Goal: Information Seeking & Learning: Learn about a topic

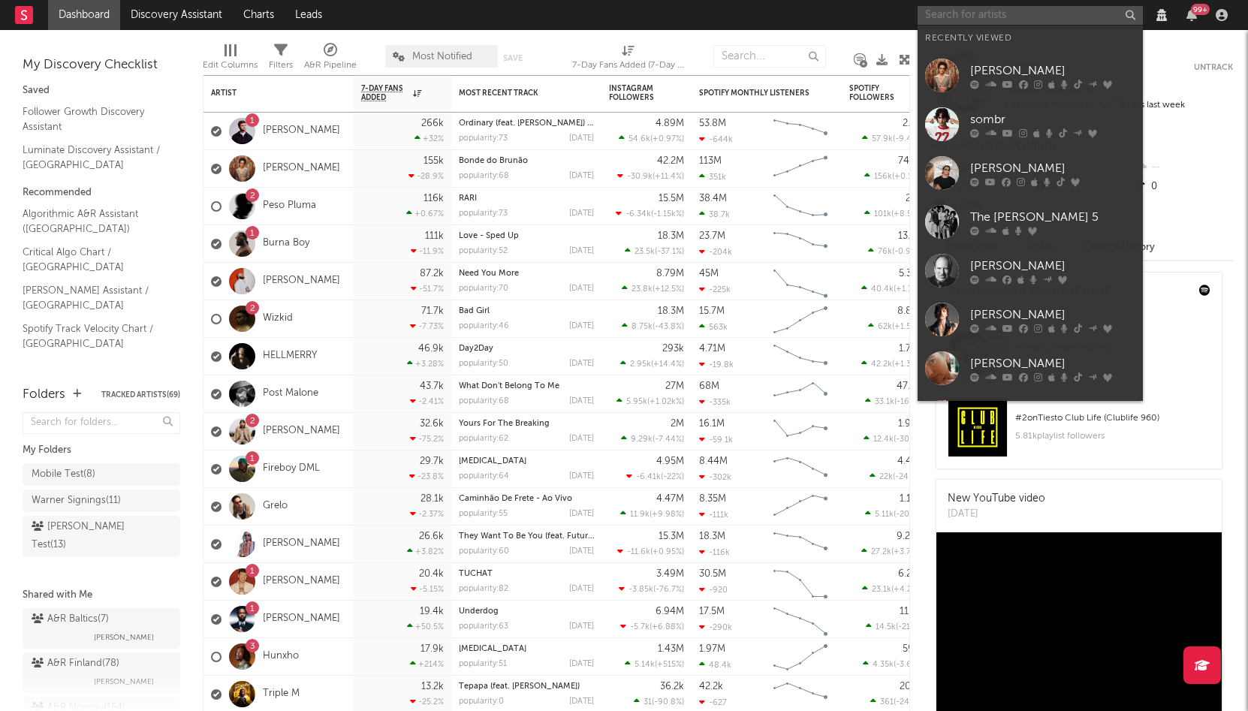
click at [1054, 13] on input "text" at bounding box center [1030, 15] width 225 height 19
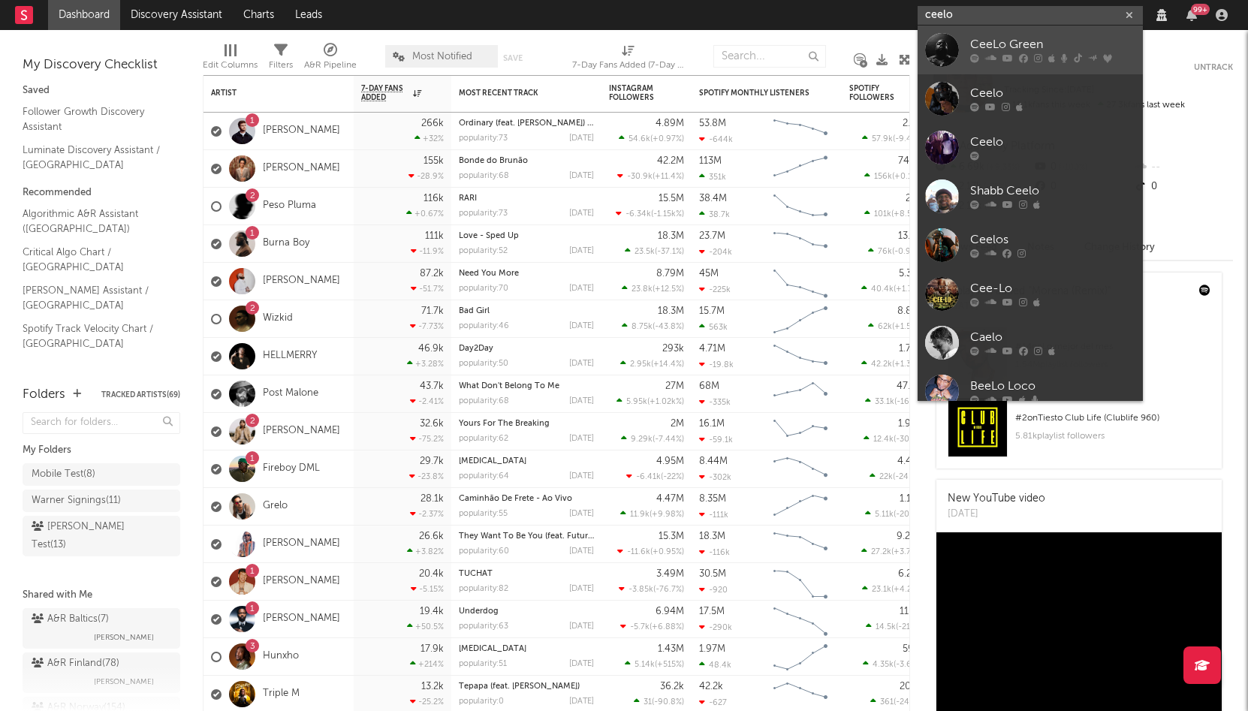
type input "ceelo"
click at [1063, 28] on link "CeeLo Green" at bounding box center [1030, 50] width 225 height 49
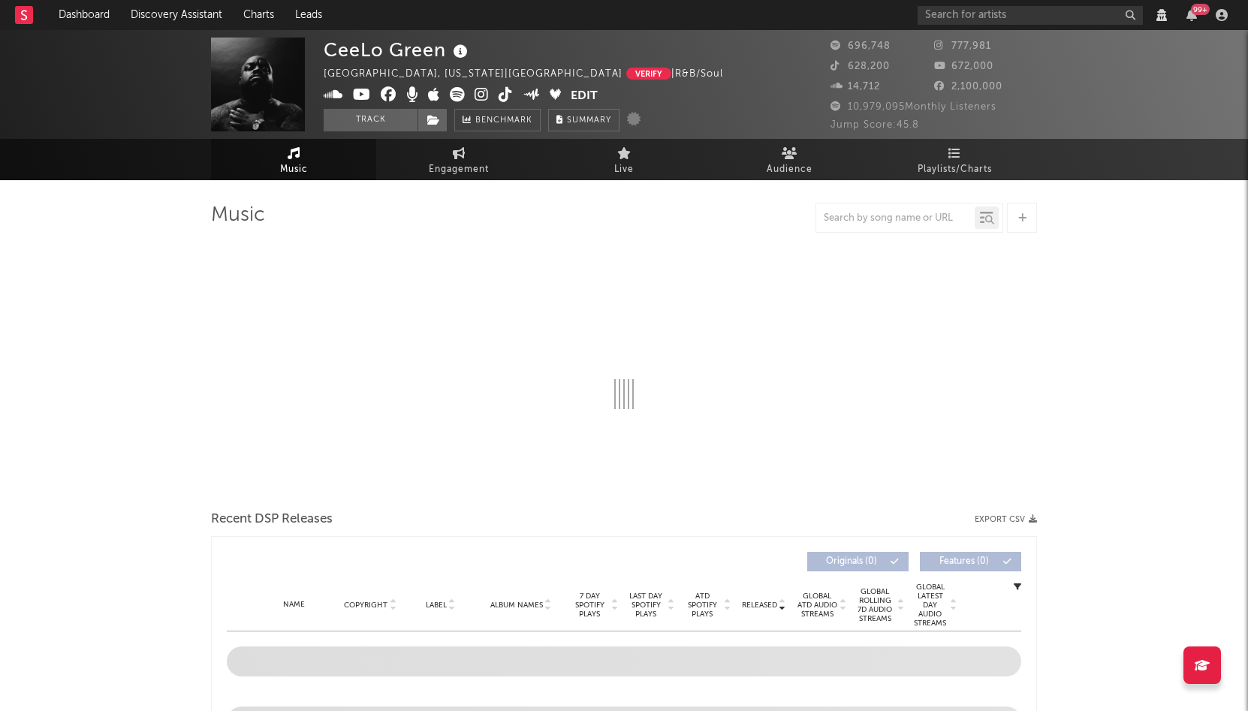
select select "View all"
click at [626, 74] on button "Verify" at bounding box center [648, 74] width 45 height 12
select select "View all"
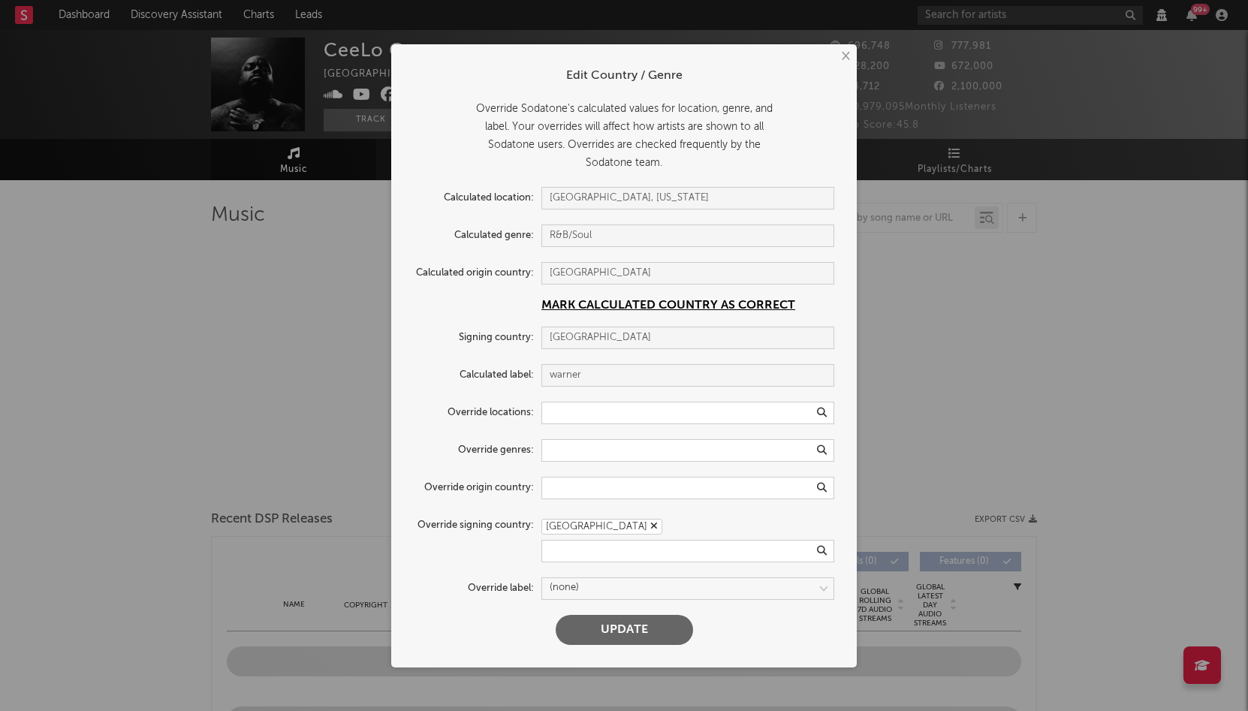
select select "View all"
click at [597, 307] on button "Mark Calculated Country as correct" at bounding box center [668, 306] width 254 height 12
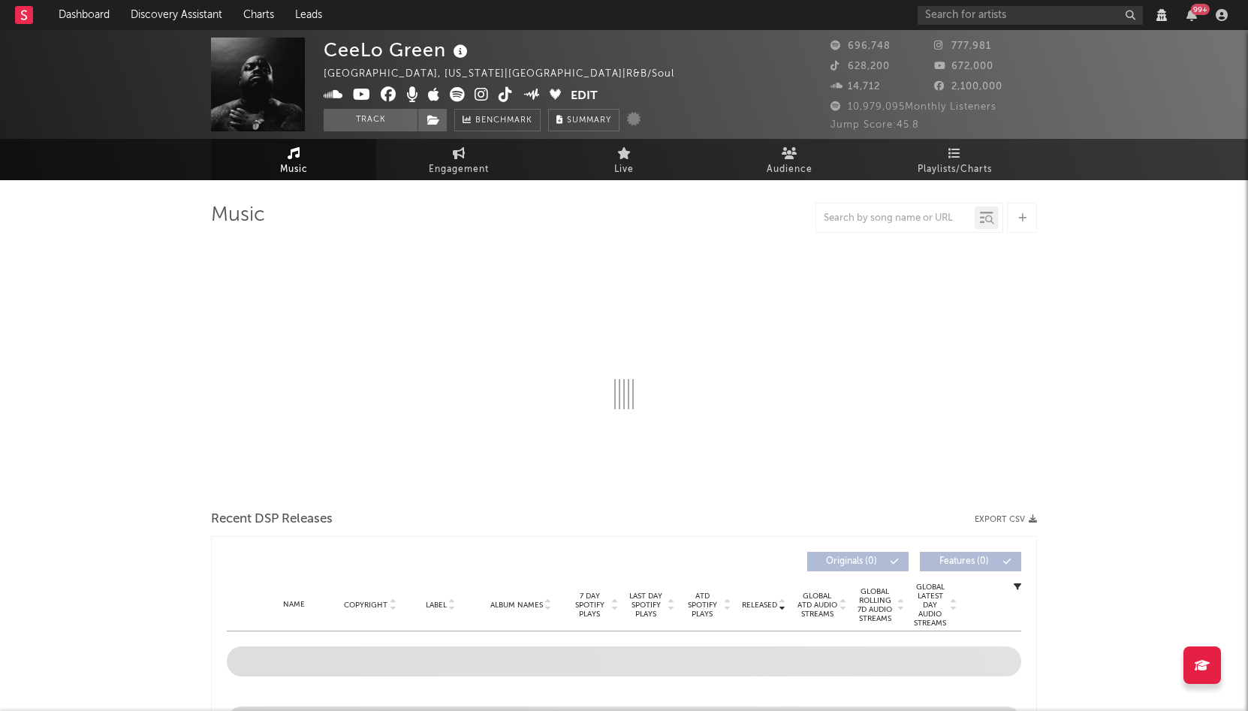
select select "6m"
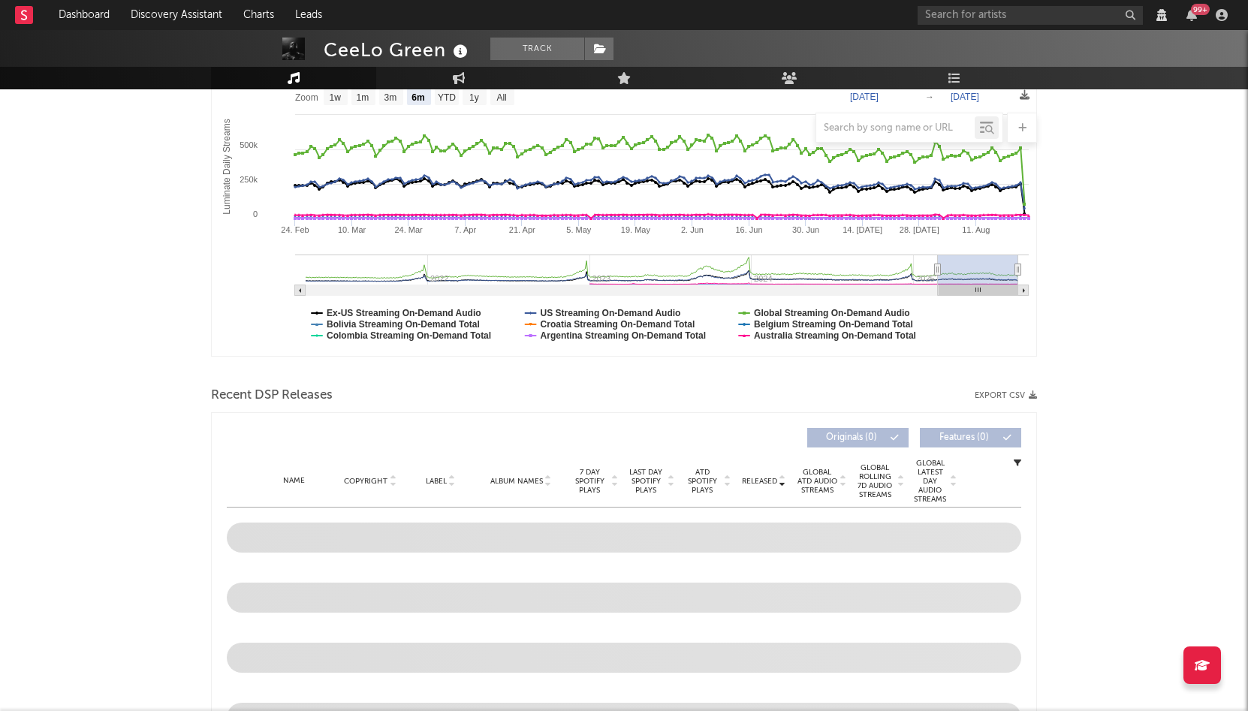
scroll to position [430, 0]
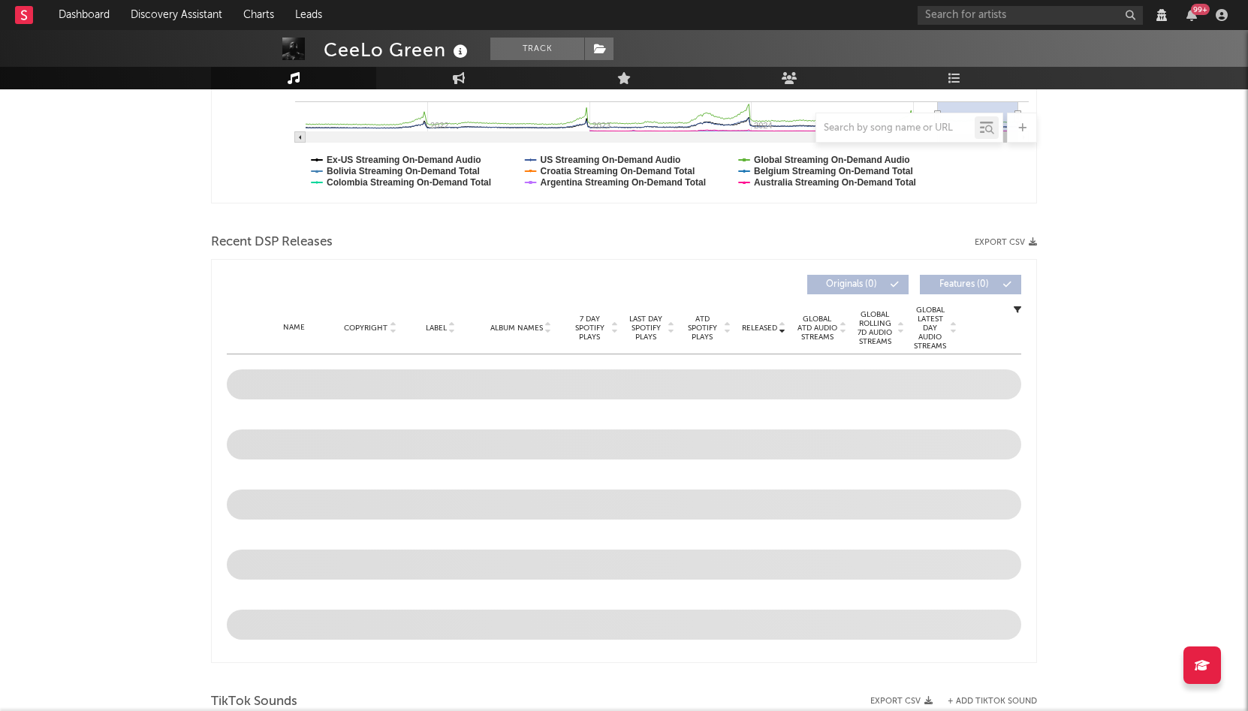
select select "6m"
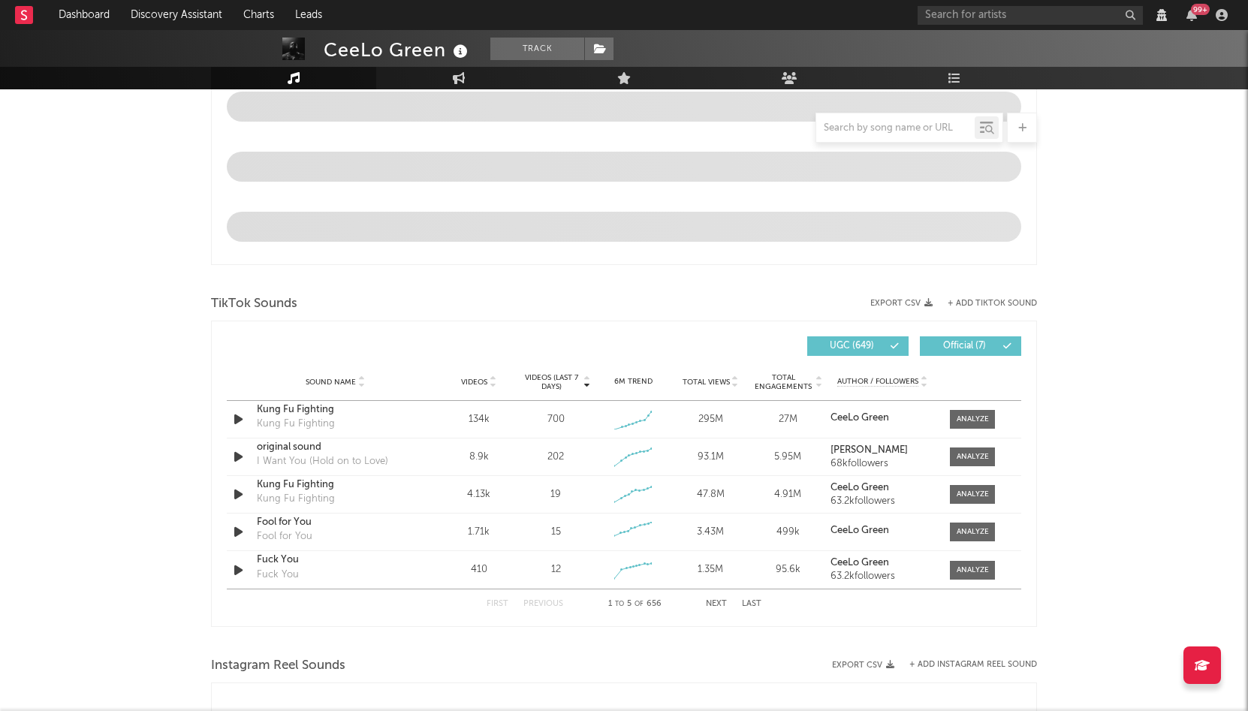
scroll to position [829, 0]
click at [242, 457] on icon "button" at bounding box center [239, 456] width 16 height 19
click at [238, 455] on icon "button" at bounding box center [238, 456] width 14 height 19
click at [233, 567] on icon "button" at bounding box center [239, 569] width 16 height 19
click at [233, 567] on icon "button" at bounding box center [238, 569] width 14 height 19
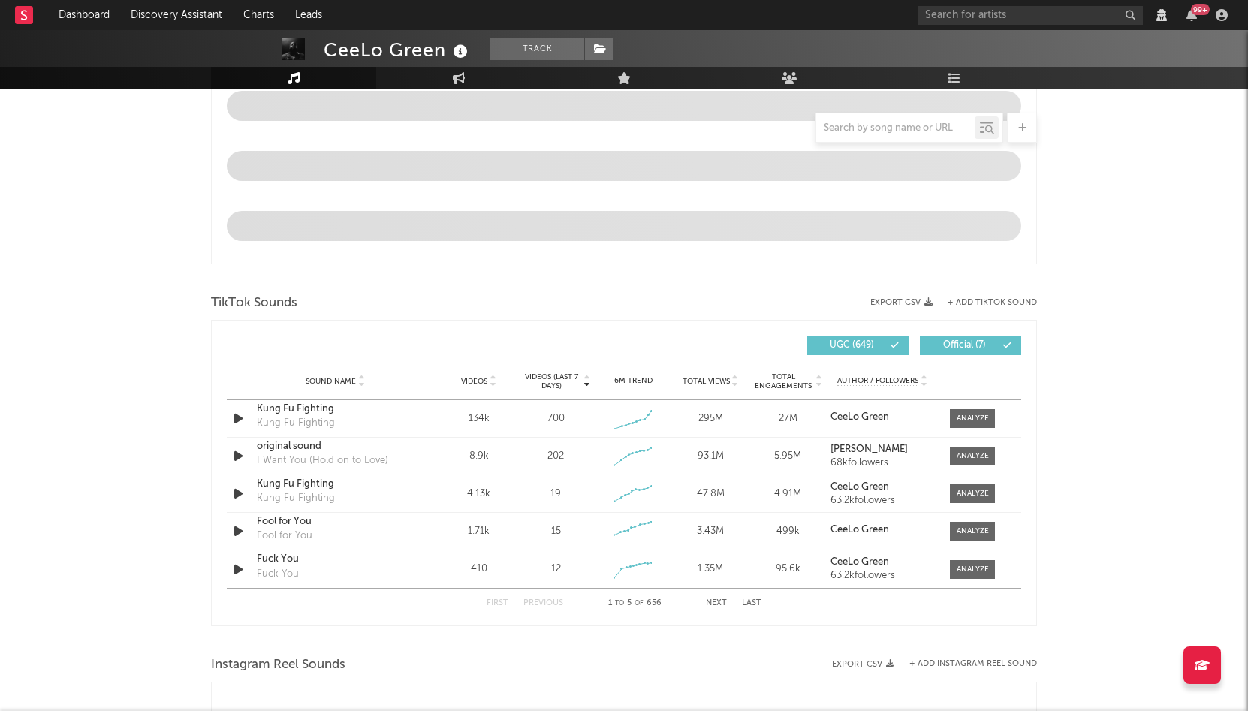
click at [710, 606] on button "Next" at bounding box center [716, 603] width 21 height 8
select select "6m"
click at [240, 454] on icon "button" at bounding box center [239, 456] width 16 height 19
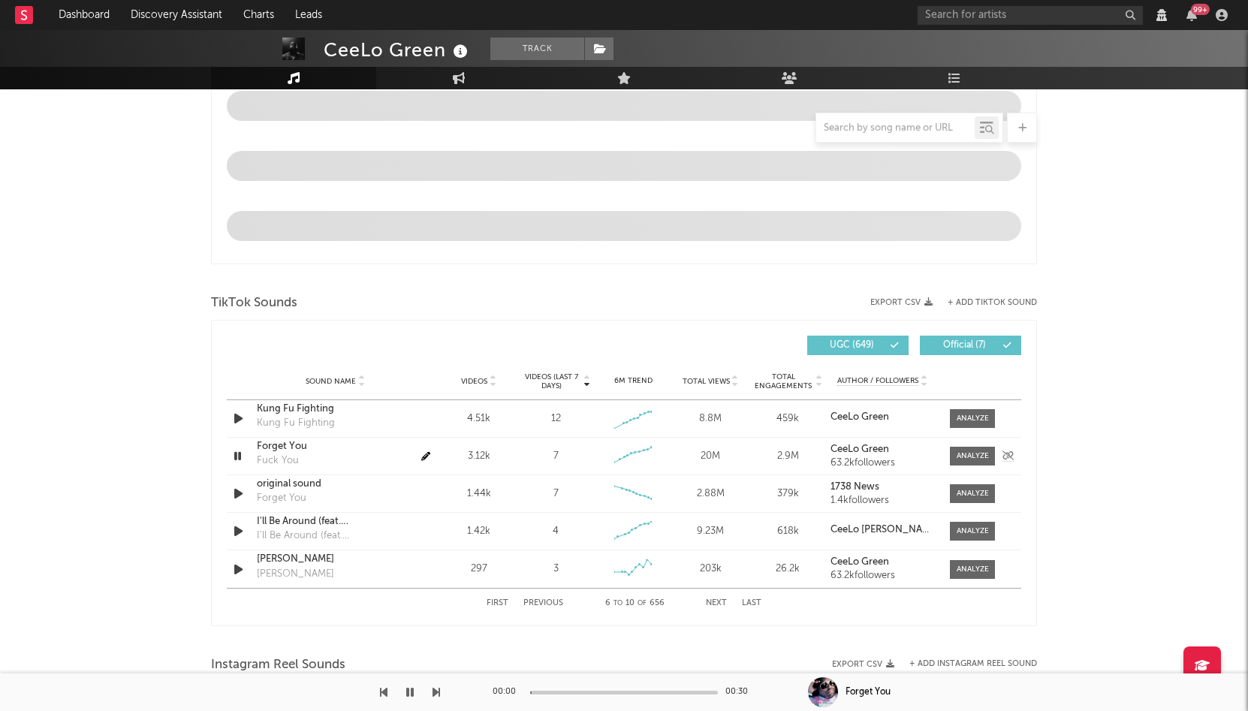
click at [240, 454] on icon "button" at bounding box center [238, 456] width 14 height 19
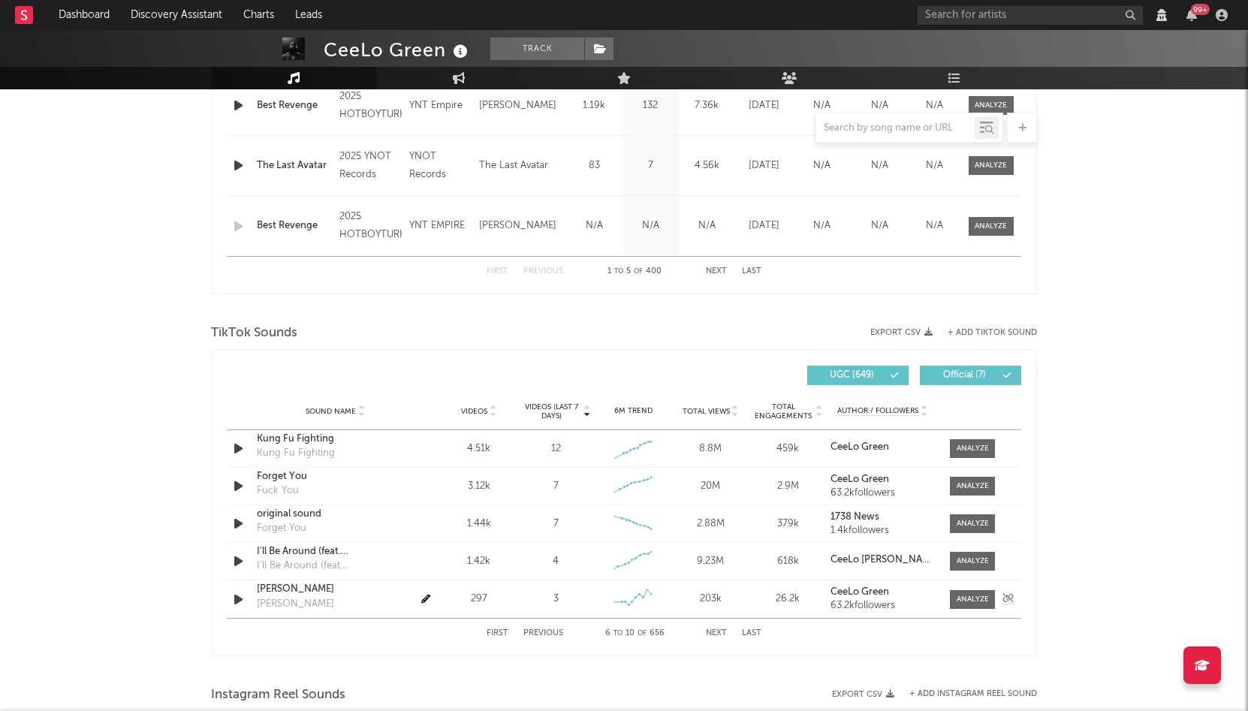
select select "6m"
click at [554, 633] on button "Previous" at bounding box center [543, 633] width 40 height 8
select select "6m"
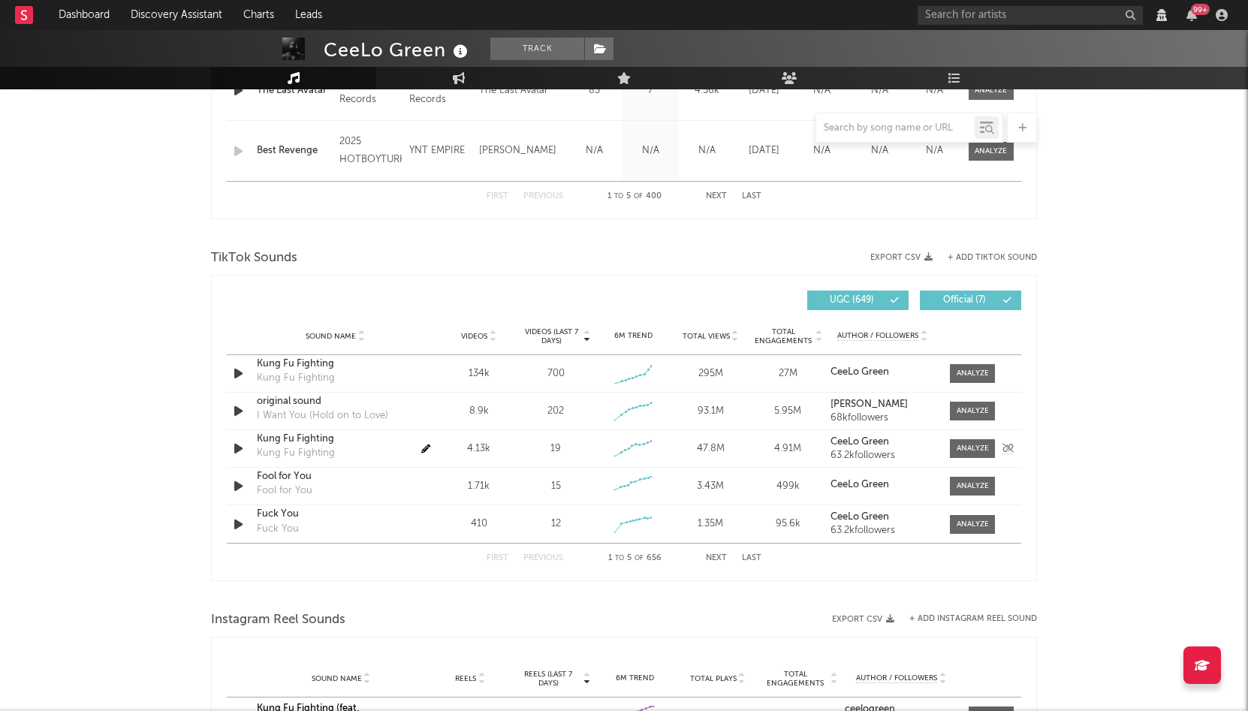
scroll to position [906, 0]
click at [960, 524] on div at bounding box center [973, 522] width 32 height 11
select select "6m"
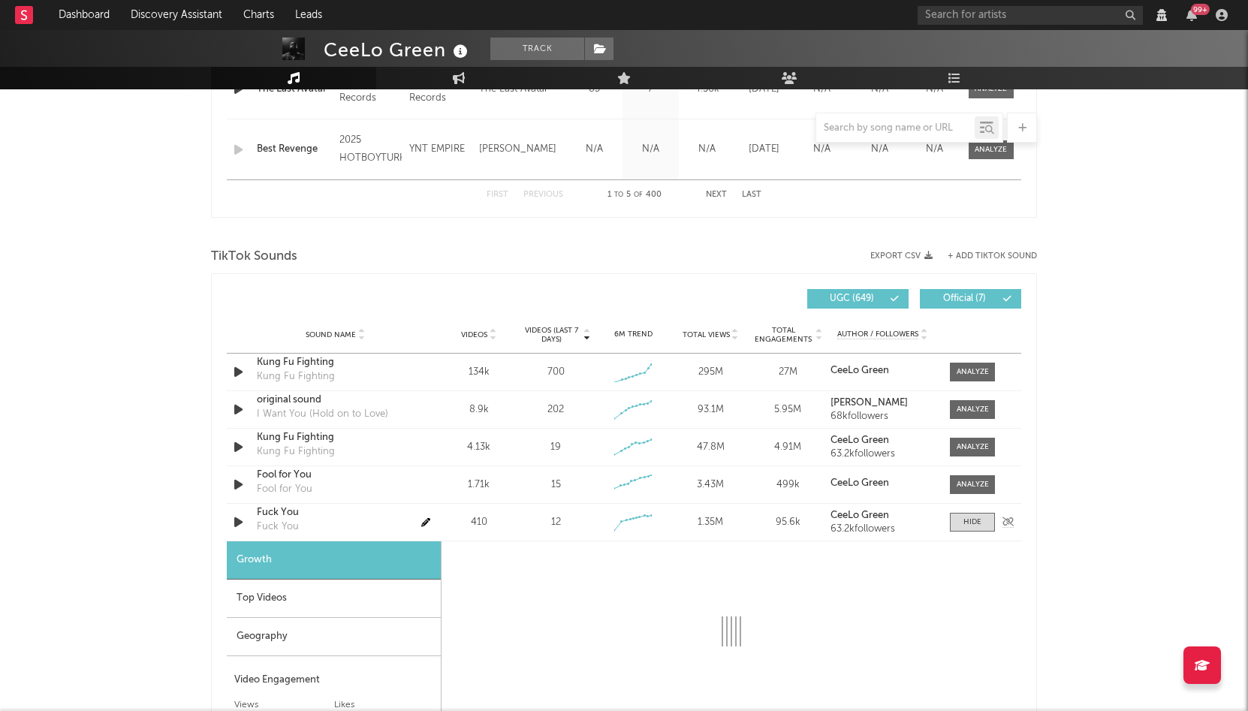
select select "1w"
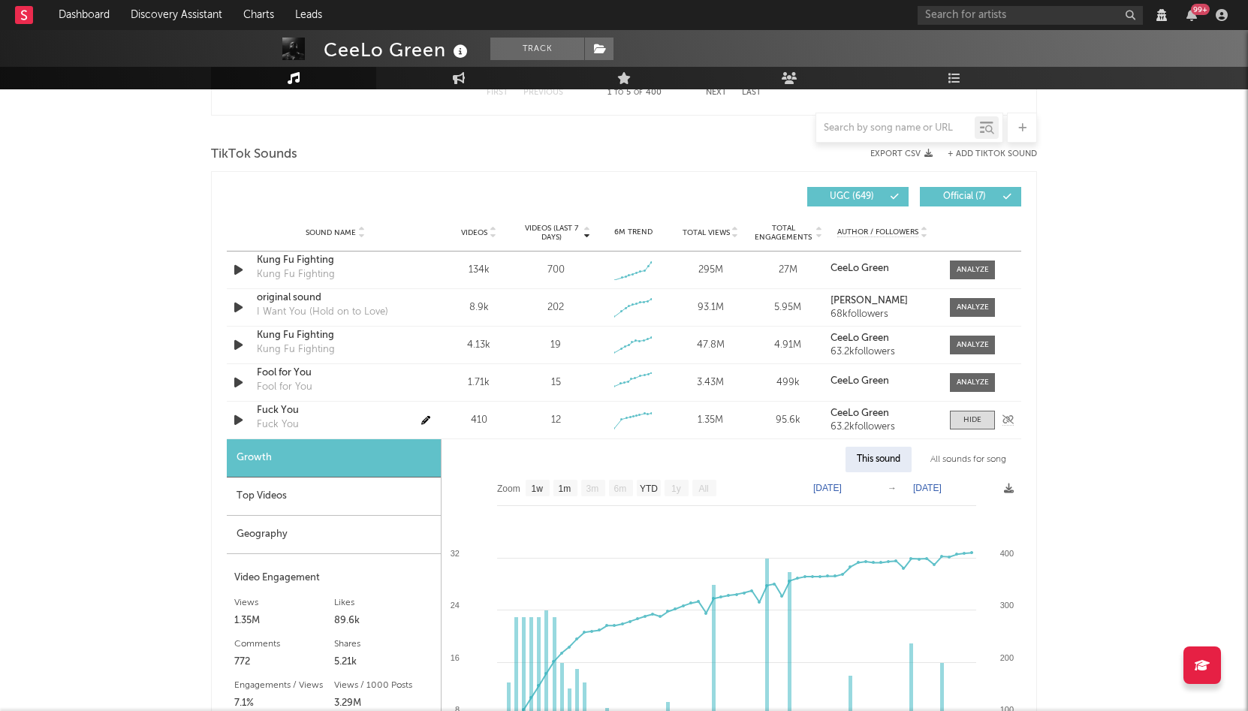
scroll to position [1044, 0]
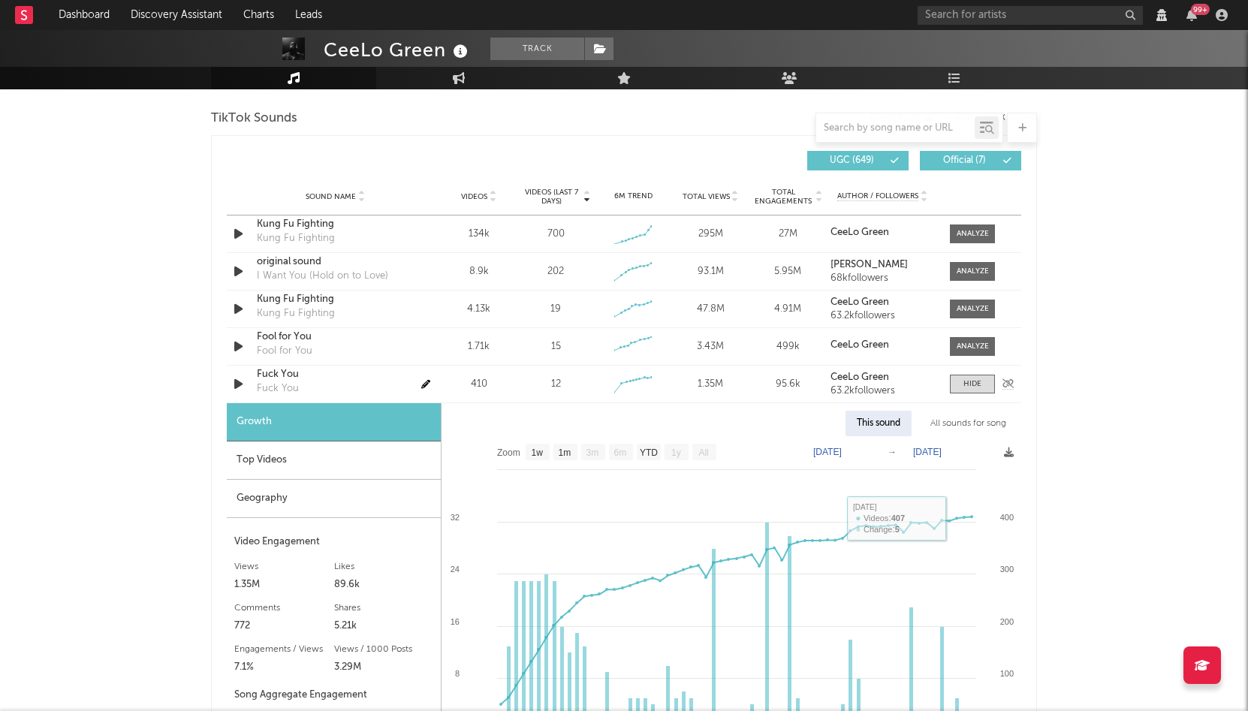
click at [964, 395] on div "Sound Name Fuck You Fuck You Videos 410 Videos (last 7 days) 12 Weekly Growth %…" at bounding box center [624, 384] width 795 height 37
click at [966, 389] on div at bounding box center [973, 383] width 18 height 11
select select "6m"
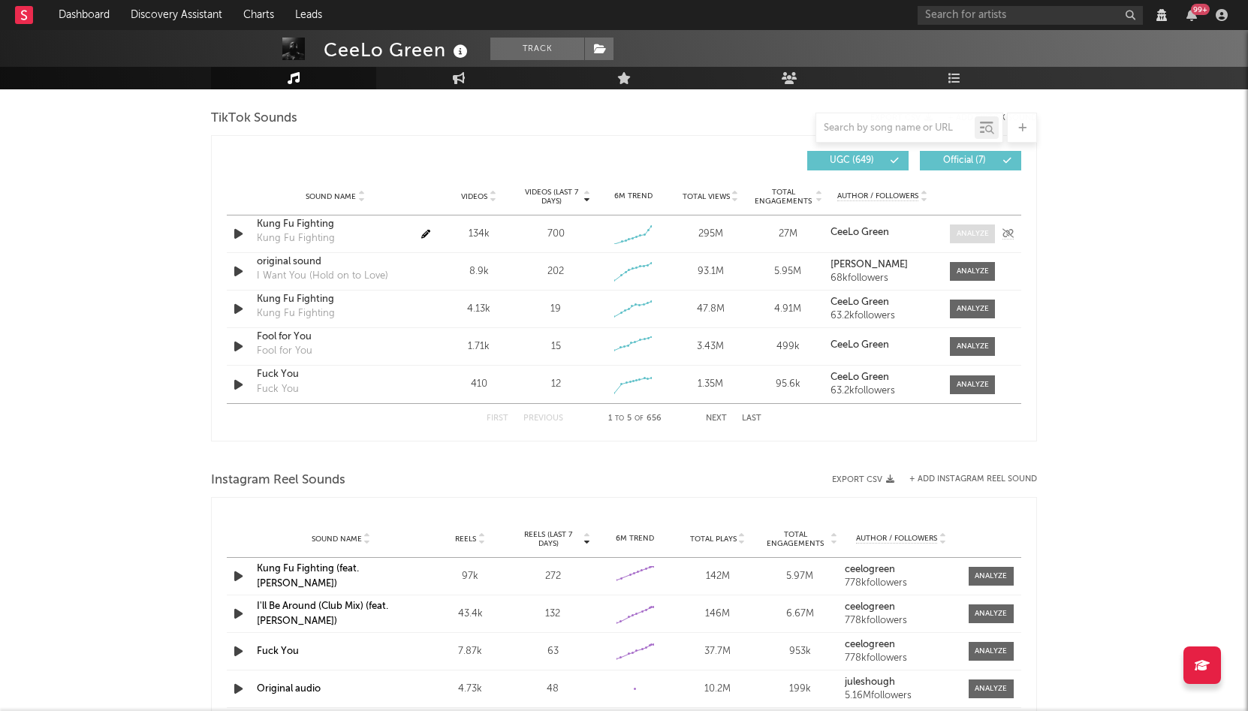
click at [961, 234] on div at bounding box center [973, 233] width 32 height 11
select select "6m"
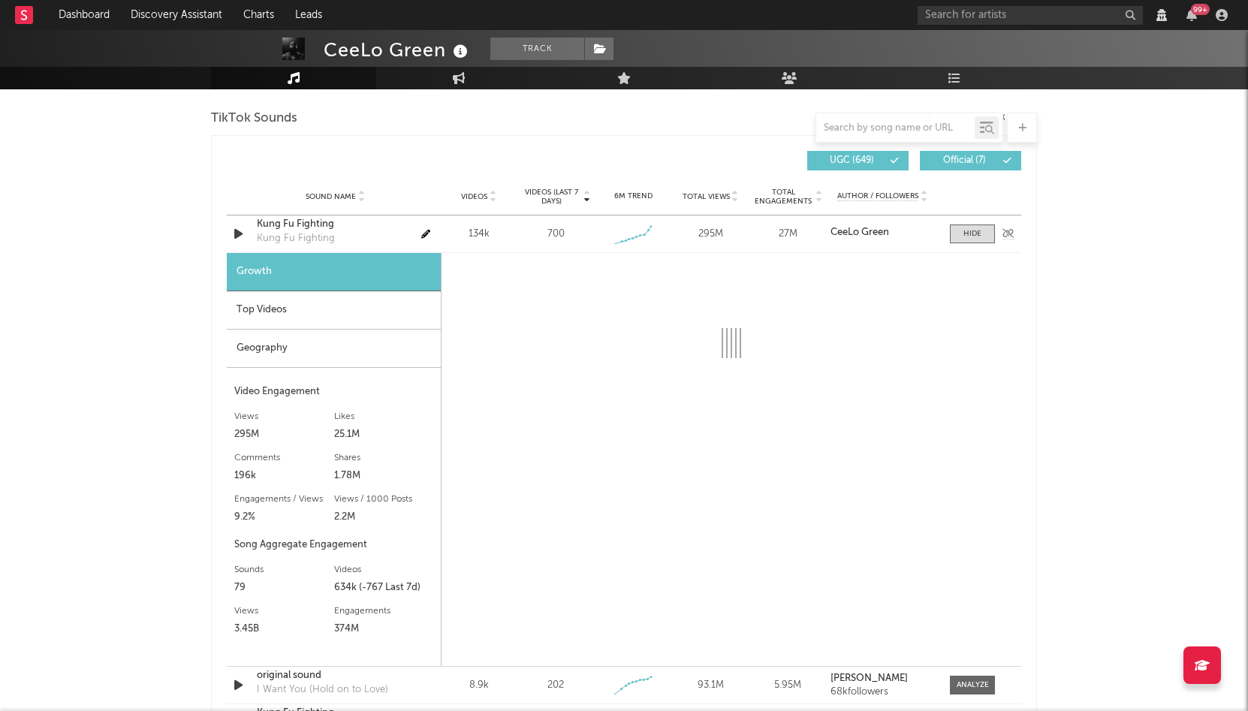
click at [234, 223] on div "Sound Name Kung Fu Fighting Kung Fu Fighting Videos 134k Videos (last 7 days) 7…" at bounding box center [624, 234] width 795 height 37
click at [234, 233] on icon "button" at bounding box center [239, 234] width 16 height 19
click at [234, 233] on icon "button" at bounding box center [238, 234] width 14 height 19
click at [983, 235] on span at bounding box center [972, 234] width 45 height 19
select select "6m"
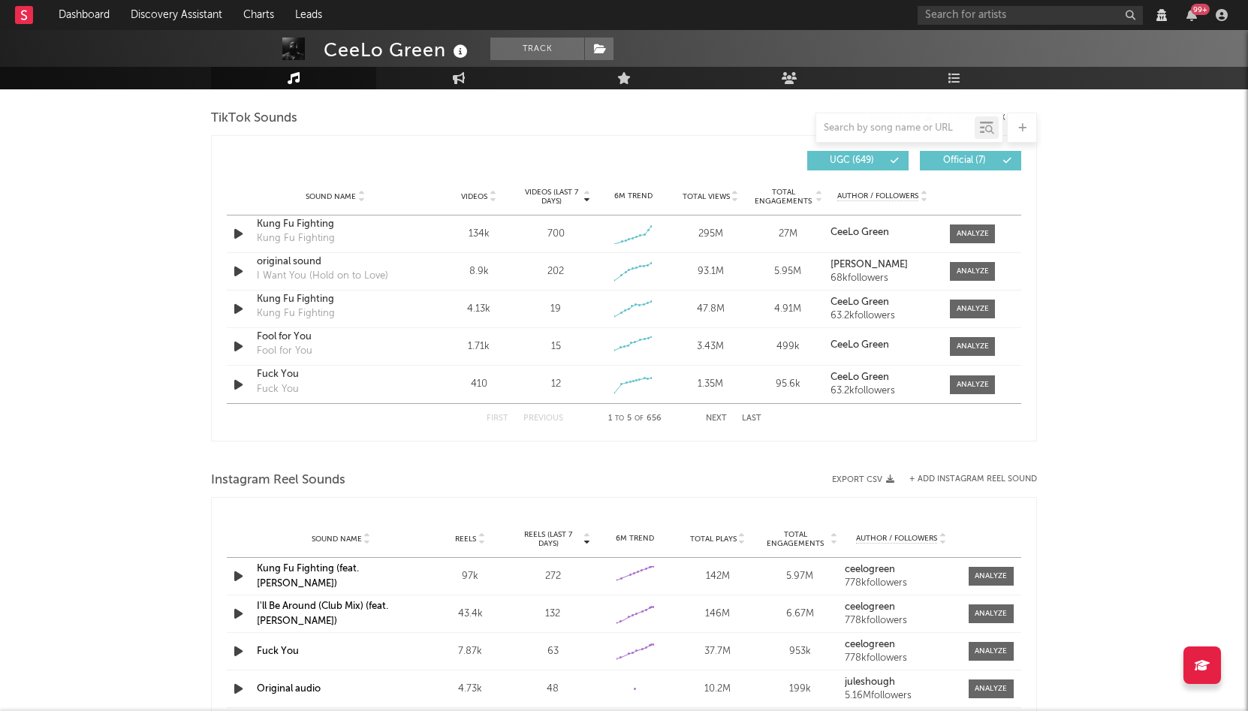
click at [716, 420] on button "Next" at bounding box center [716, 419] width 21 height 8
select select "6m"
click at [547, 412] on div "First Previous 6 to 10 of 656 Next Last" at bounding box center [624, 418] width 275 height 29
click at [547, 416] on button "Previous" at bounding box center [543, 419] width 40 height 8
select select "6m"
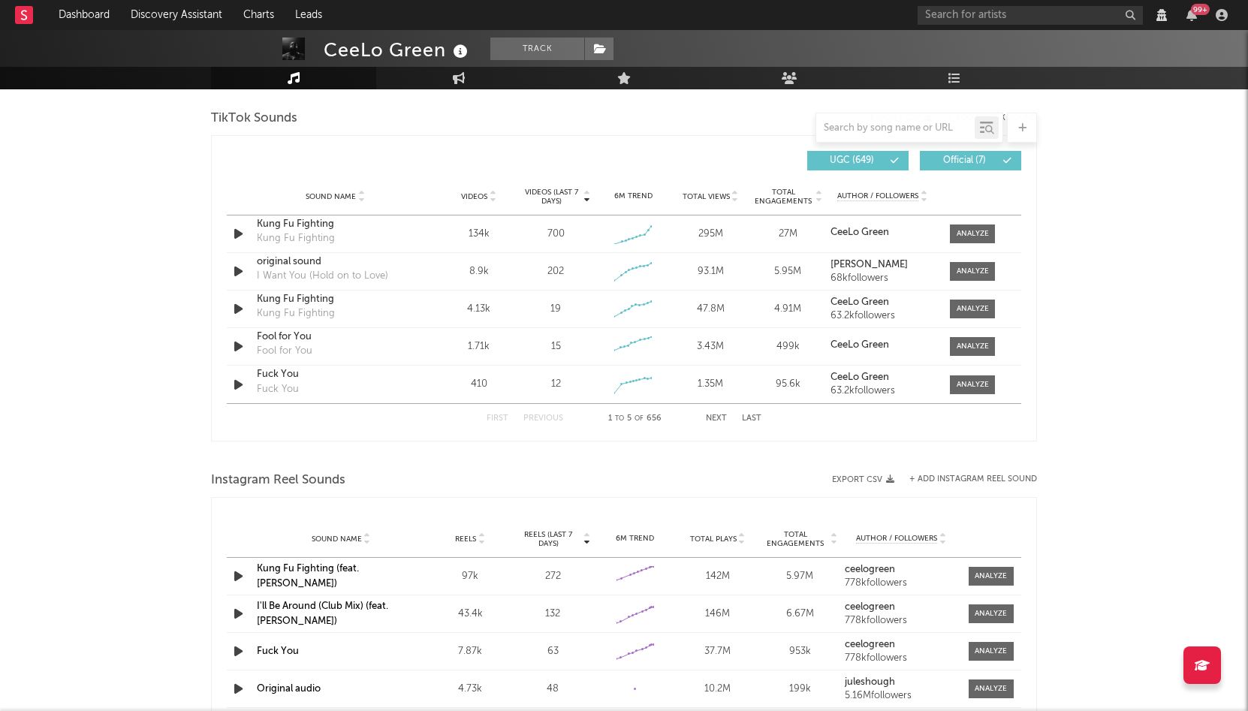
click at [547, 424] on div "First Previous 1 to 5 of 656 Next Last" at bounding box center [624, 418] width 275 height 29
click at [545, 415] on button "Previous" at bounding box center [543, 419] width 40 height 8
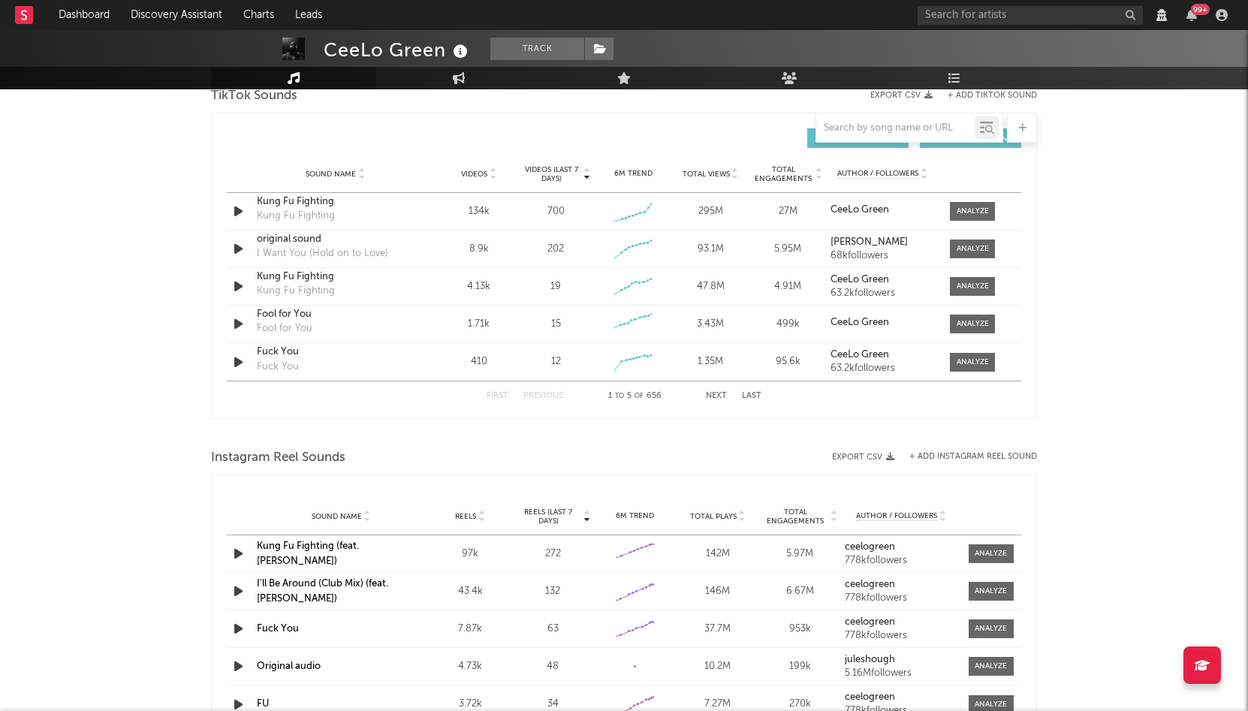
scroll to position [1070, 0]
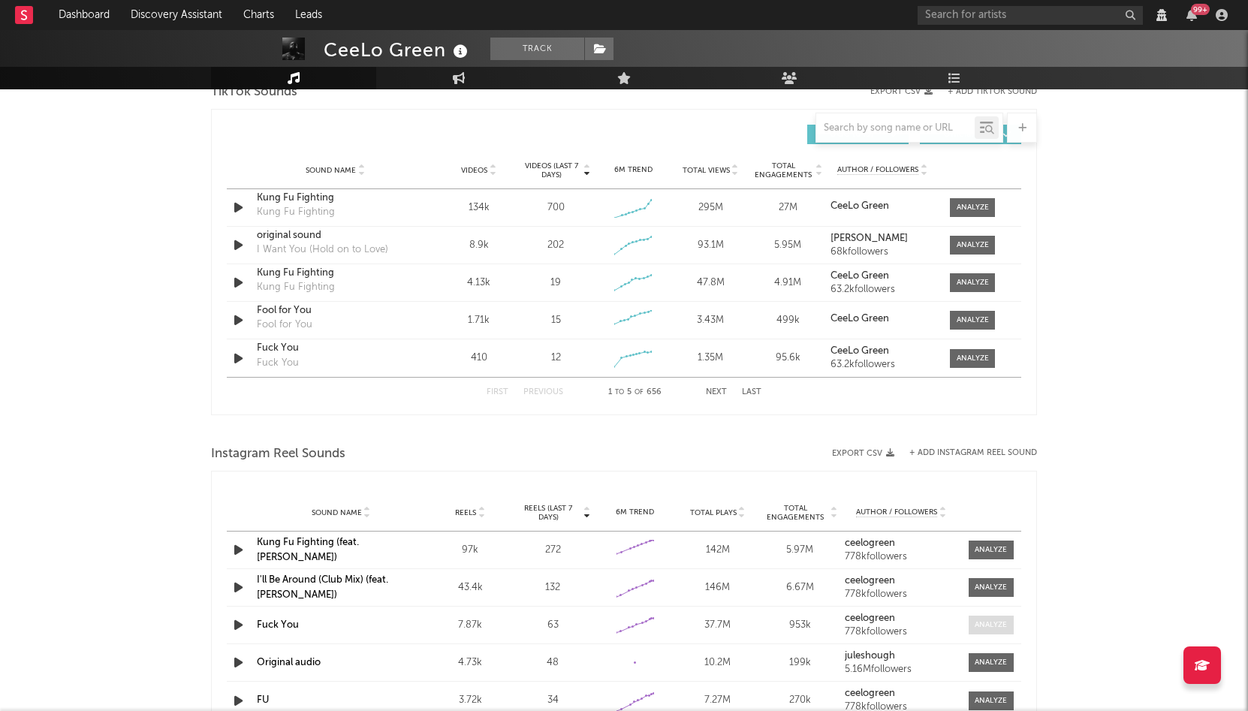
click at [970, 623] on span at bounding box center [991, 625] width 45 height 19
select select "6m"
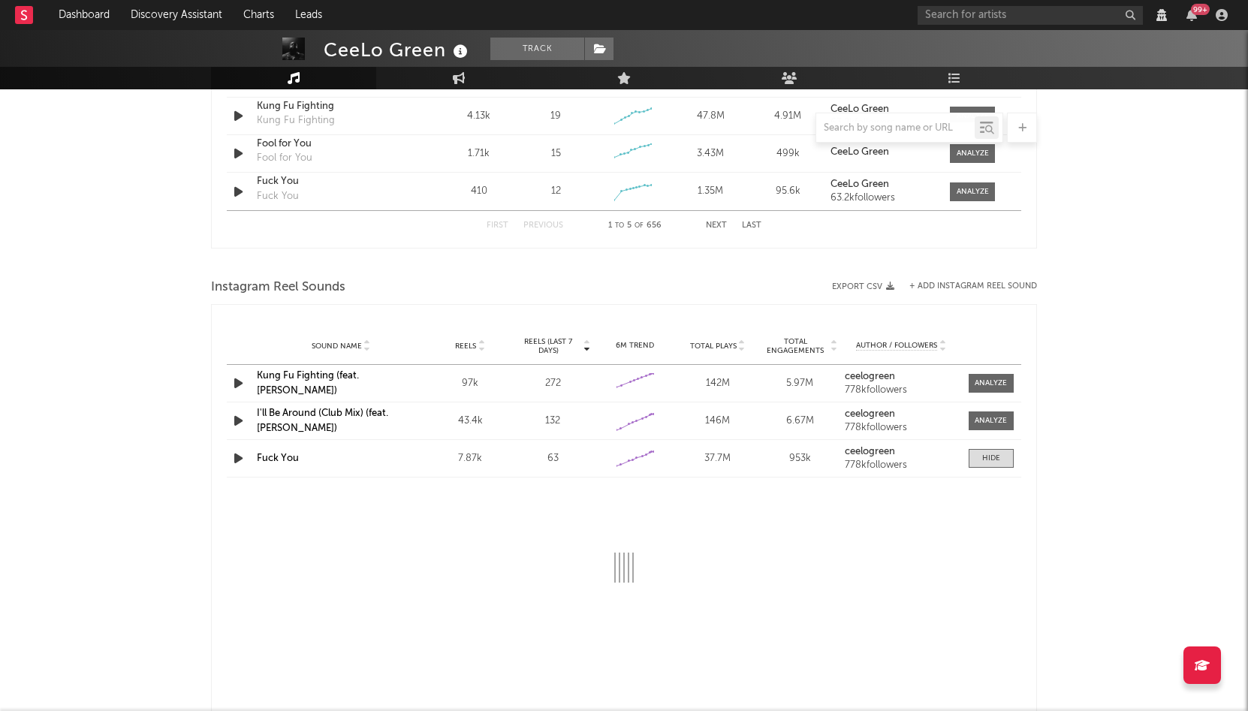
select select "6m"
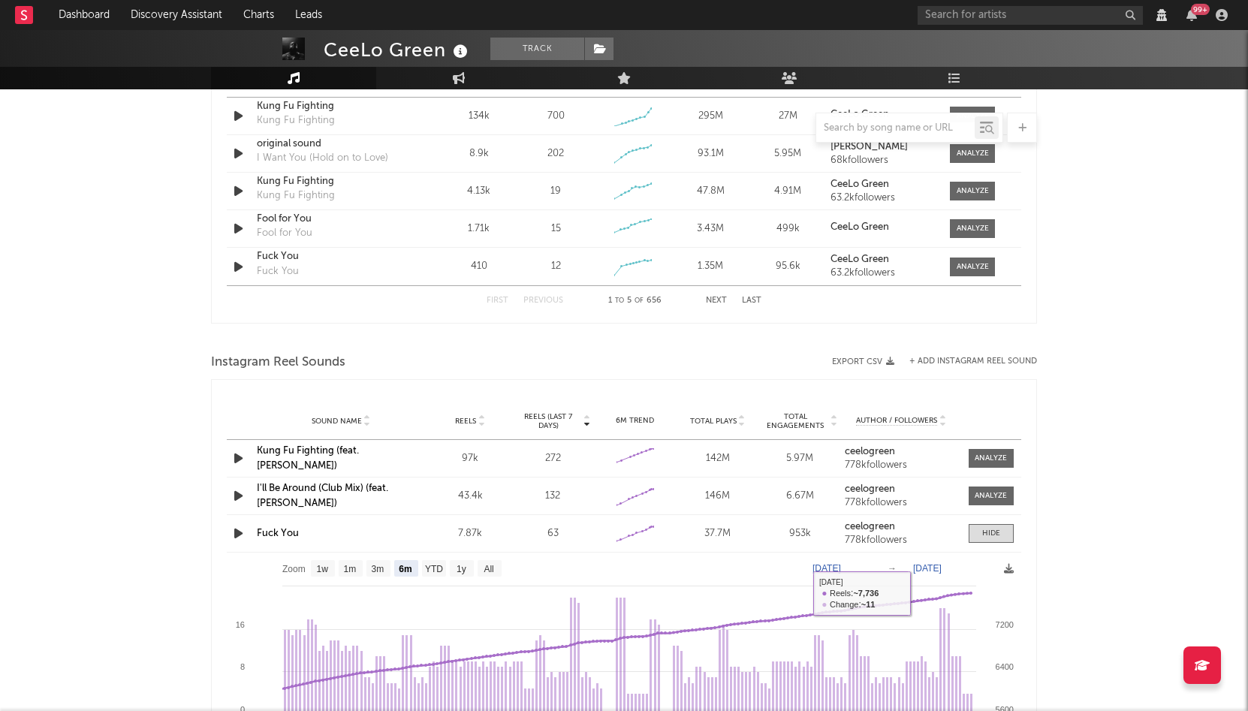
scroll to position [1135, 0]
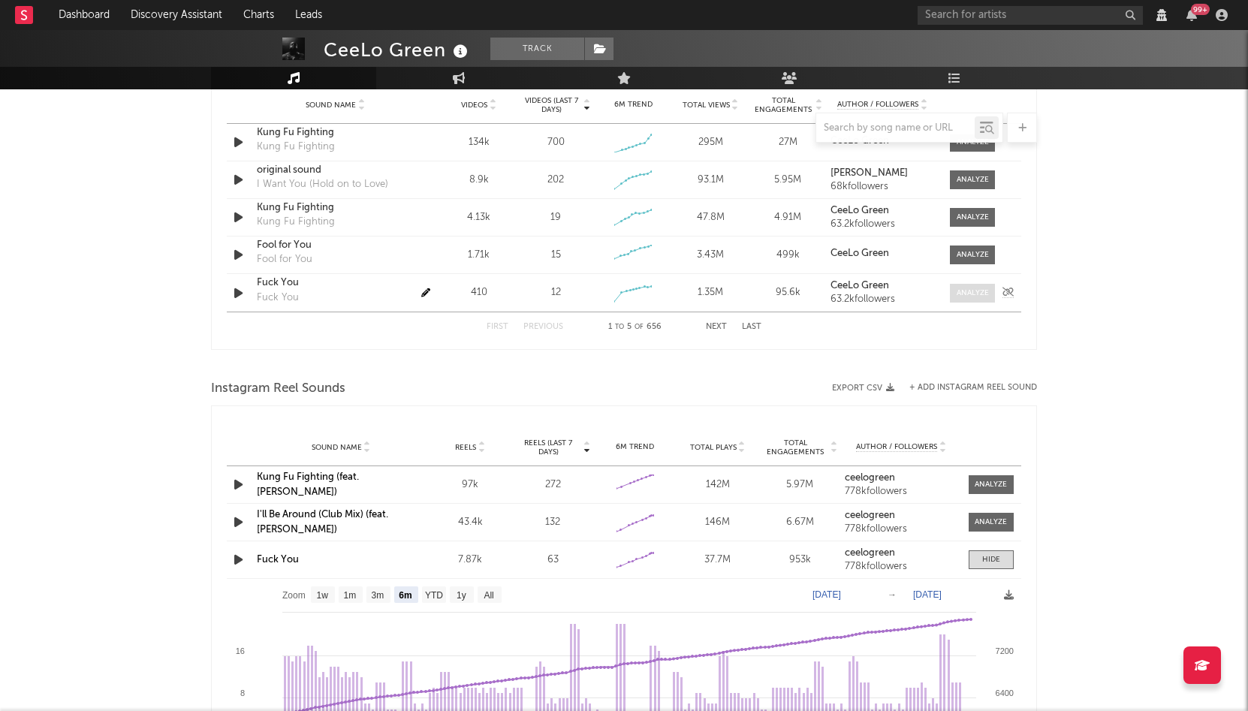
click at [966, 295] on div at bounding box center [973, 293] width 32 height 11
select select "1w"
select select "6m"
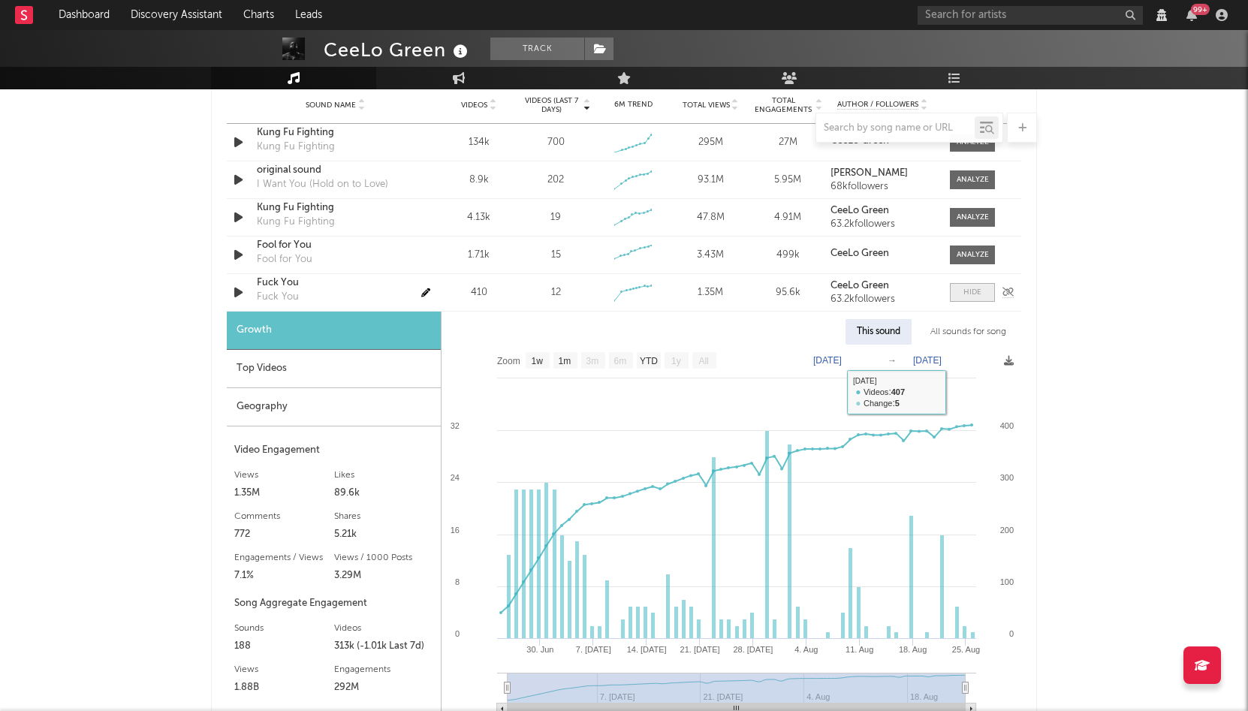
click at [988, 297] on span at bounding box center [972, 292] width 45 height 19
select select "6m"
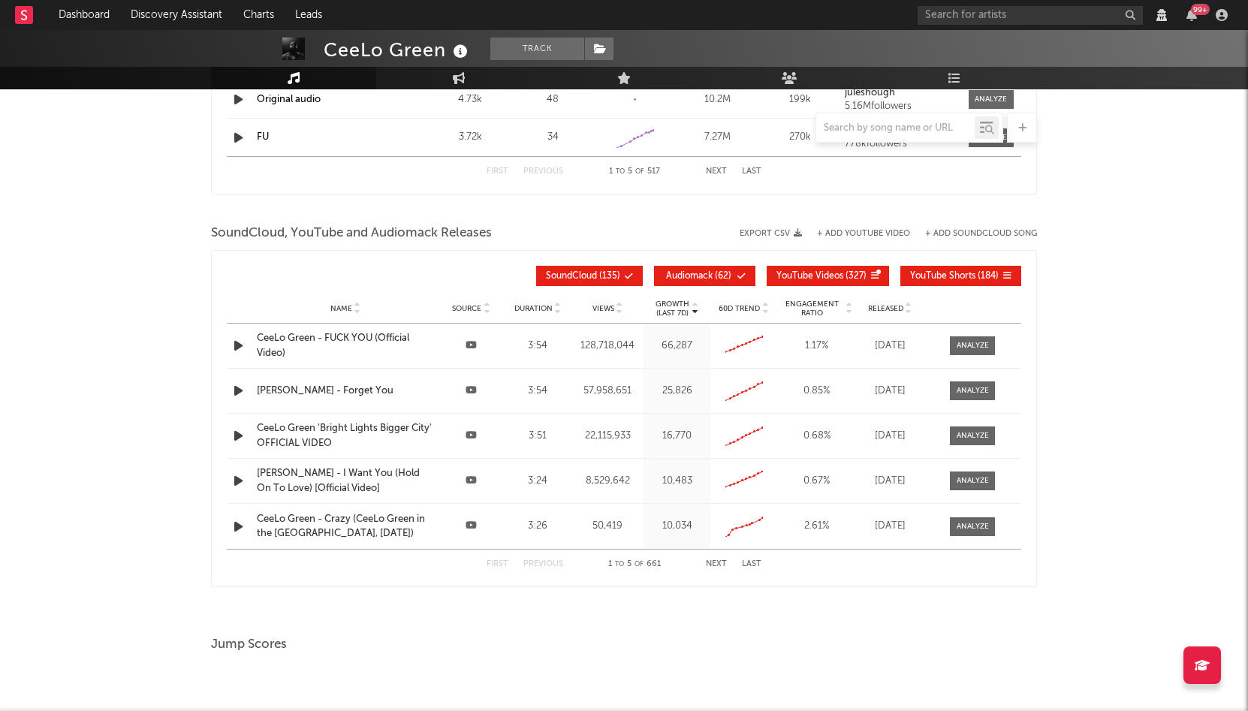
scroll to position [1886, 0]
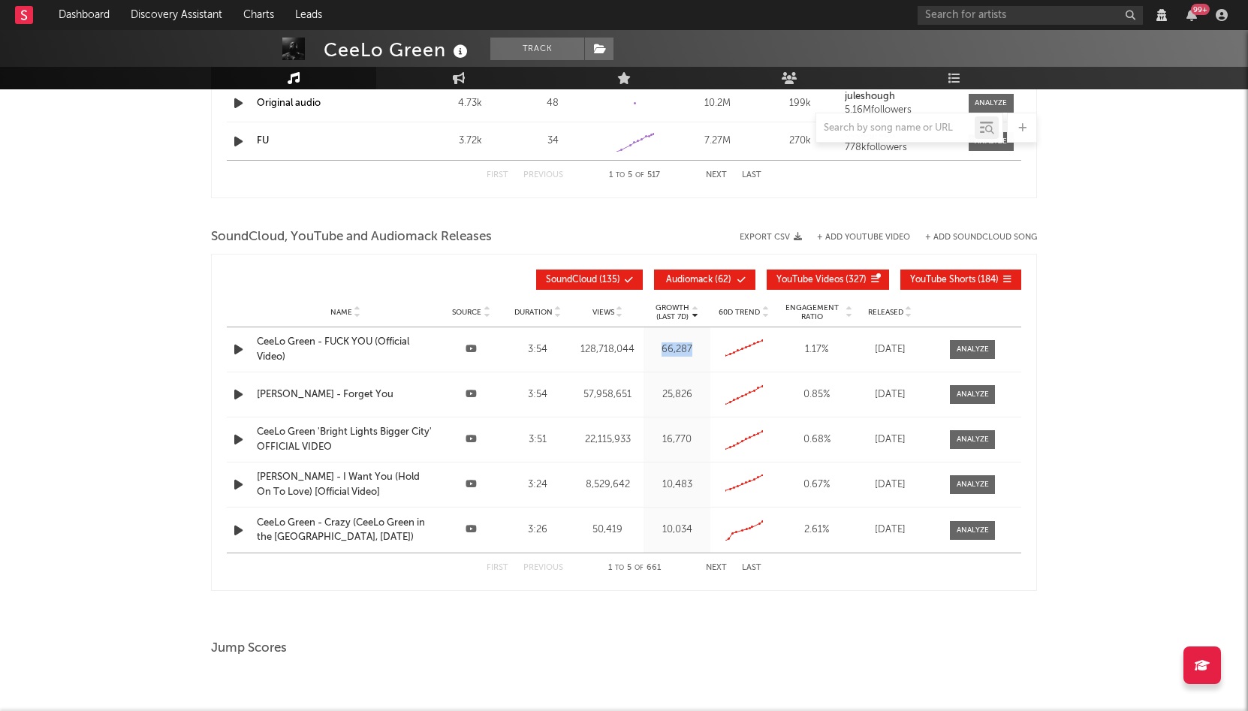
drag, startPoint x: 662, startPoint y: 354, endPoint x: 708, endPoint y: 354, distance: 46.6
click at [708, 354] on div "Growth (Last 7d) 66,287" at bounding box center [677, 349] width 67 height 44
click at [970, 354] on div at bounding box center [973, 349] width 32 height 11
select select "6m"
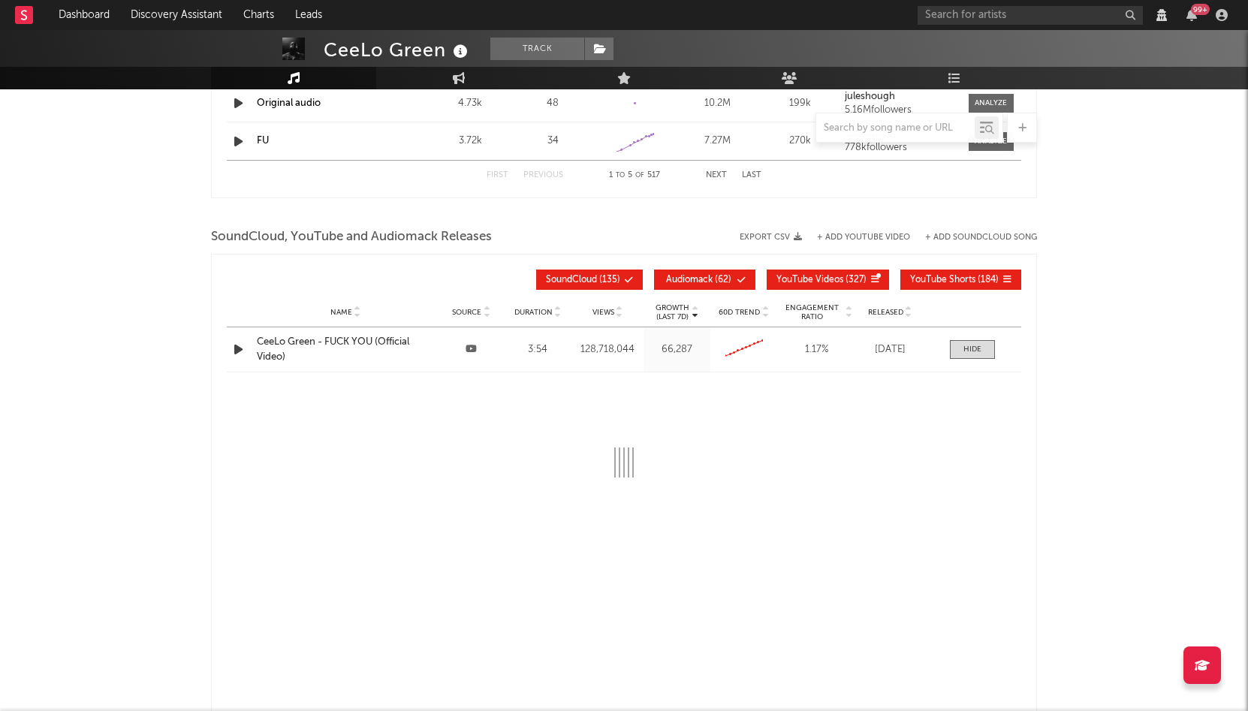
select select "6m"
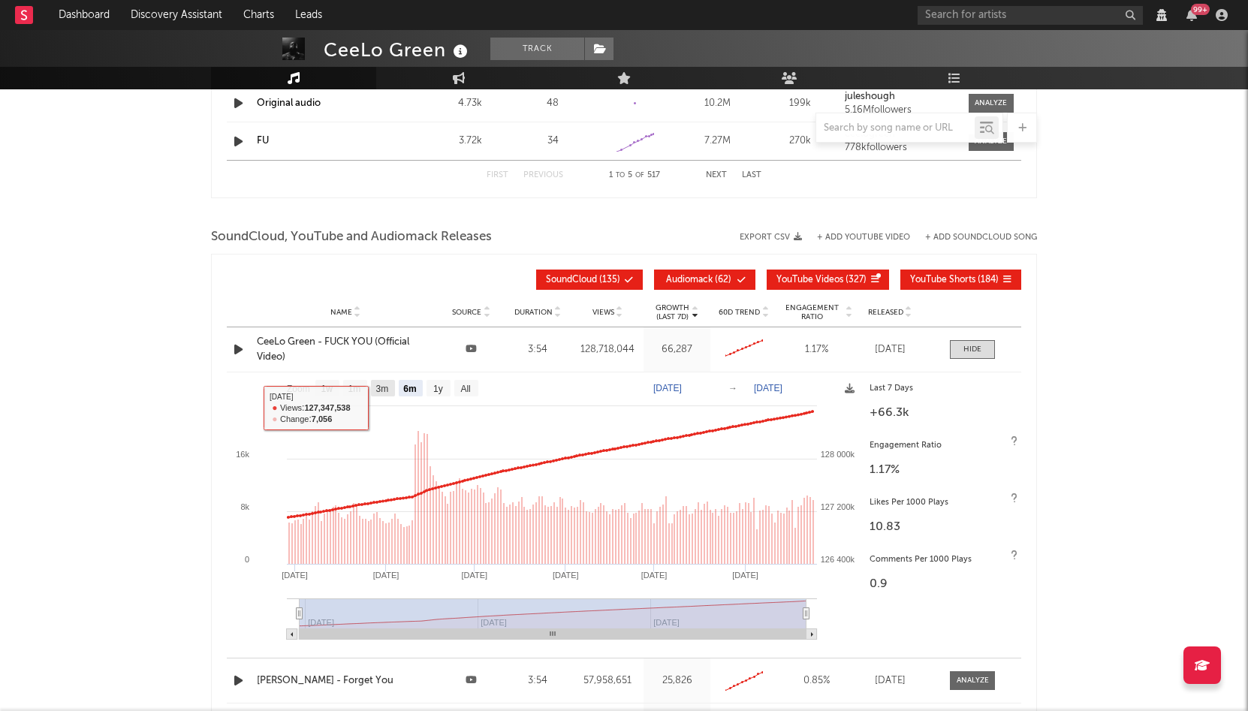
click at [382, 386] on text "3m" at bounding box center [382, 389] width 13 height 11
select select "6m"
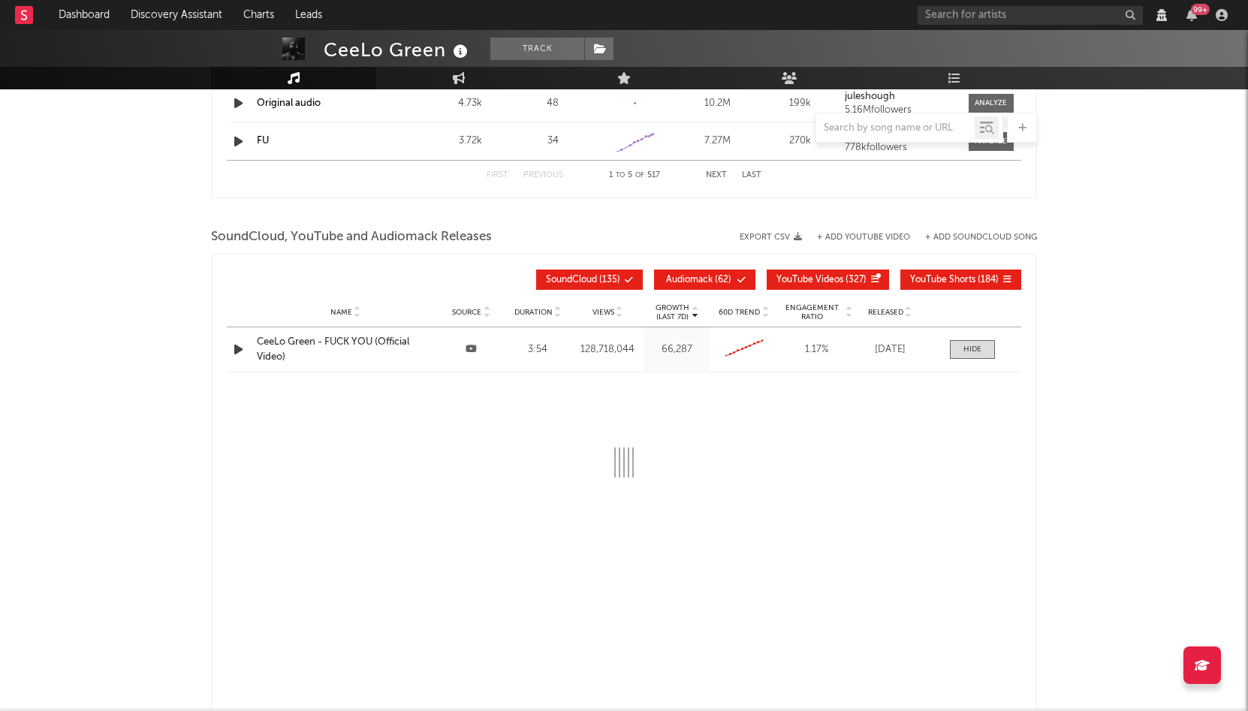
select select "6m"
select select "3m"
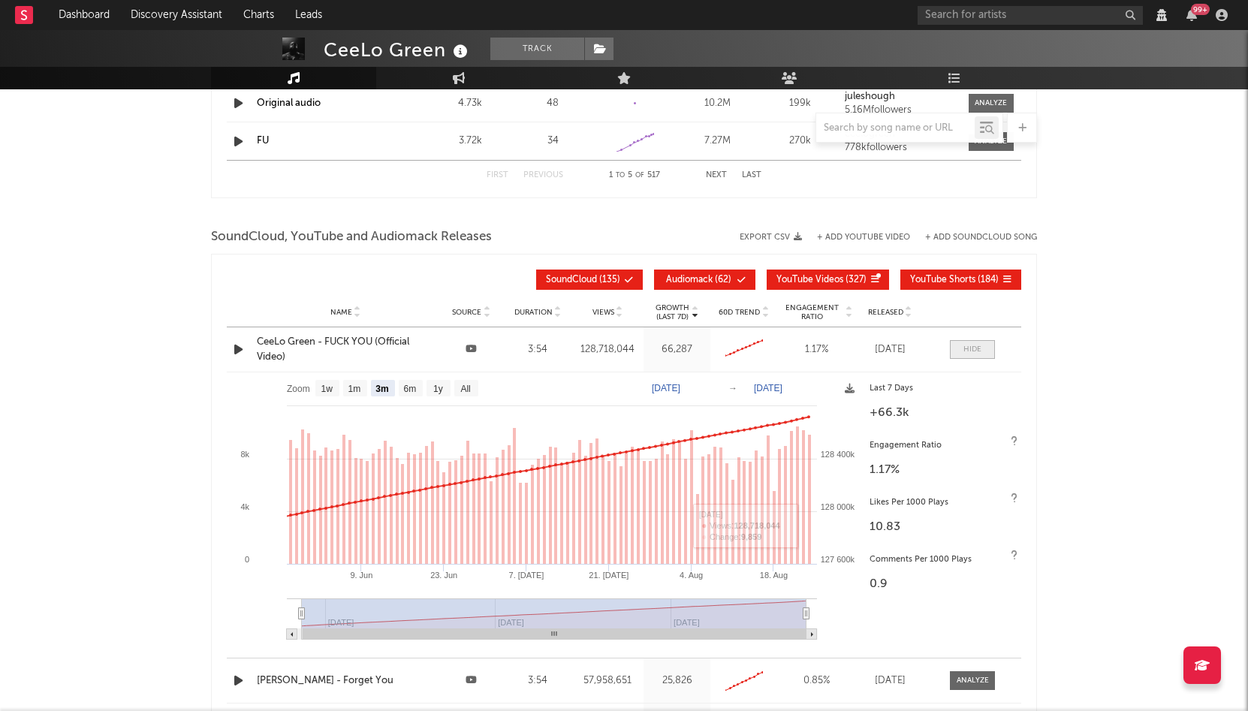
click at [979, 353] on div at bounding box center [973, 349] width 18 height 11
select select "6m"
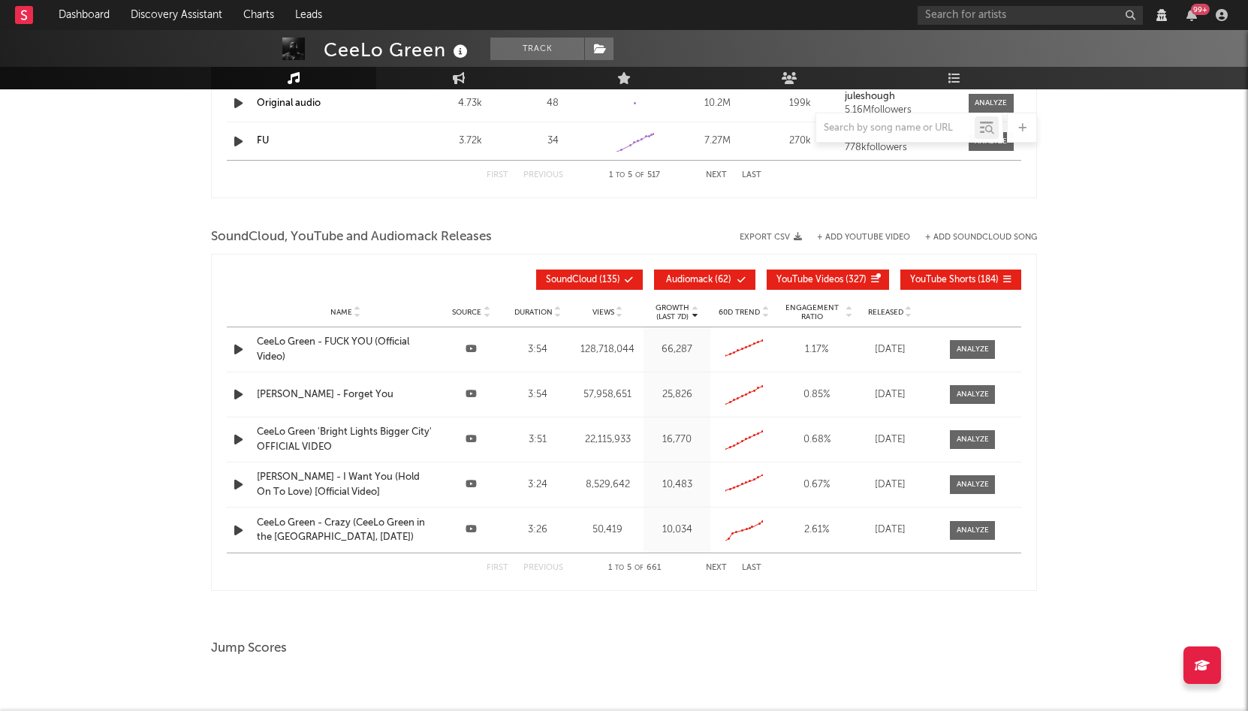
click at [977, 406] on div "Name Cee Lo Green - Forget You Source Duration 3:54 Views 57,958,651 Growth (La…" at bounding box center [624, 394] width 795 height 44
click at [967, 389] on div at bounding box center [973, 394] width 32 height 11
select select "6m"
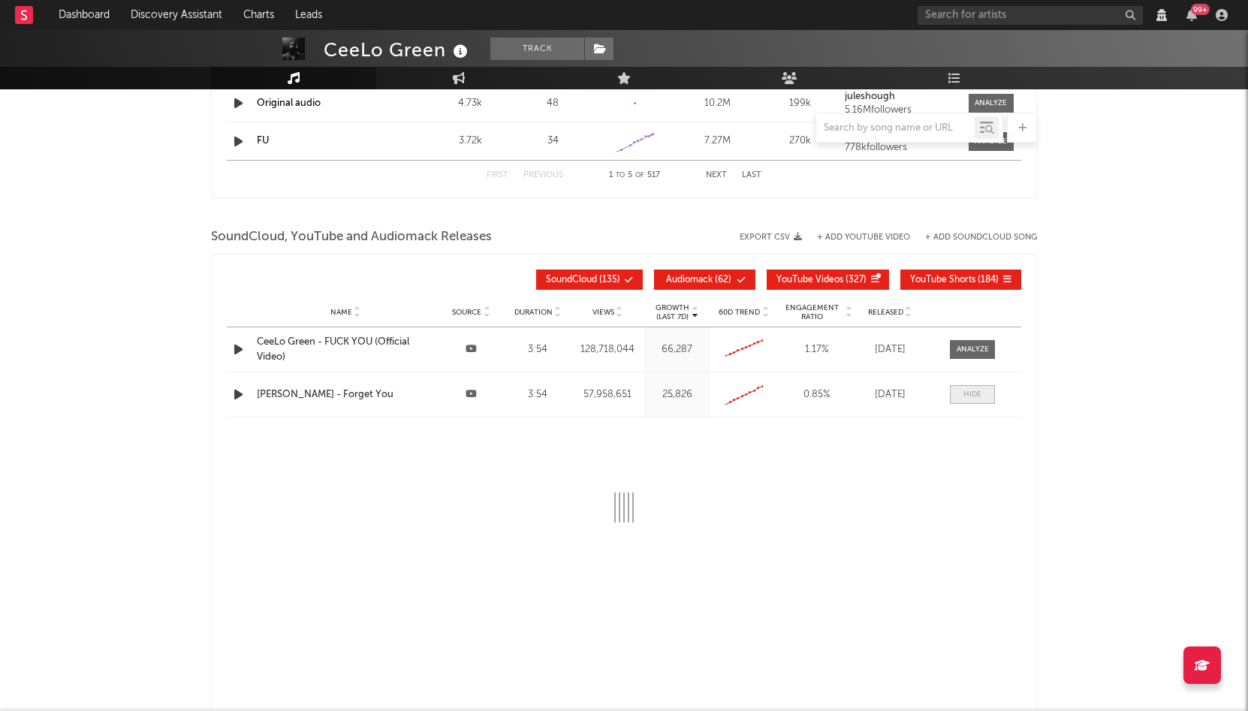
select select "6m"
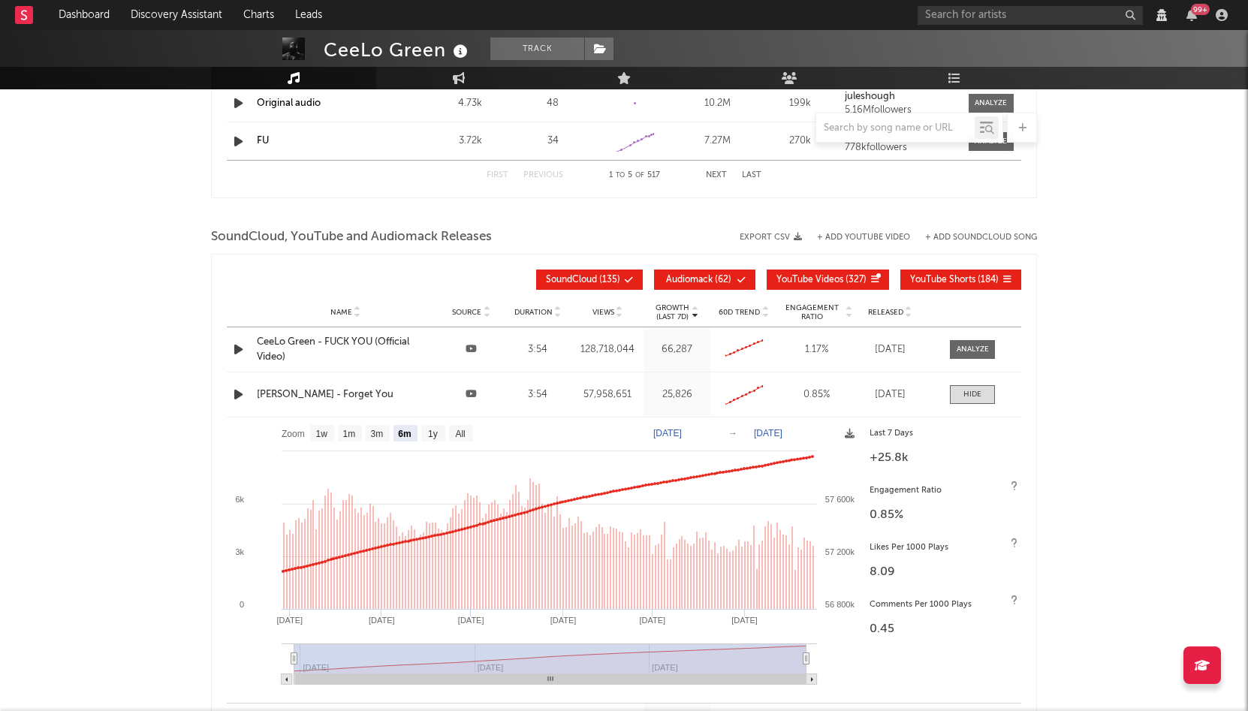
click at [243, 349] on icon "button" at bounding box center [239, 349] width 16 height 19
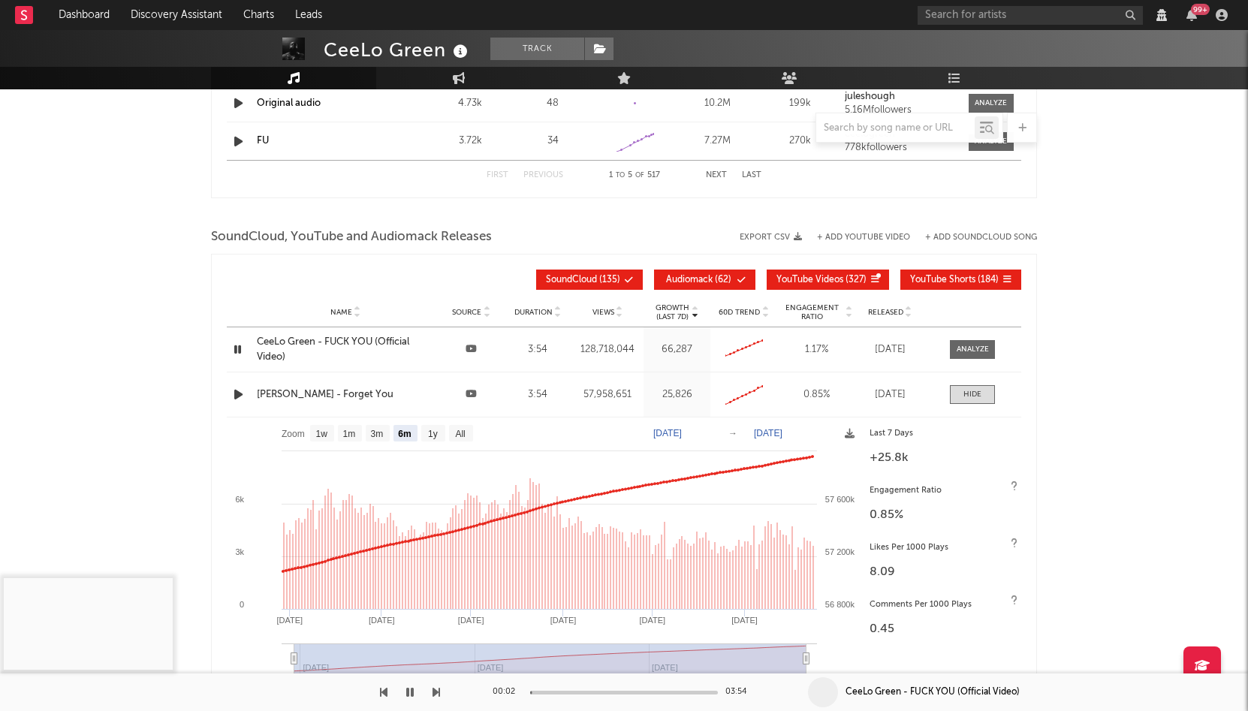
click at [567, 697] on div "00:02 03:54" at bounding box center [624, 693] width 263 height 38
click at [567, 695] on div "00:02 03:54" at bounding box center [624, 693] width 263 height 38
click at [567, 695] on div "00:03 03:54" at bounding box center [624, 693] width 263 height 38
click at [565, 692] on div at bounding box center [624, 693] width 188 height 4
click at [424, 694] on div at bounding box center [220, 693] width 440 height 38
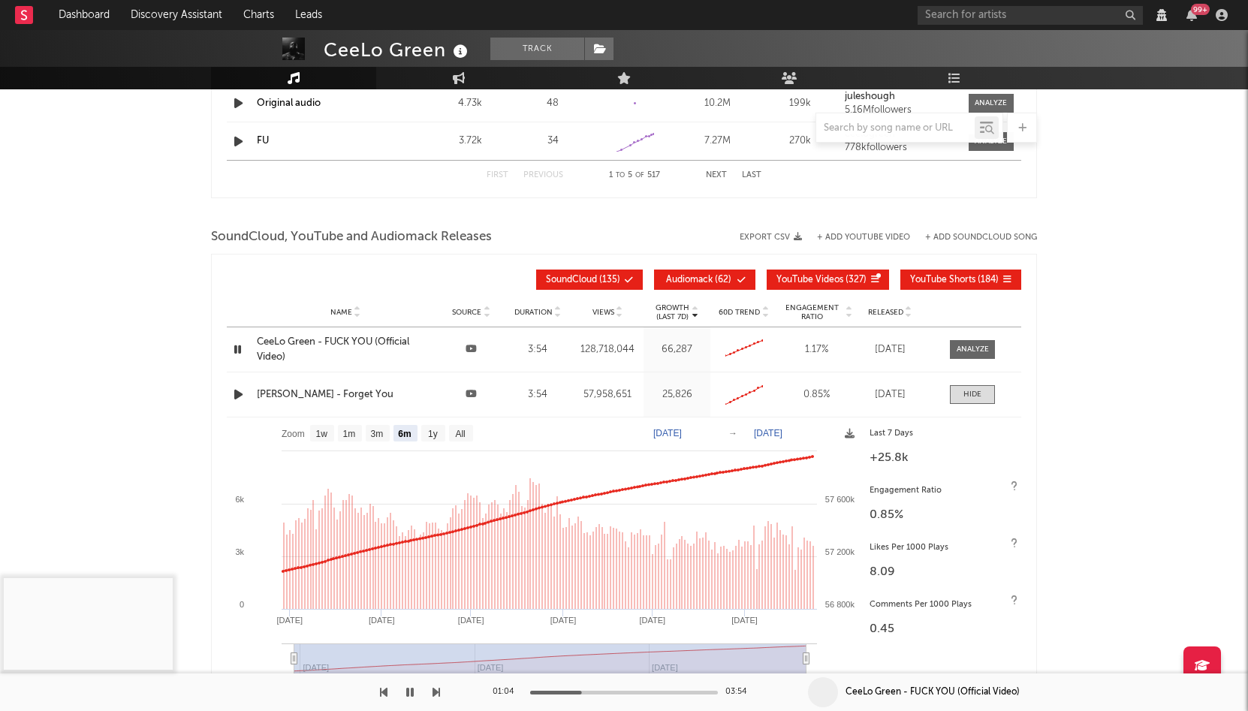
click at [406, 694] on icon "button" at bounding box center [410, 692] width 8 height 12
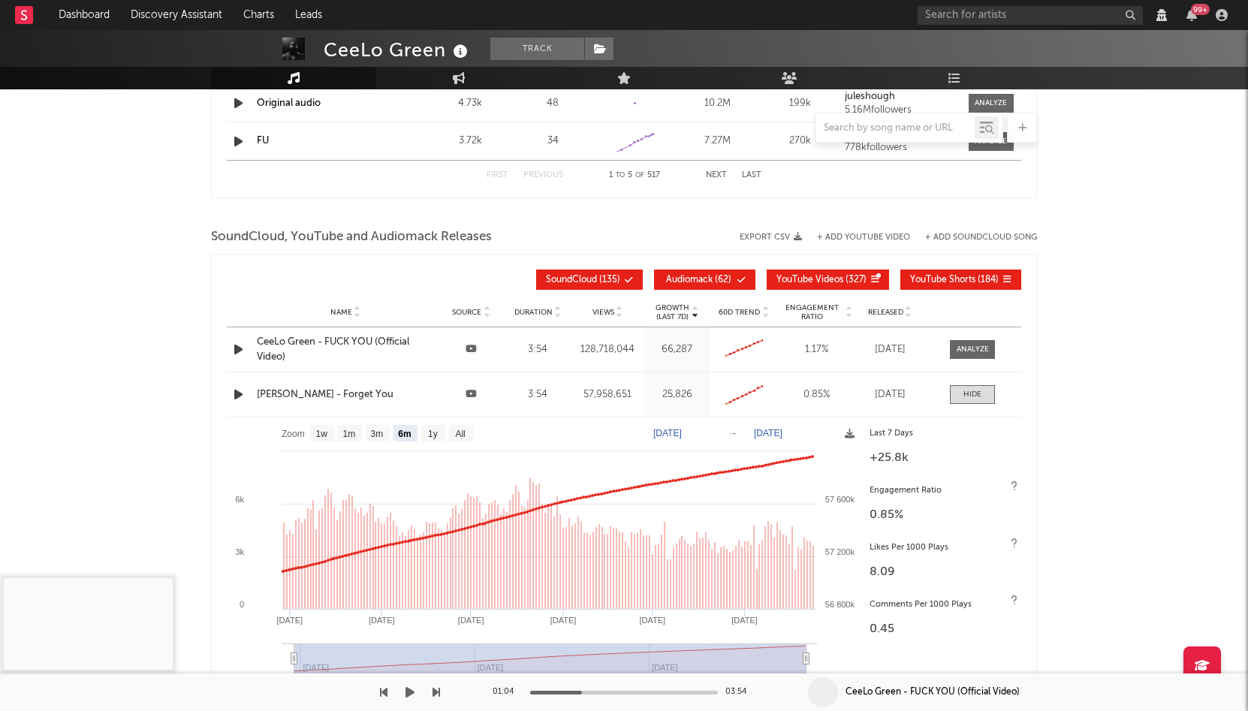
click at [885, 690] on div "CeeLo Green - FUCK YOU (Official Video)" at bounding box center [933, 693] width 174 height 14
click at [939, 695] on div "CeeLo Green - FUCK YOU (Official Video)" at bounding box center [933, 693] width 174 height 14
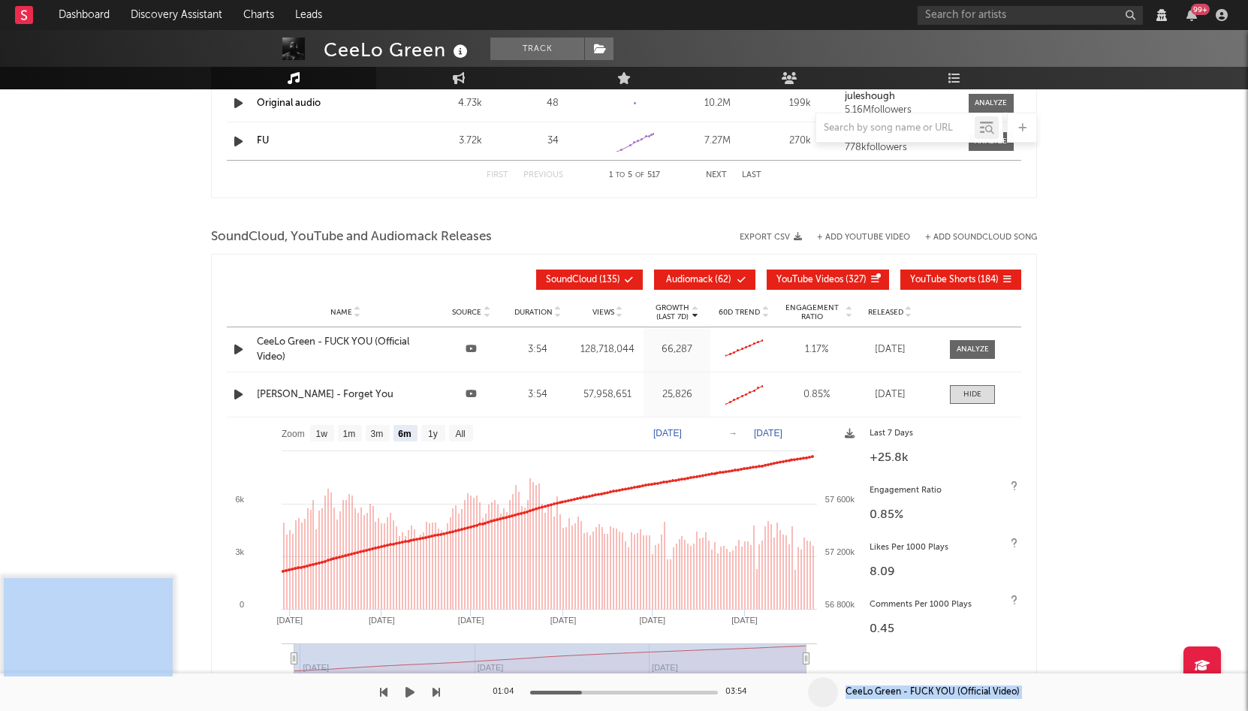
click at [939, 695] on div "CeeLo Green - FUCK YOU (Official Video)" at bounding box center [933, 693] width 174 height 14
copy div "CeeLo Green - FUCK YOU (Official Video)"
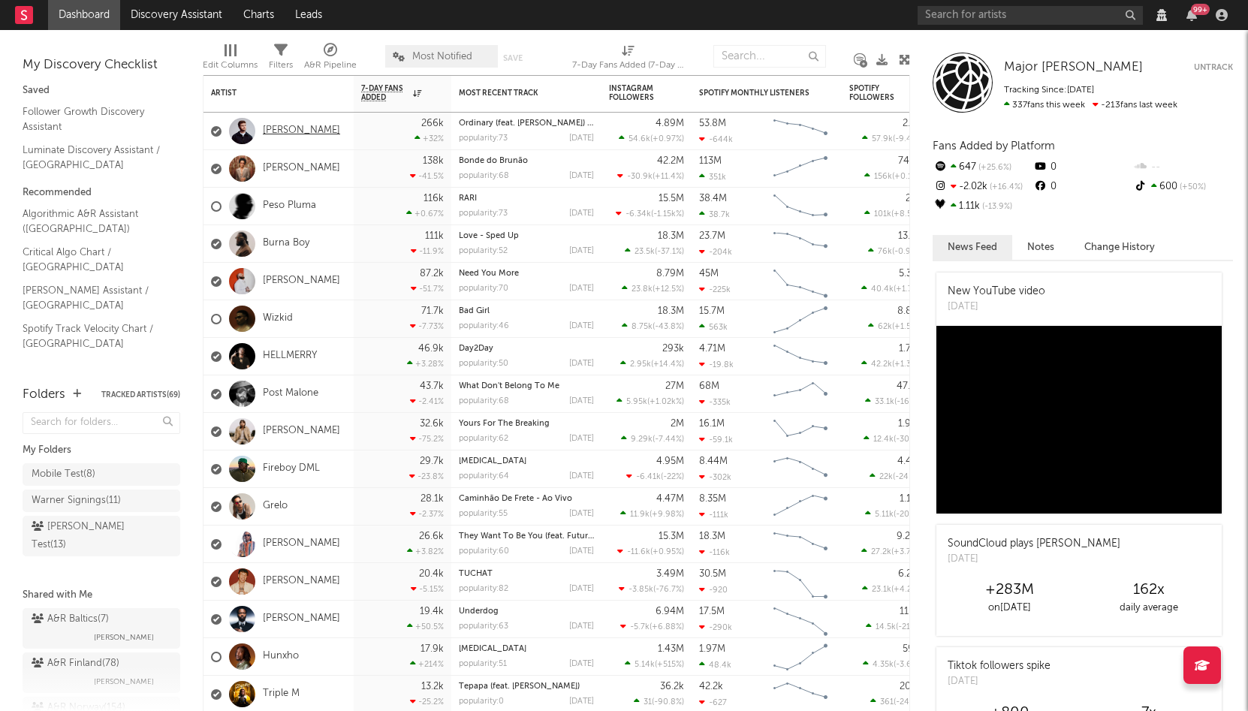
click at [300, 131] on link "[PERSON_NAME]" at bounding box center [301, 131] width 77 height 13
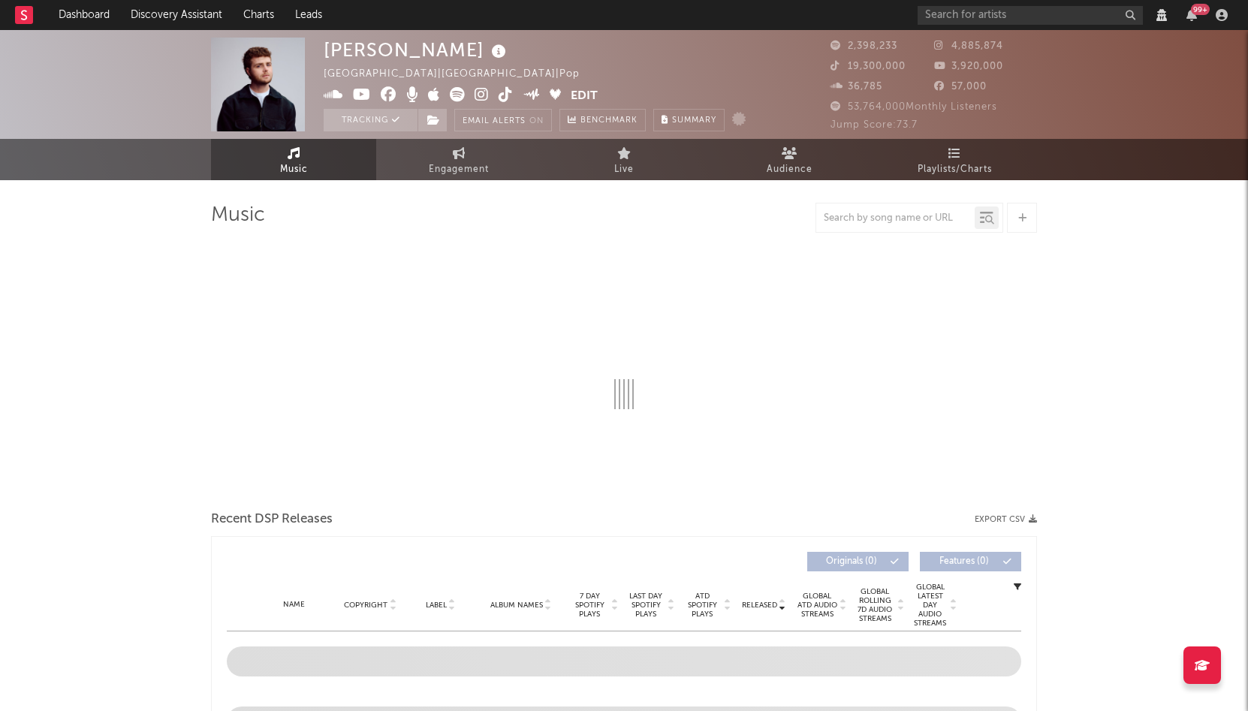
select select "View all"
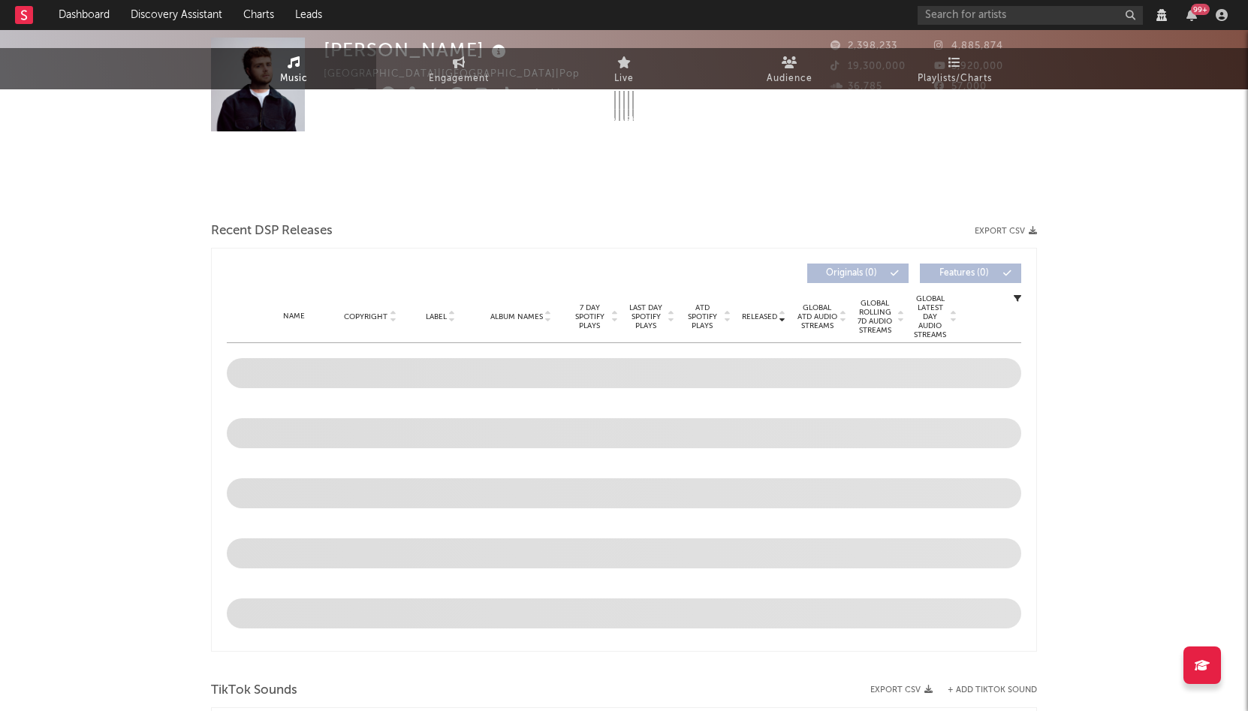
select select "View all"
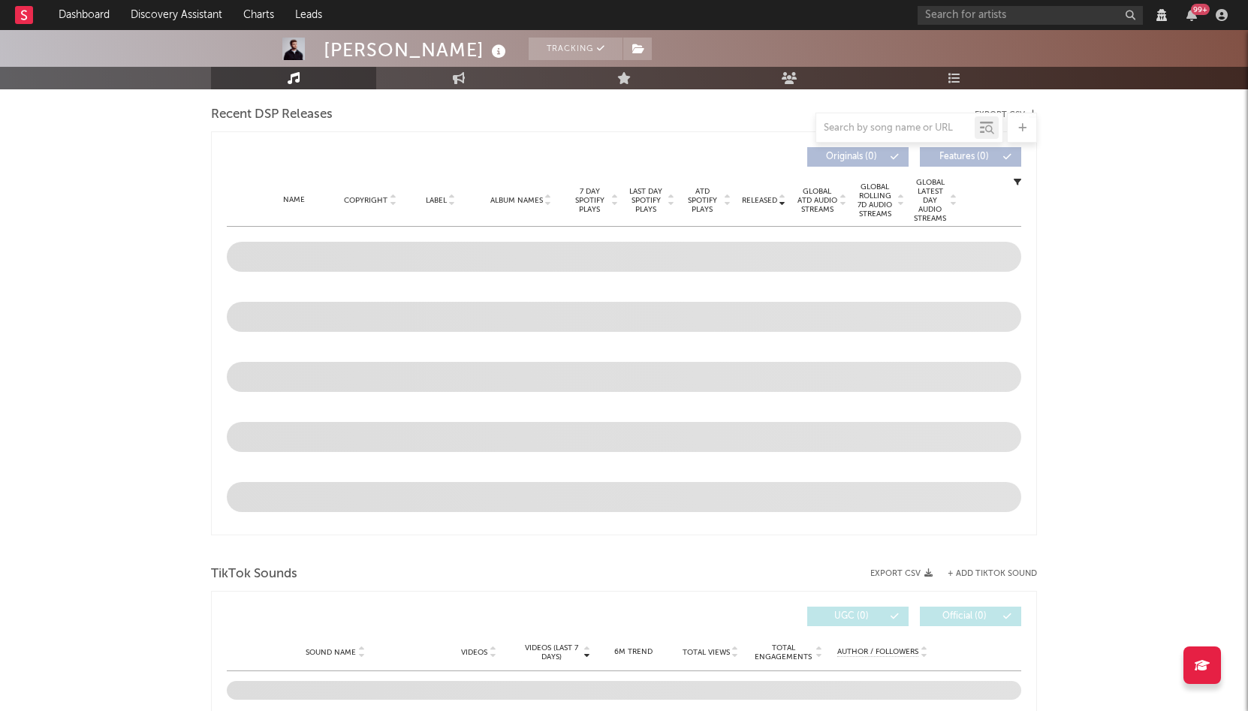
select select "View all"
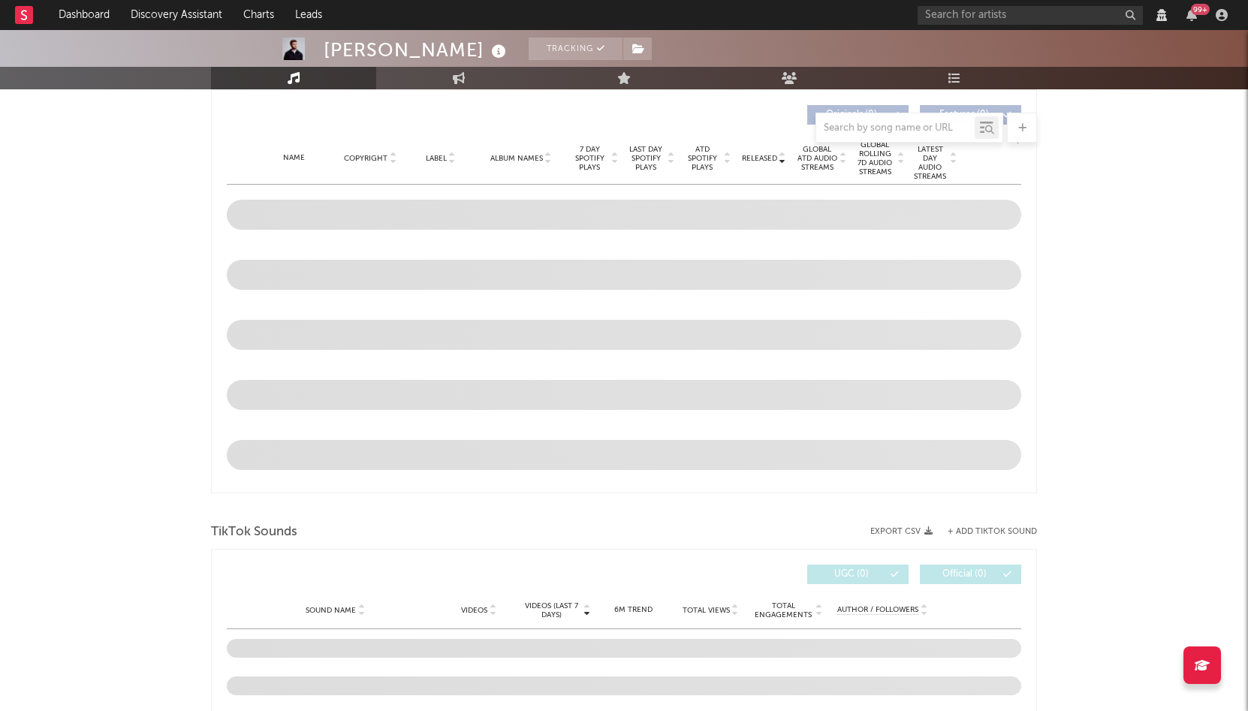
scroll to position [422, 0]
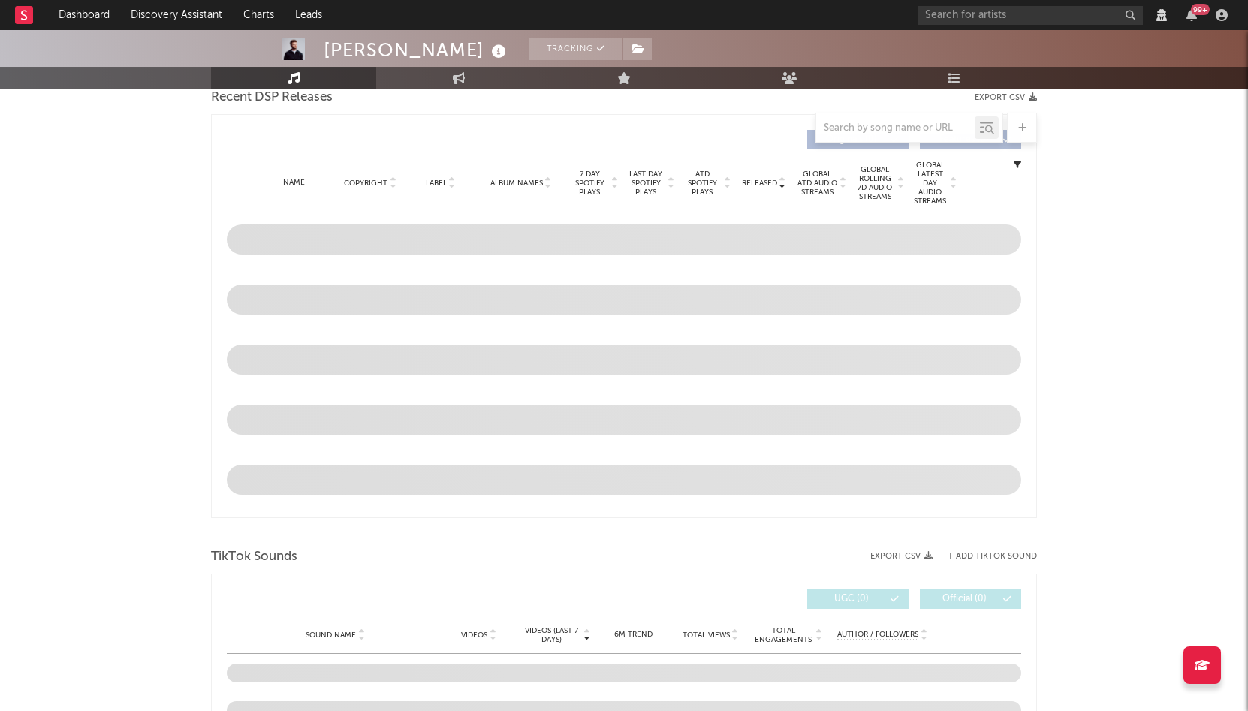
select select "View all"
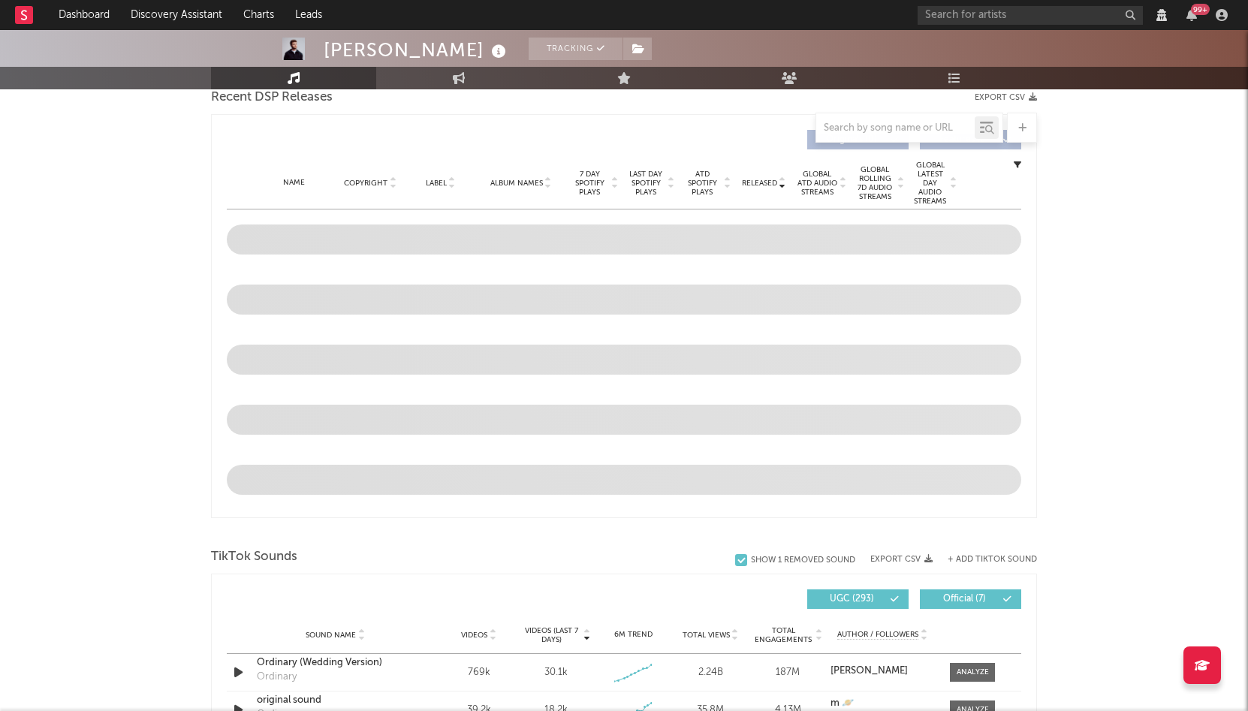
select select "View all"
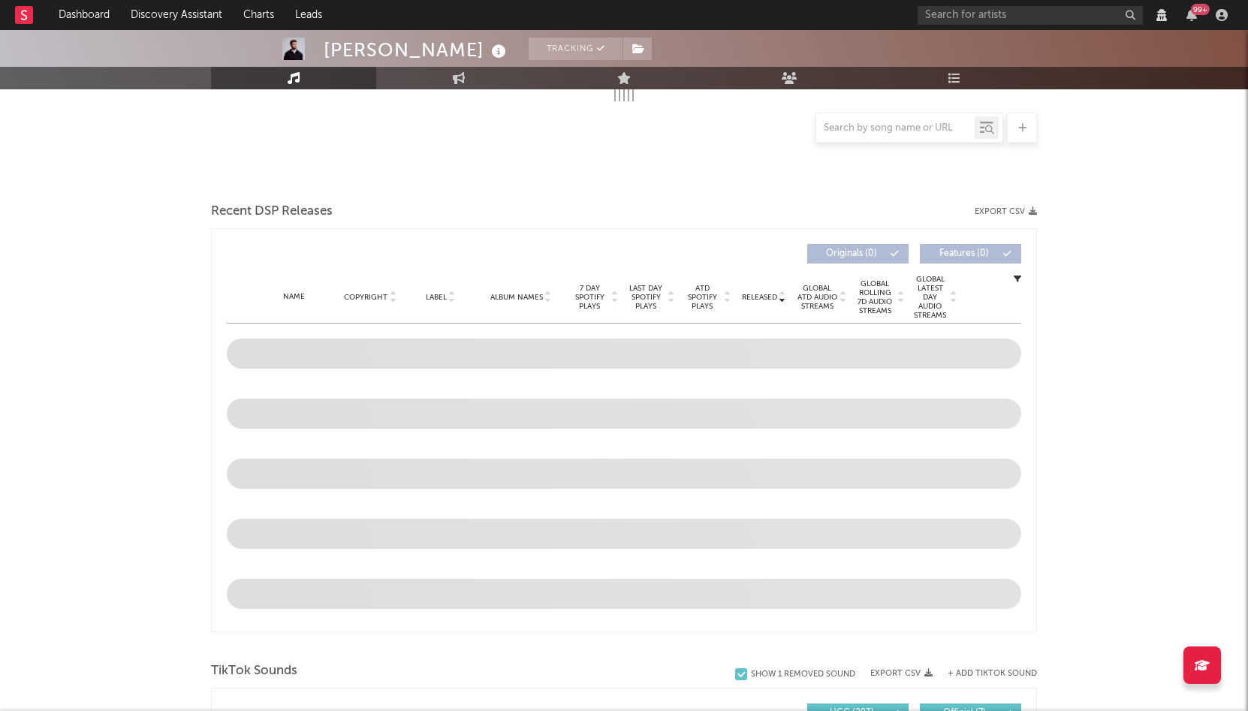
select select "6m"
select select "View all"
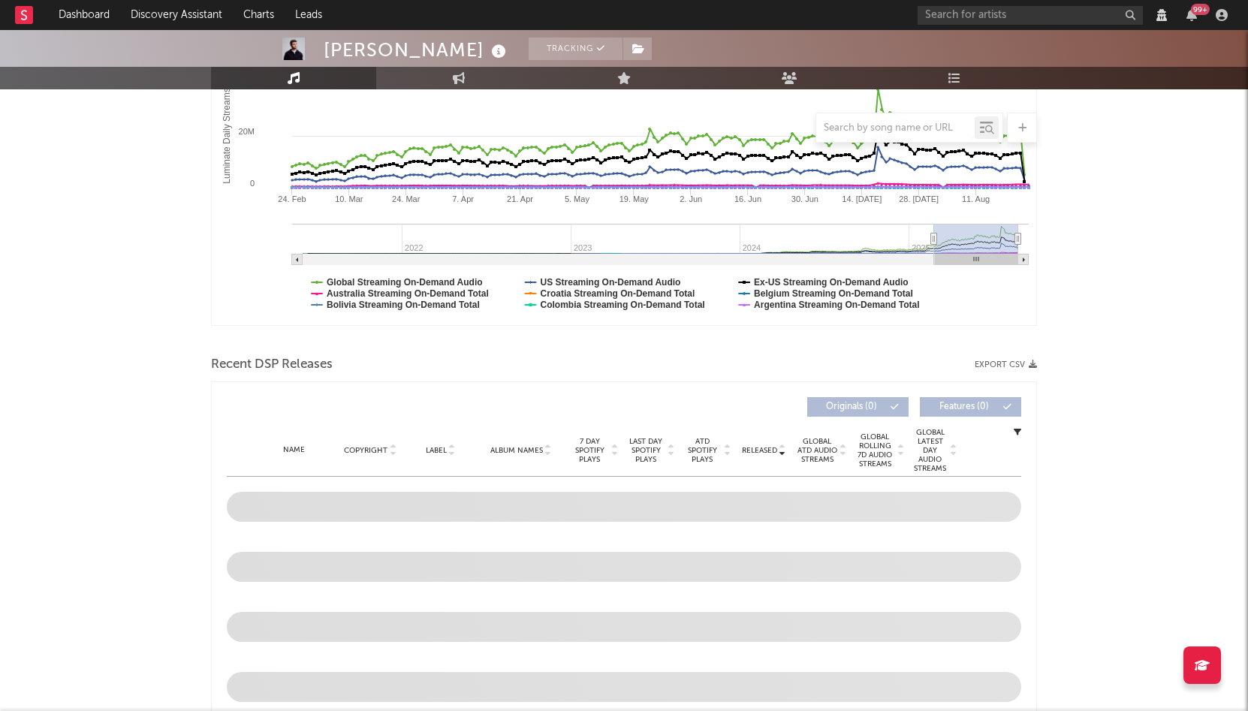
scroll to position [584, 0]
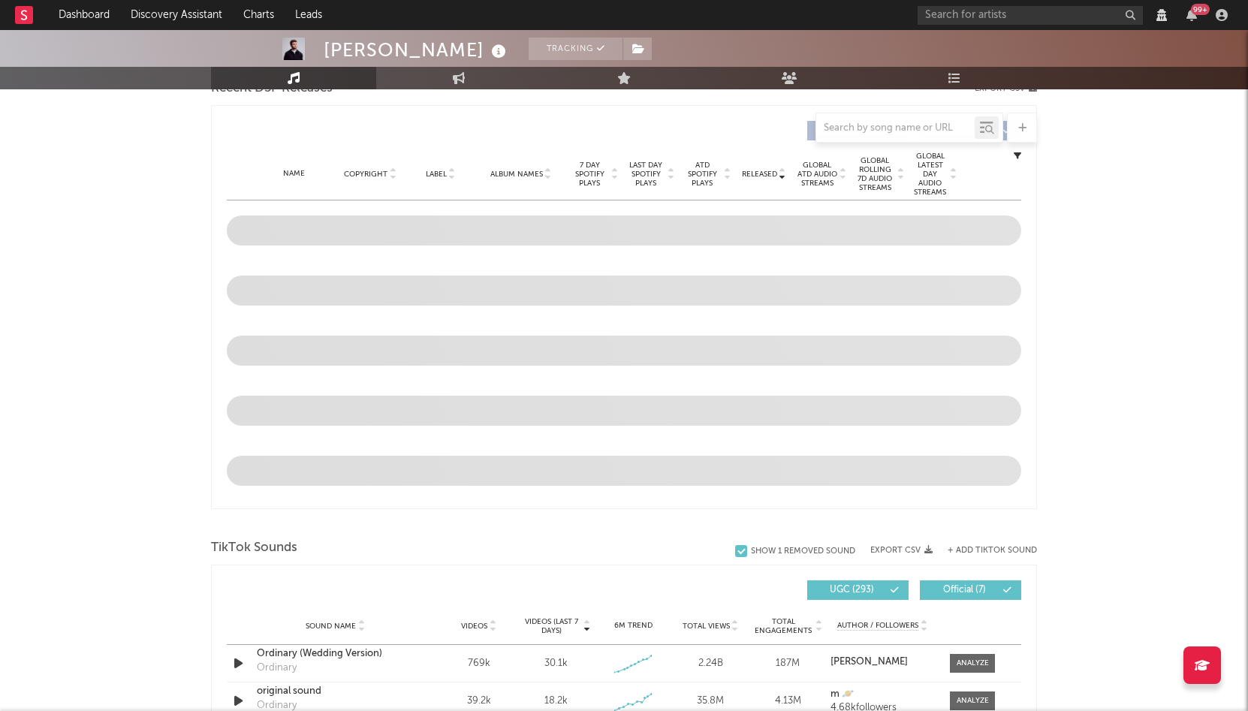
select select "View all"
select select "6m"
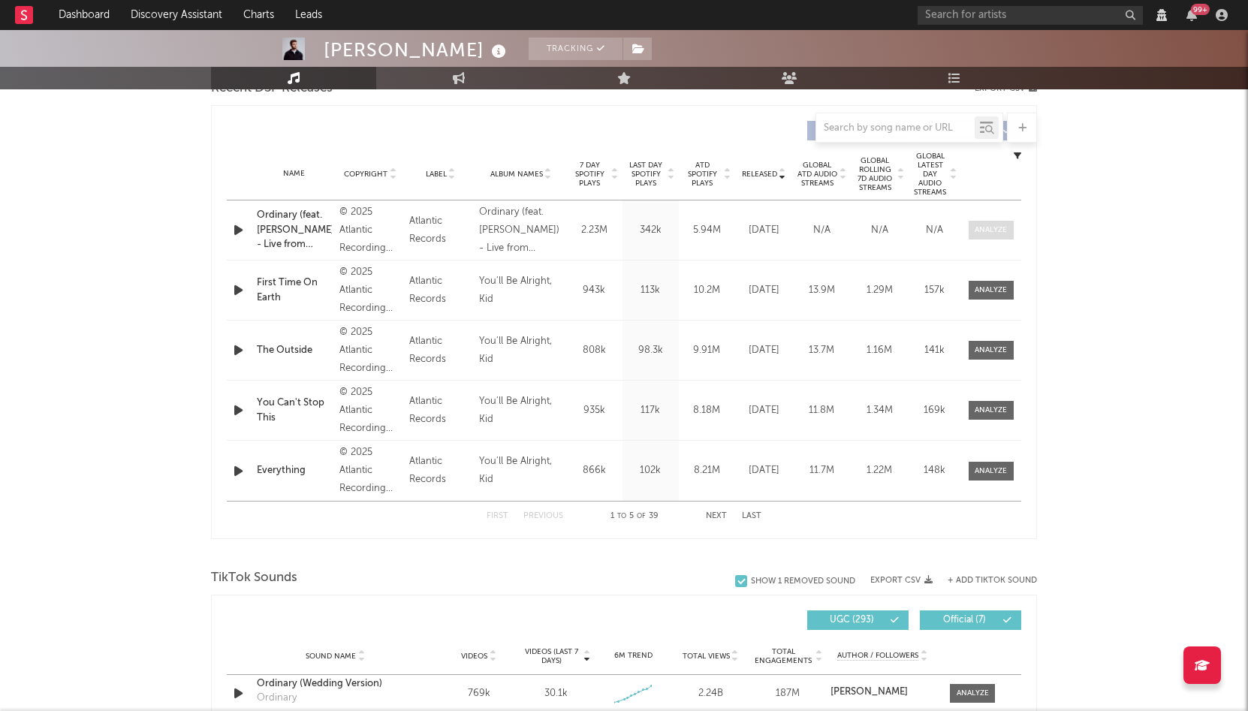
click at [979, 236] on div at bounding box center [991, 230] width 32 height 11
select select "View all"
select select "6m"
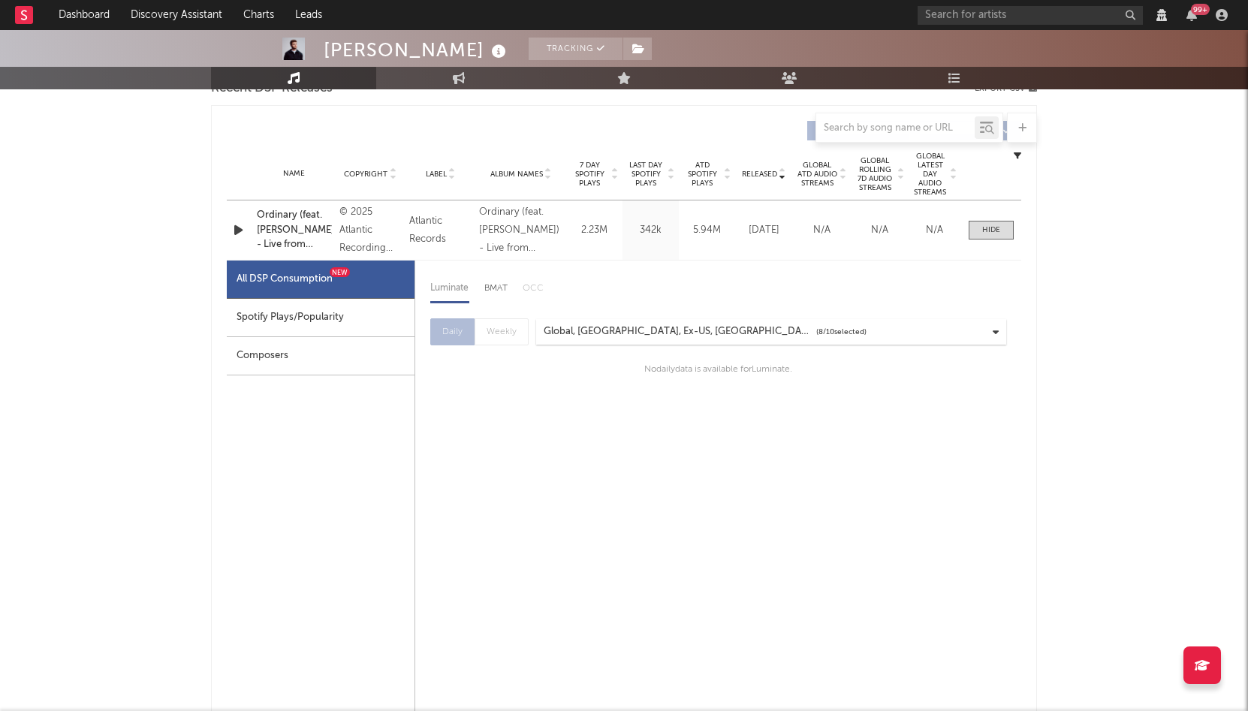
click at [326, 336] on div "Spotify Plays/Popularity" at bounding box center [321, 318] width 188 height 38
select select "1w"
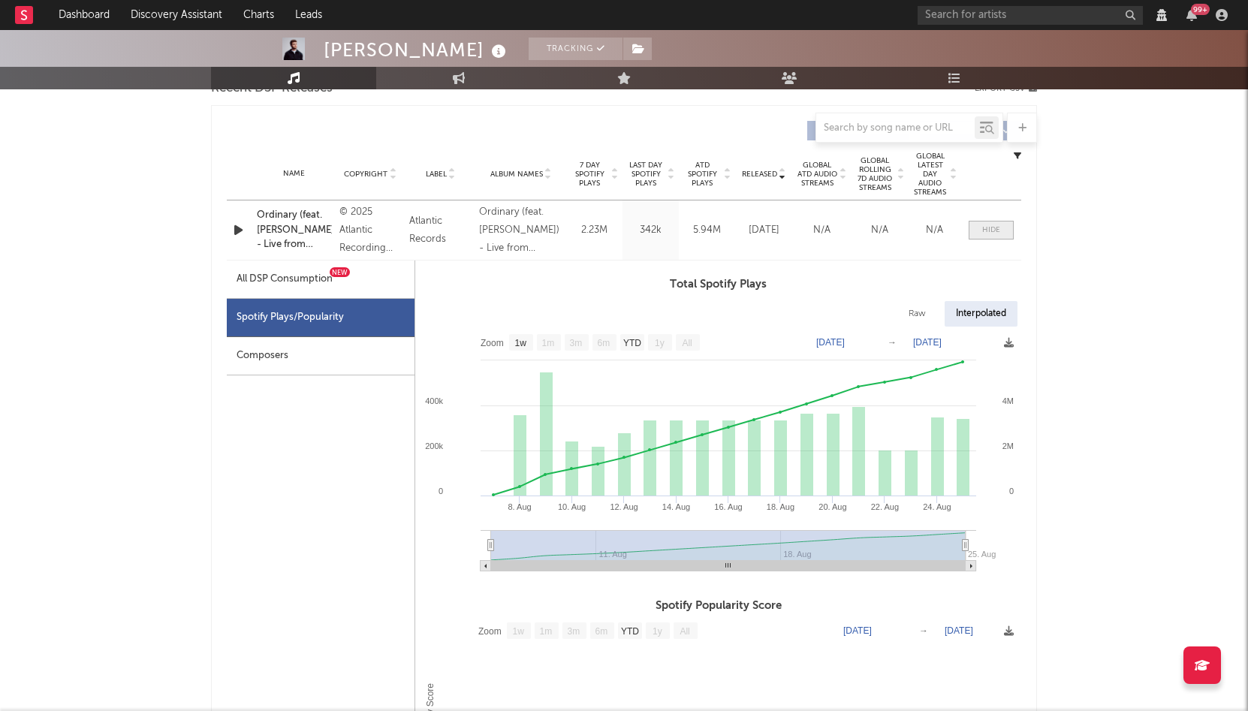
click at [997, 236] on div at bounding box center [991, 230] width 18 height 11
select select "View all"
select select "6m"
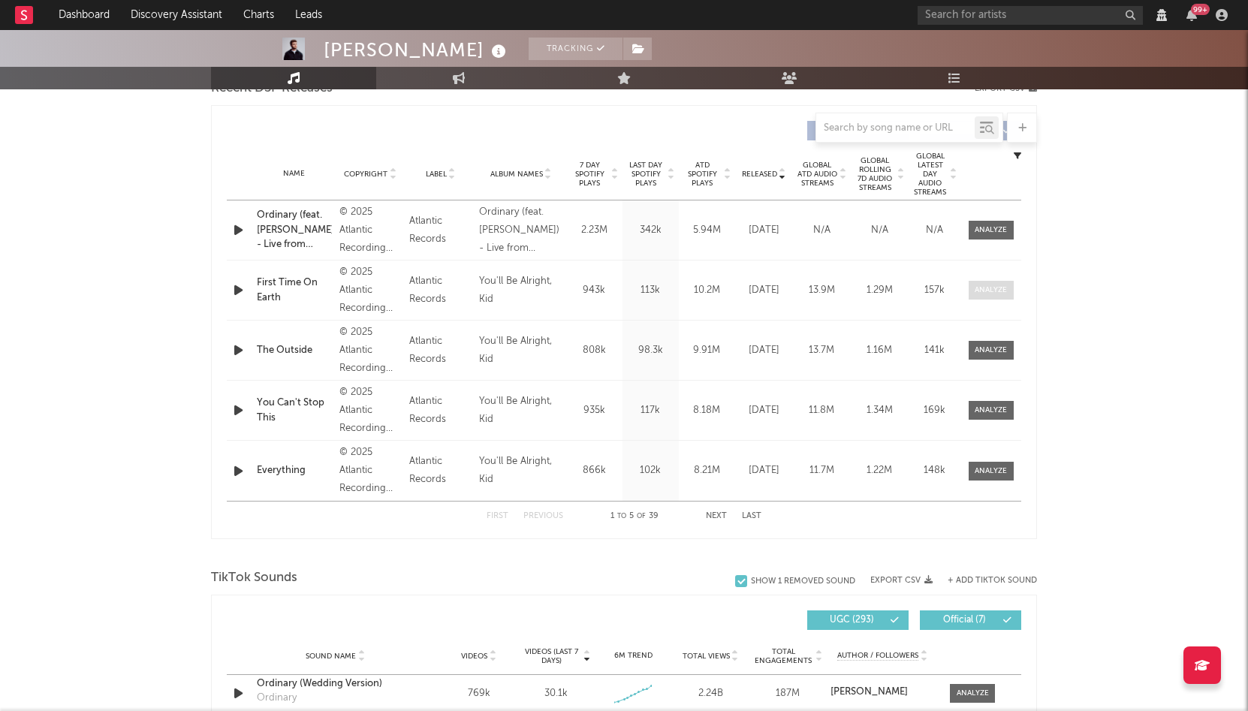
click at [988, 294] on div at bounding box center [991, 290] width 32 height 11
select select "View all"
select select "6m"
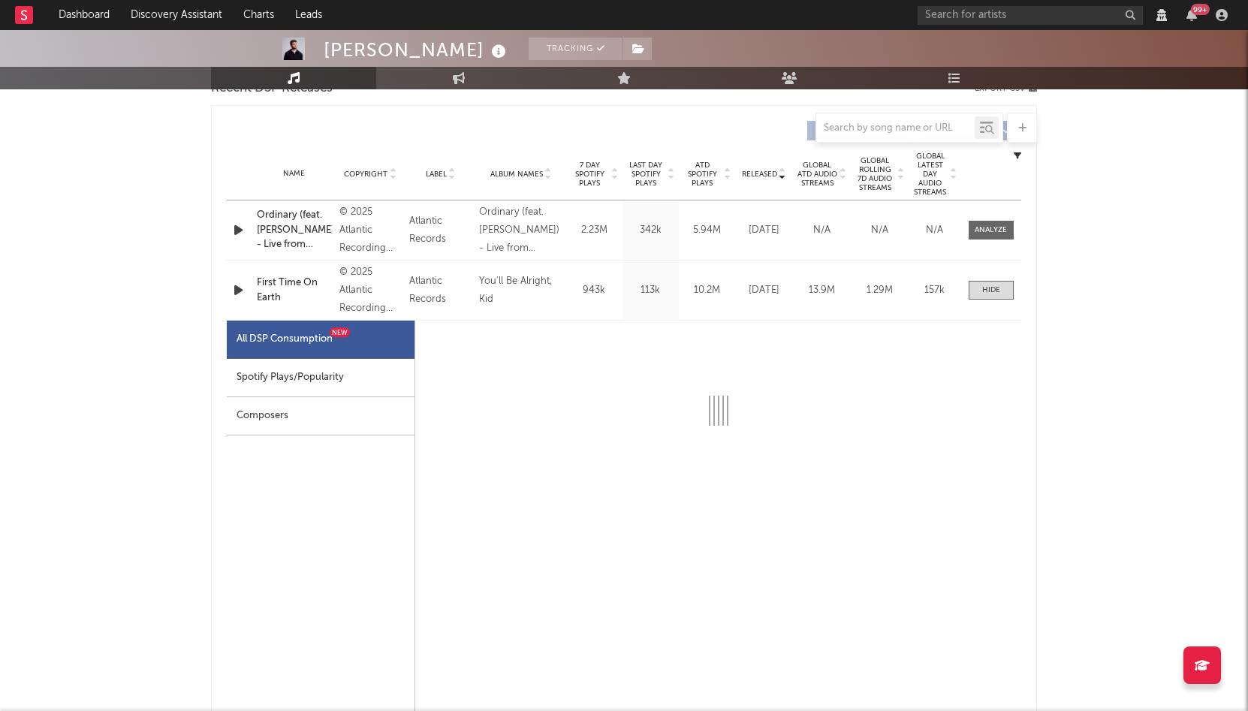
click at [337, 383] on div "Spotify Plays/Popularity" at bounding box center [321, 378] width 188 height 38
select select "1w"
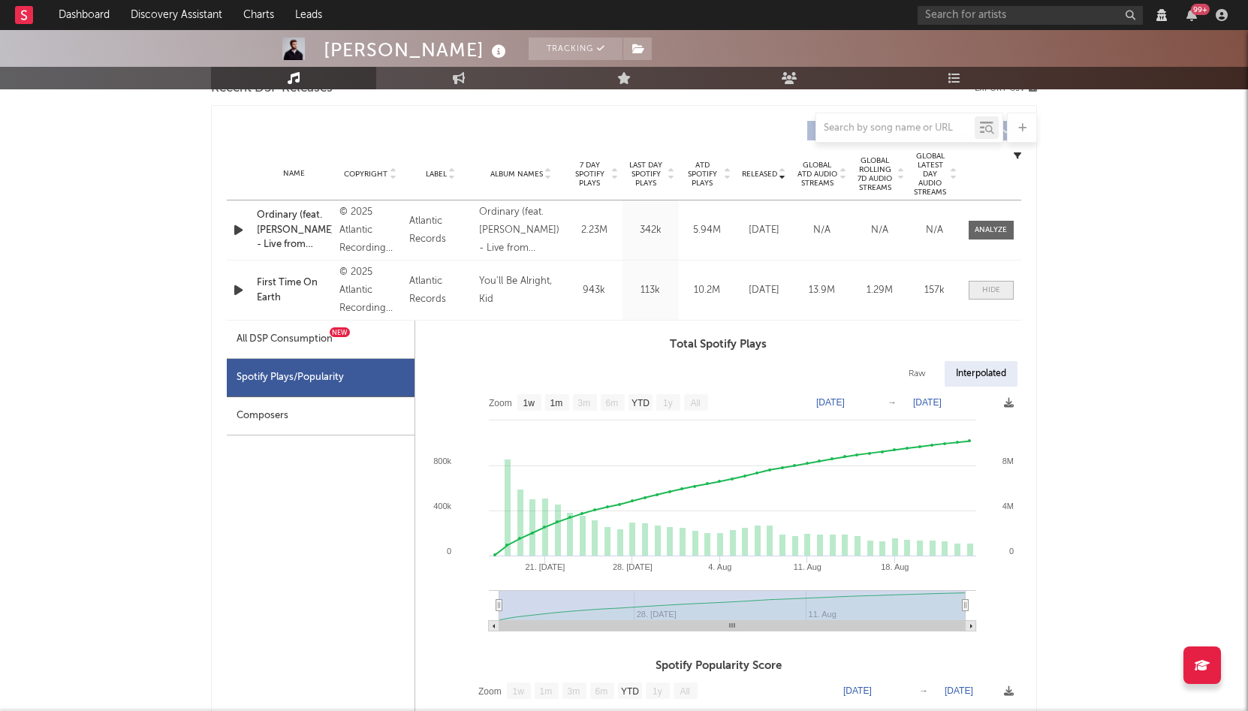
click at [984, 291] on span at bounding box center [991, 290] width 45 height 19
select select "View all"
select select "6m"
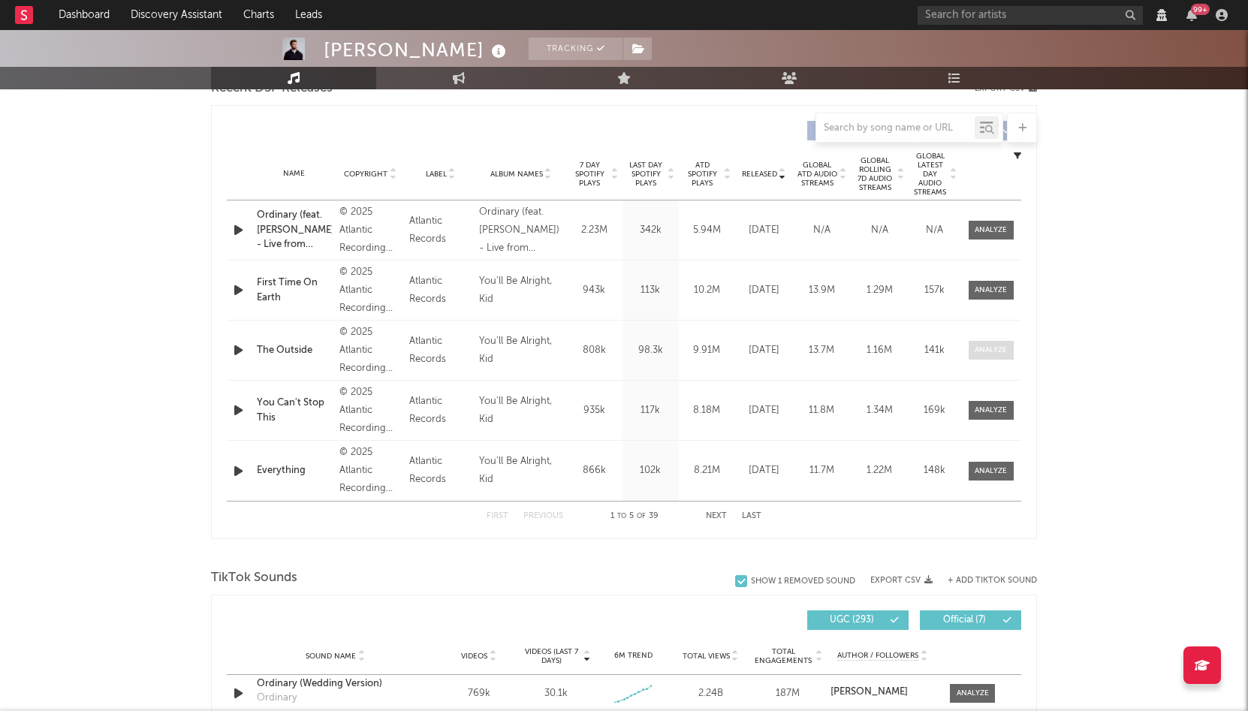
click at [994, 356] on div at bounding box center [991, 350] width 32 height 11
select select "View all"
select select "6m"
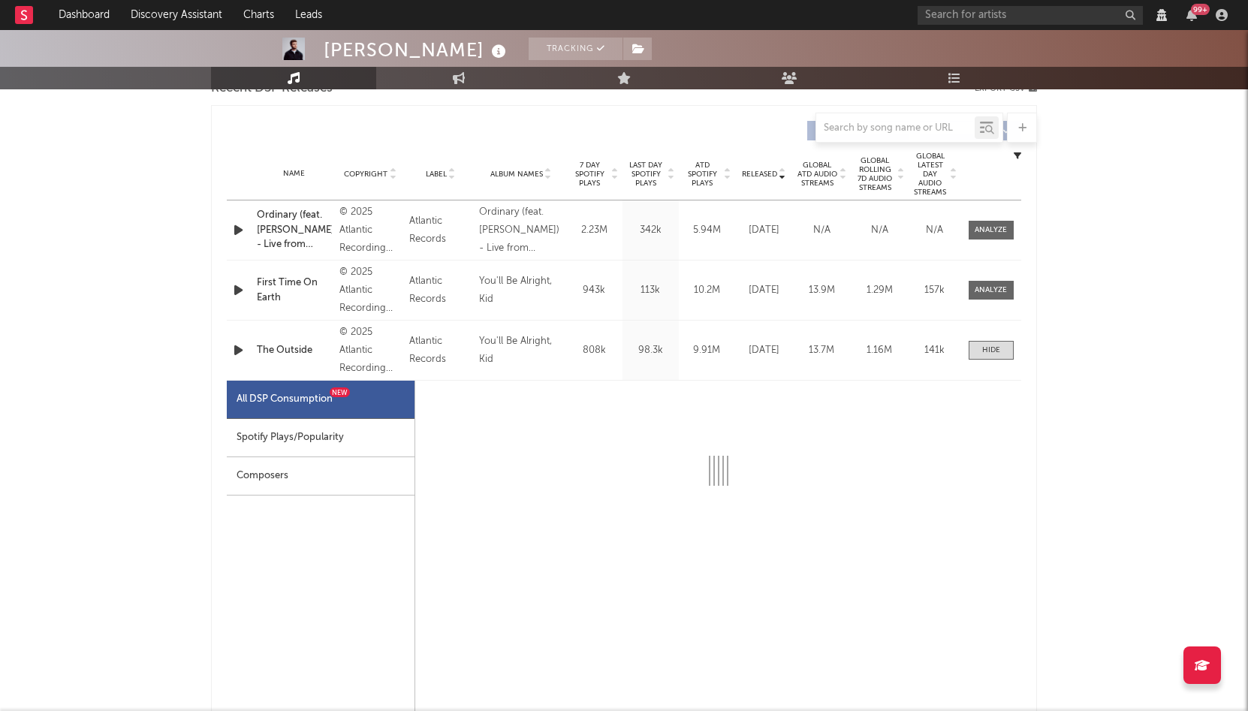
click at [302, 454] on div "Spotify Plays/Popularity" at bounding box center [321, 438] width 188 height 38
select select "1w"
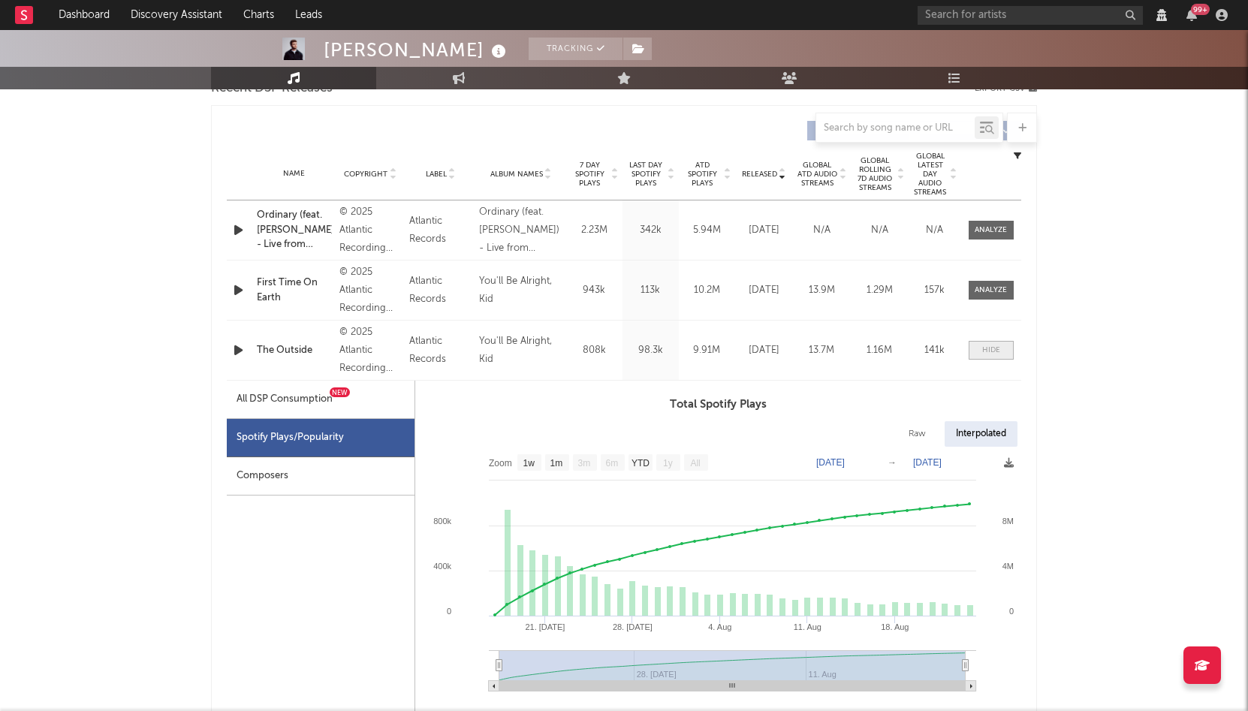
click at [993, 356] on div at bounding box center [991, 350] width 18 height 11
select select "View all"
select select "6m"
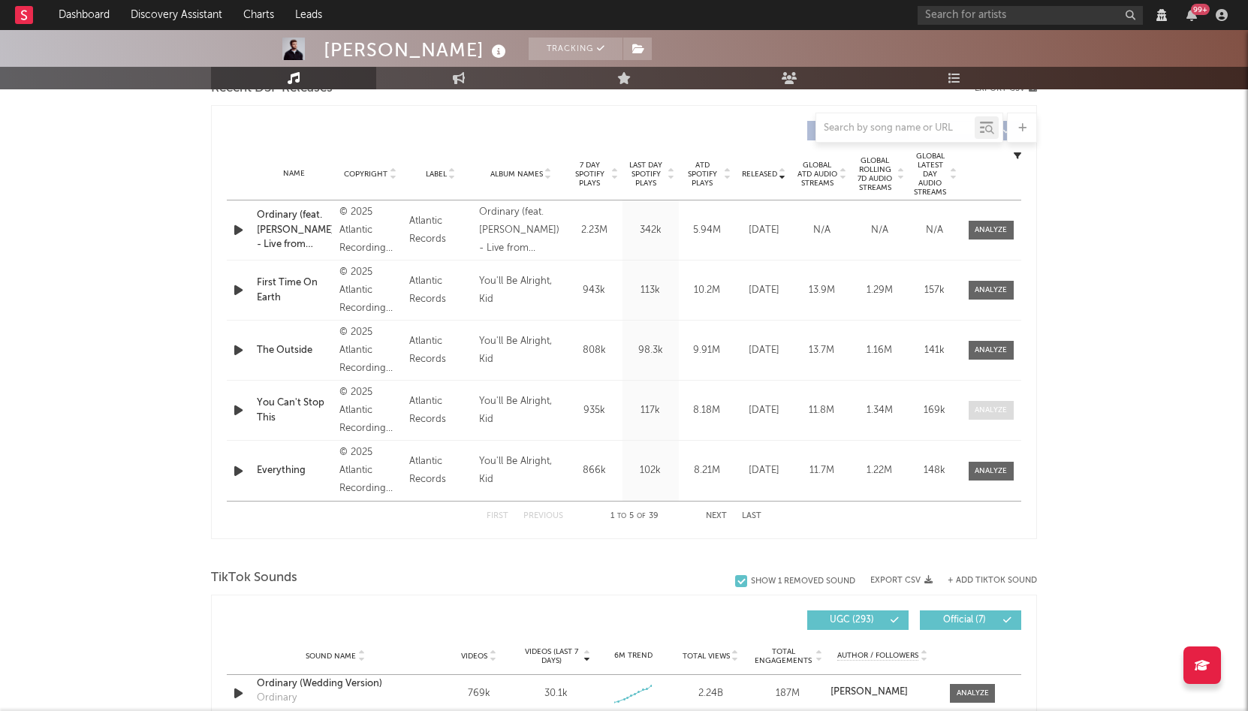
click at [985, 416] on div at bounding box center [991, 410] width 32 height 11
select select "View all"
select select "6m"
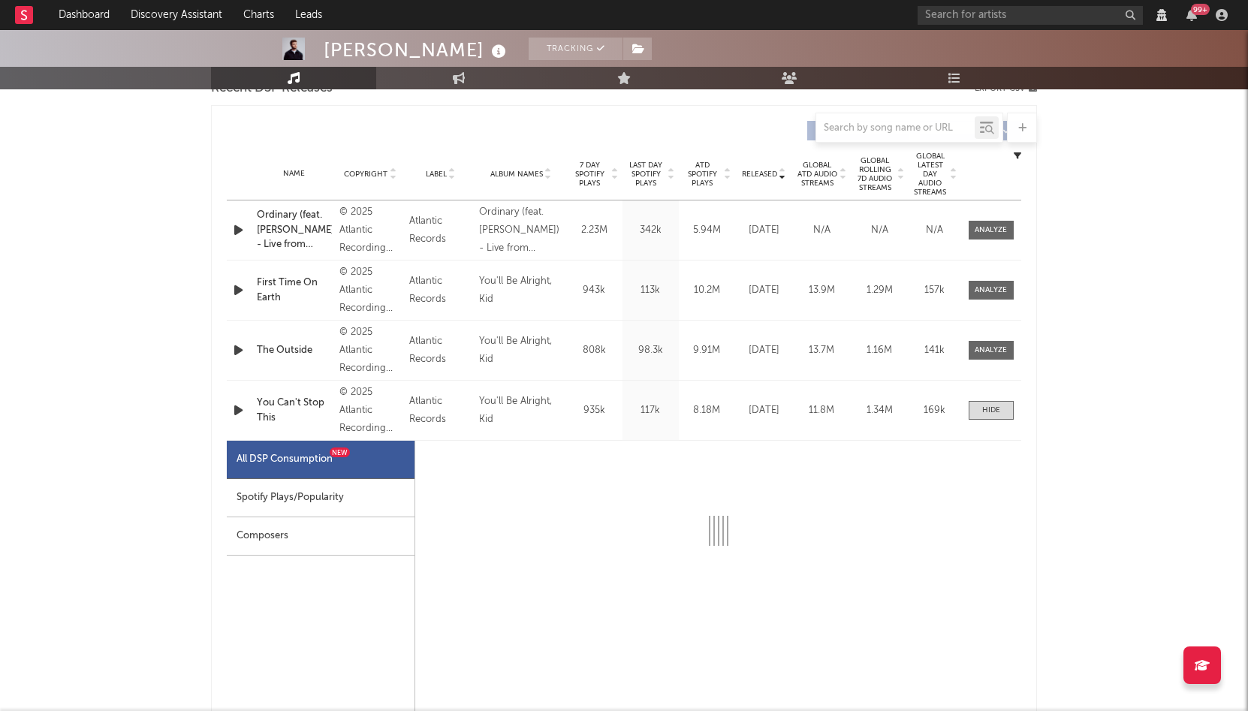
click at [341, 505] on div "Spotify Plays/Popularity" at bounding box center [321, 498] width 188 height 38
select select "1w"
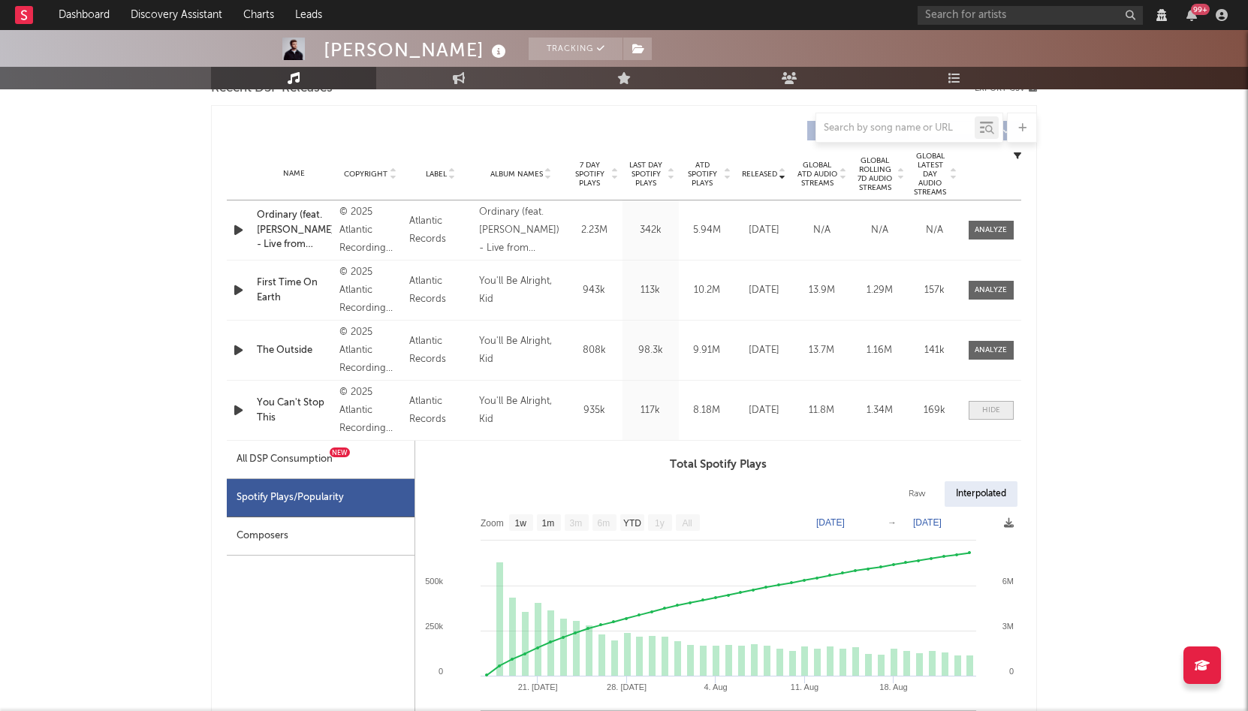
click at [989, 416] on div at bounding box center [991, 410] width 18 height 11
select select "View all"
select select "6m"
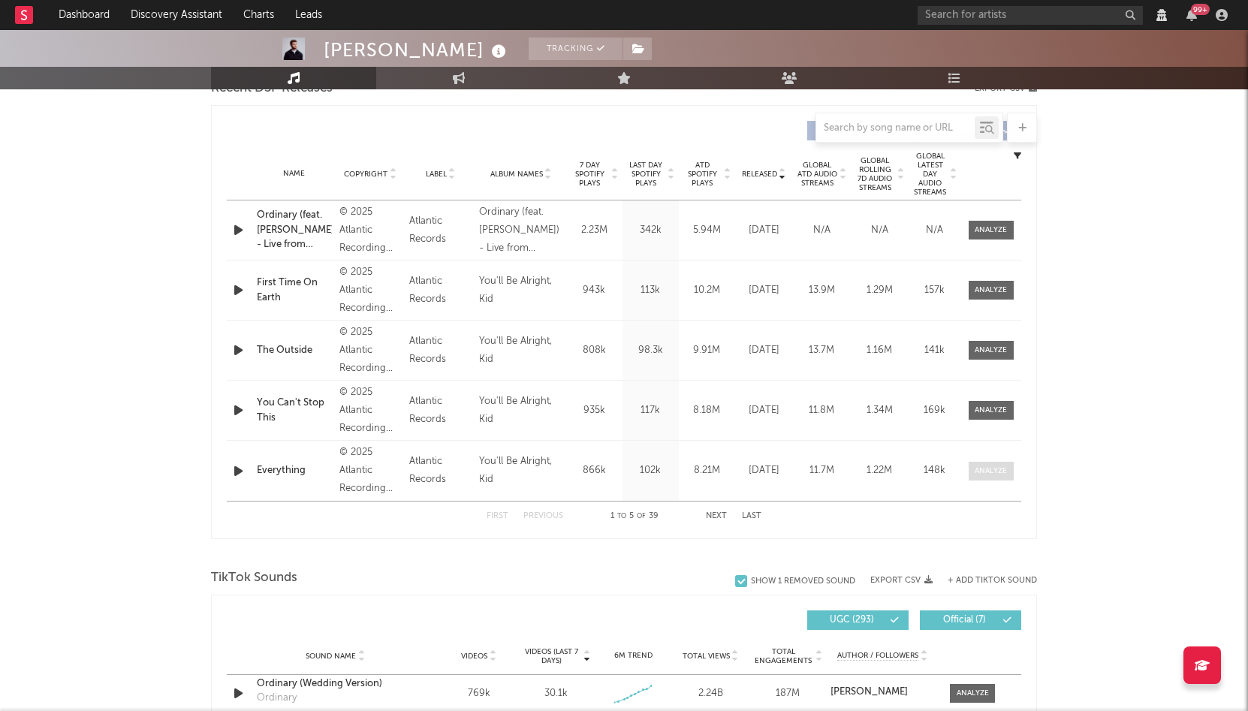
click at [990, 481] on span at bounding box center [991, 471] width 45 height 19
select select "View all"
select select "6m"
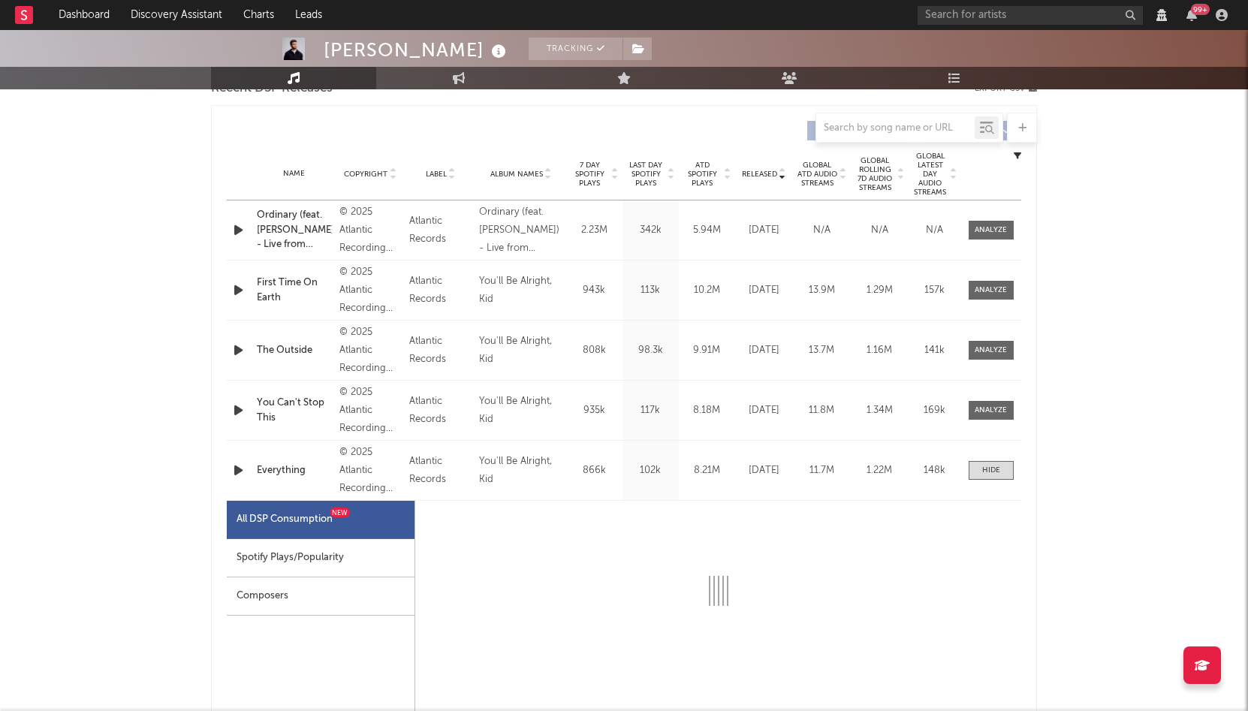
click at [320, 568] on div "Spotify Plays/Popularity" at bounding box center [321, 558] width 188 height 38
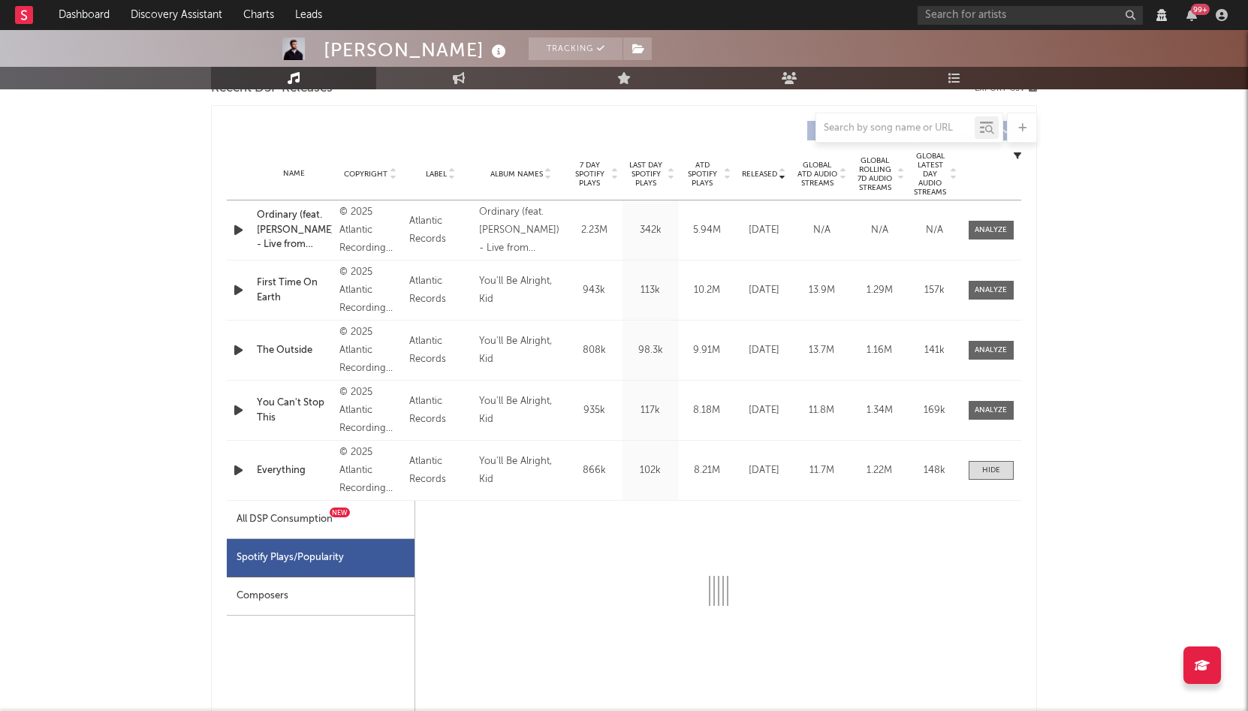
select select "1w"
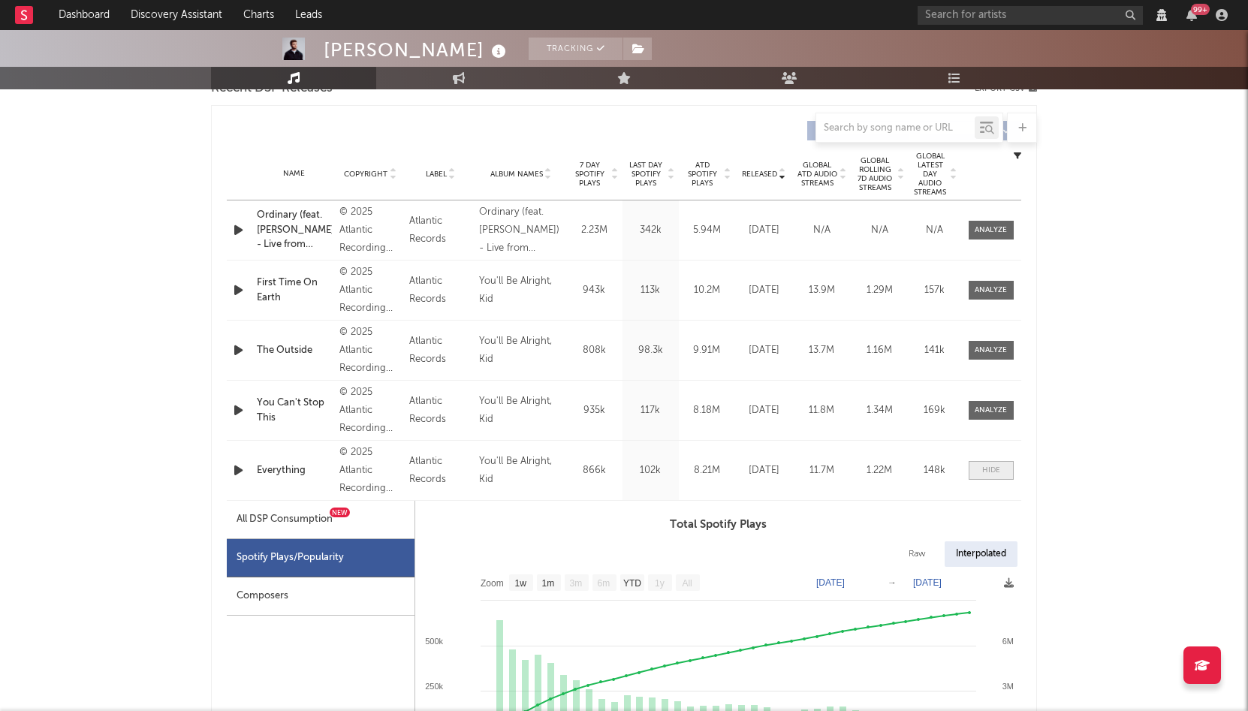
click at [997, 476] on div at bounding box center [991, 470] width 18 height 11
select select "View all"
select select "6m"
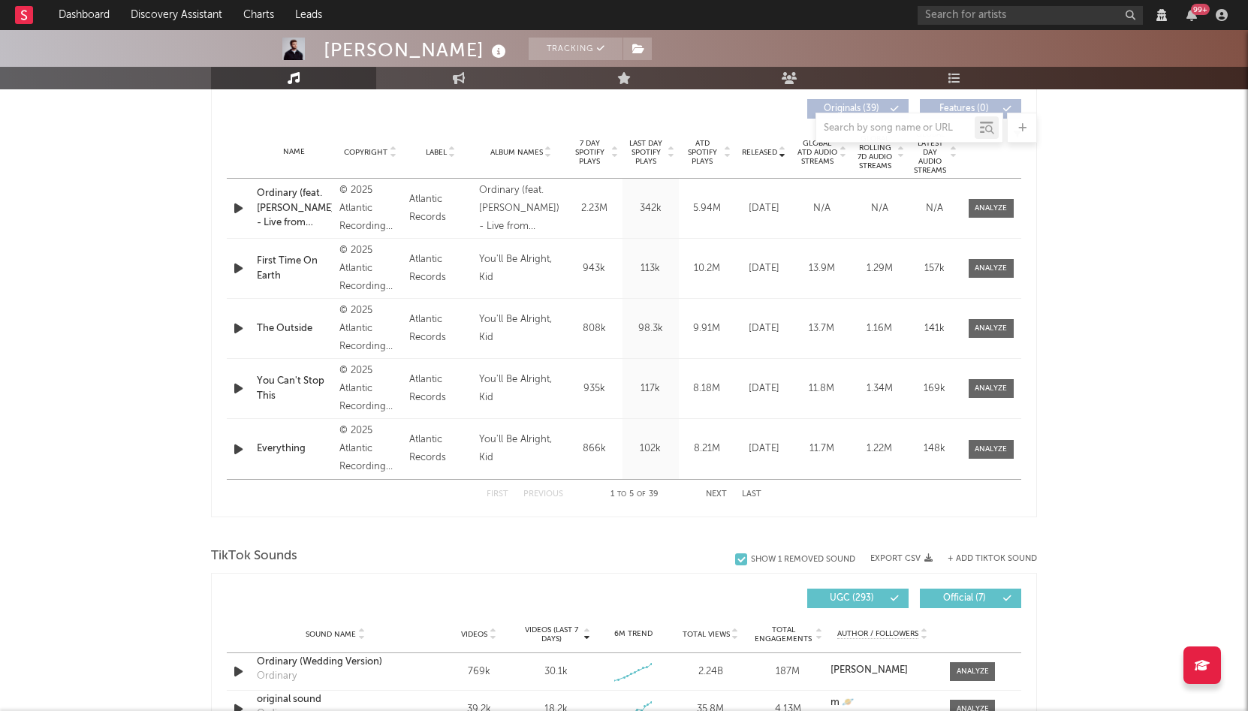
scroll to position [608, 0]
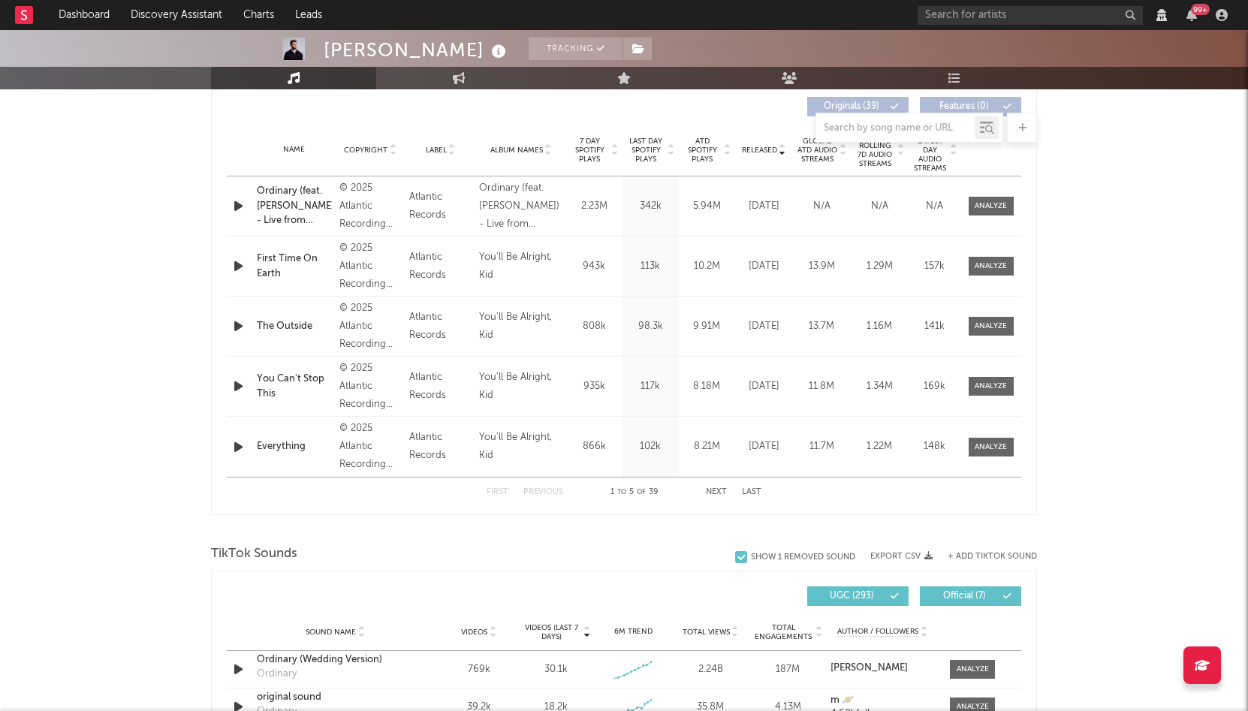
click at [712, 496] on button "Next" at bounding box center [716, 492] width 21 height 8
select select "View all"
select select "6m"
click at [994, 204] on div "Name Never Be Far Copyright © 2025 Atlantic Recording Corporation Label Atlanti…" at bounding box center [624, 205] width 795 height 59
click at [991, 212] on div at bounding box center [991, 206] width 32 height 11
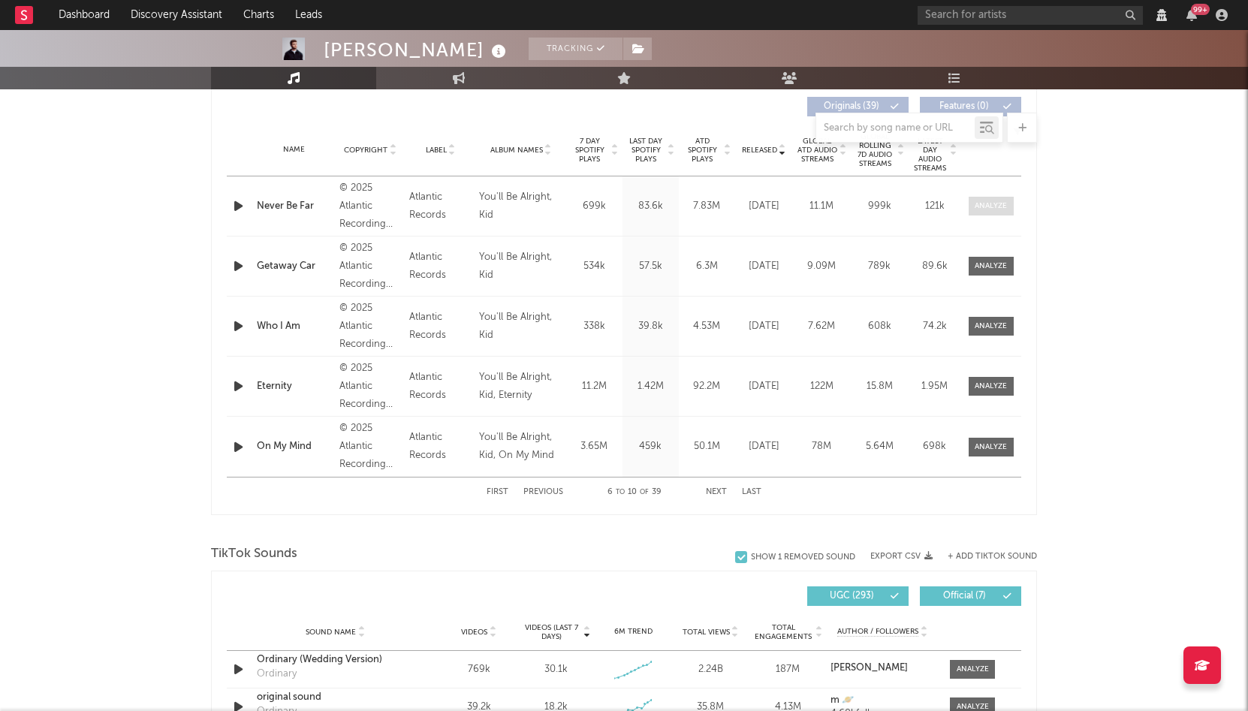
select select "View all"
select select "6m"
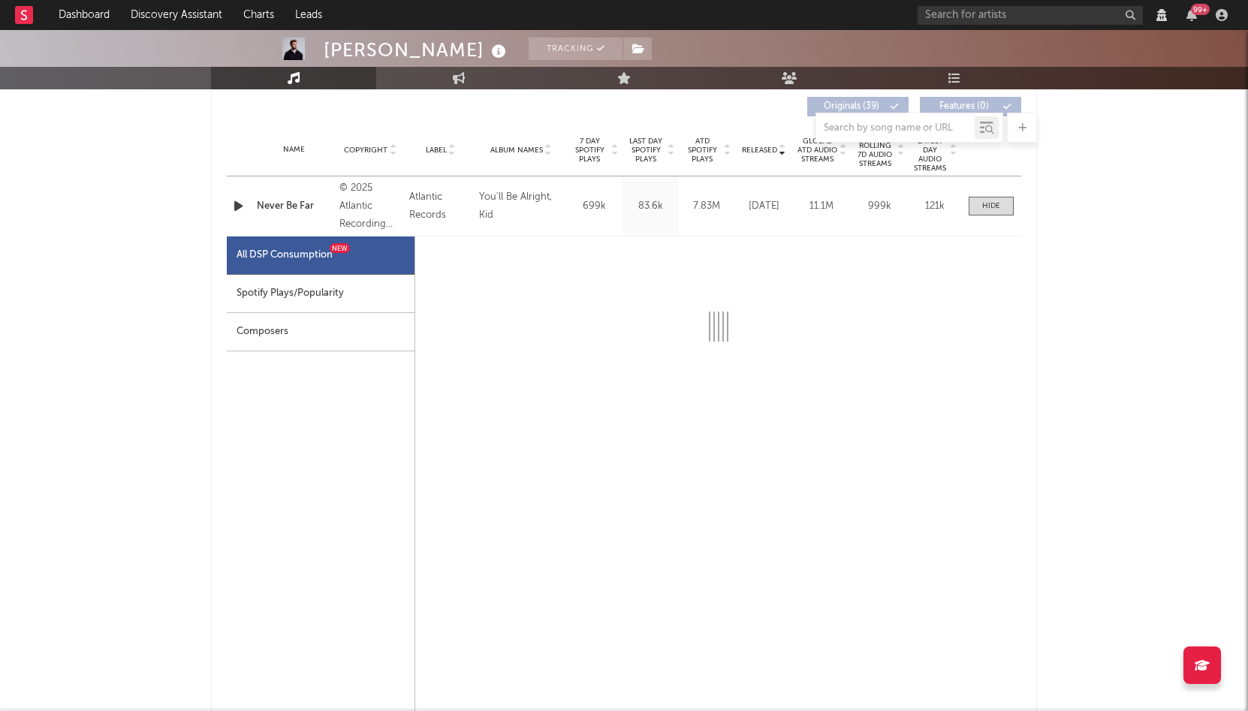
click at [364, 303] on div "Spotify Plays/Popularity" at bounding box center [321, 294] width 188 height 38
select select "1w"
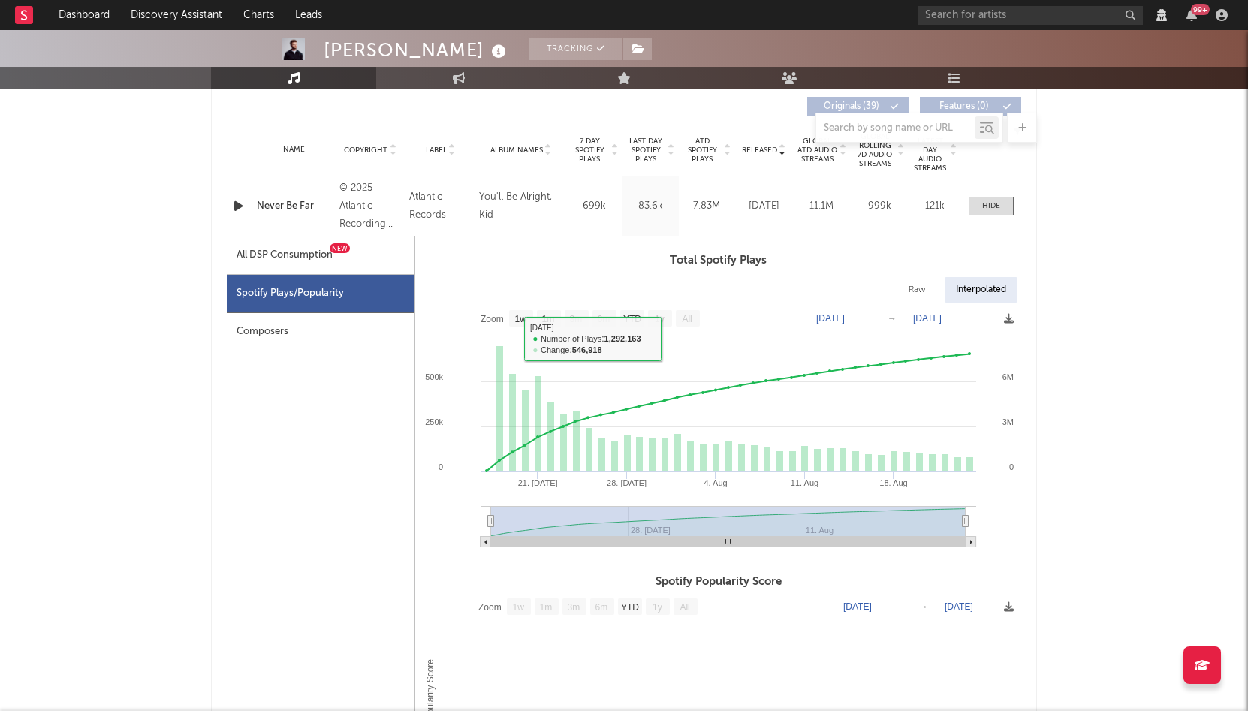
click at [986, 212] on div at bounding box center [991, 206] width 18 height 11
select select "View all"
select select "6m"
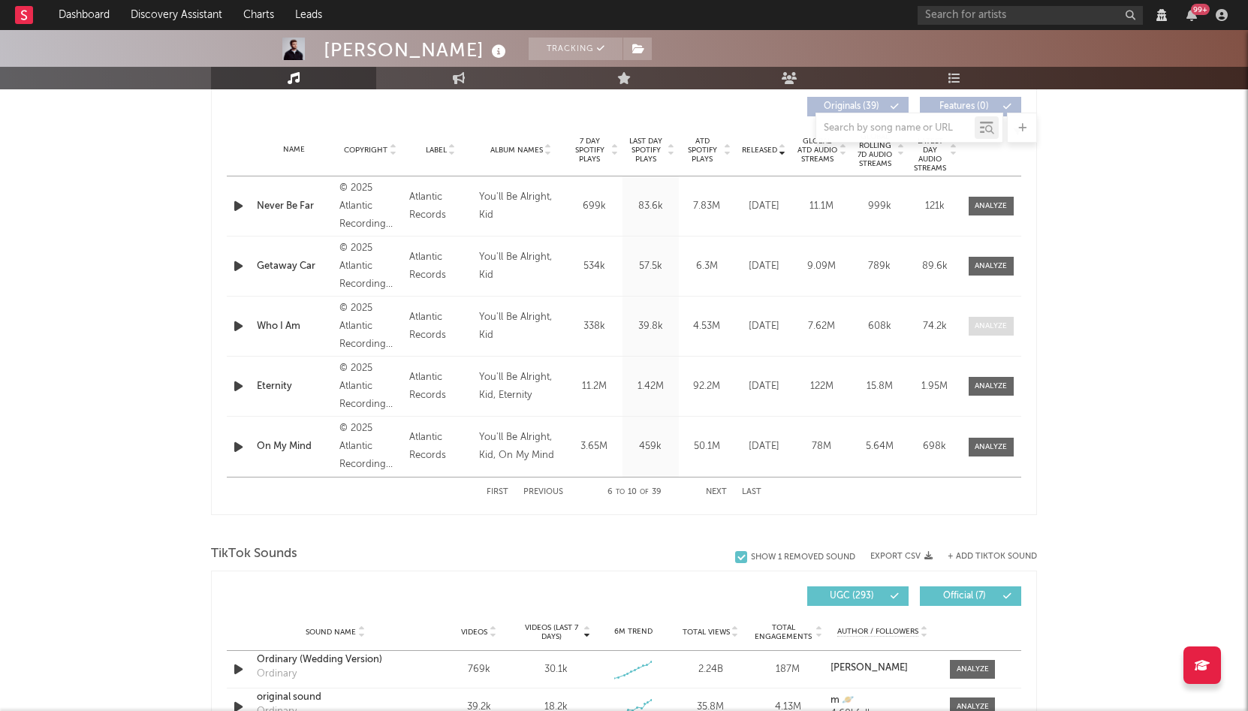
click at [985, 332] on div at bounding box center [991, 326] width 32 height 11
select select "View all"
select select "6m"
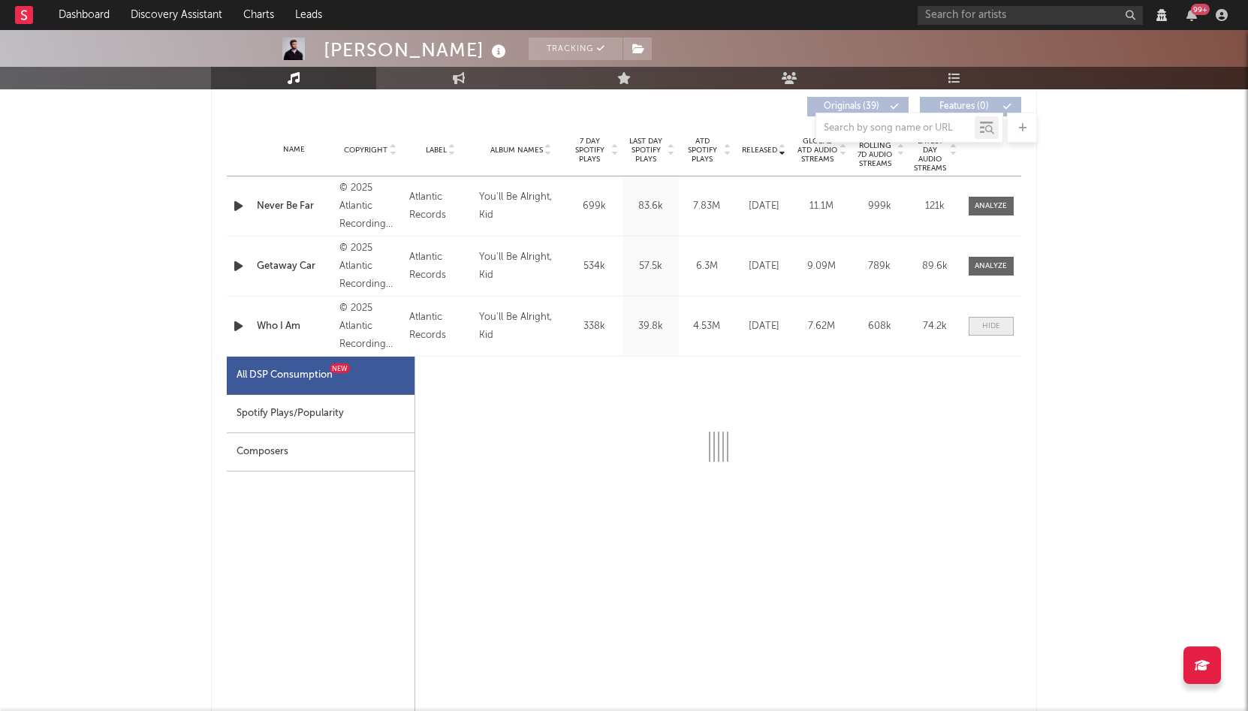
select select "1w"
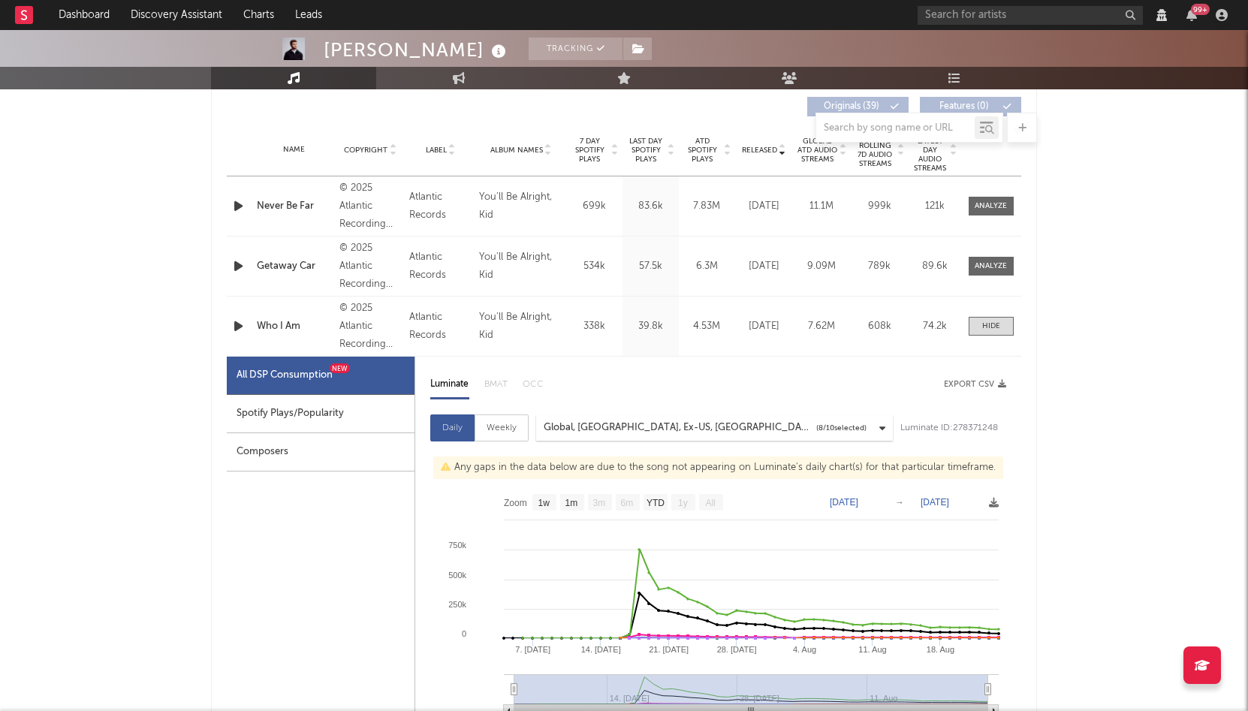
click at [301, 415] on div "Spotify Plays/Popularity" at bounding box center [321, 414] width 188 height 38
select select "1w"
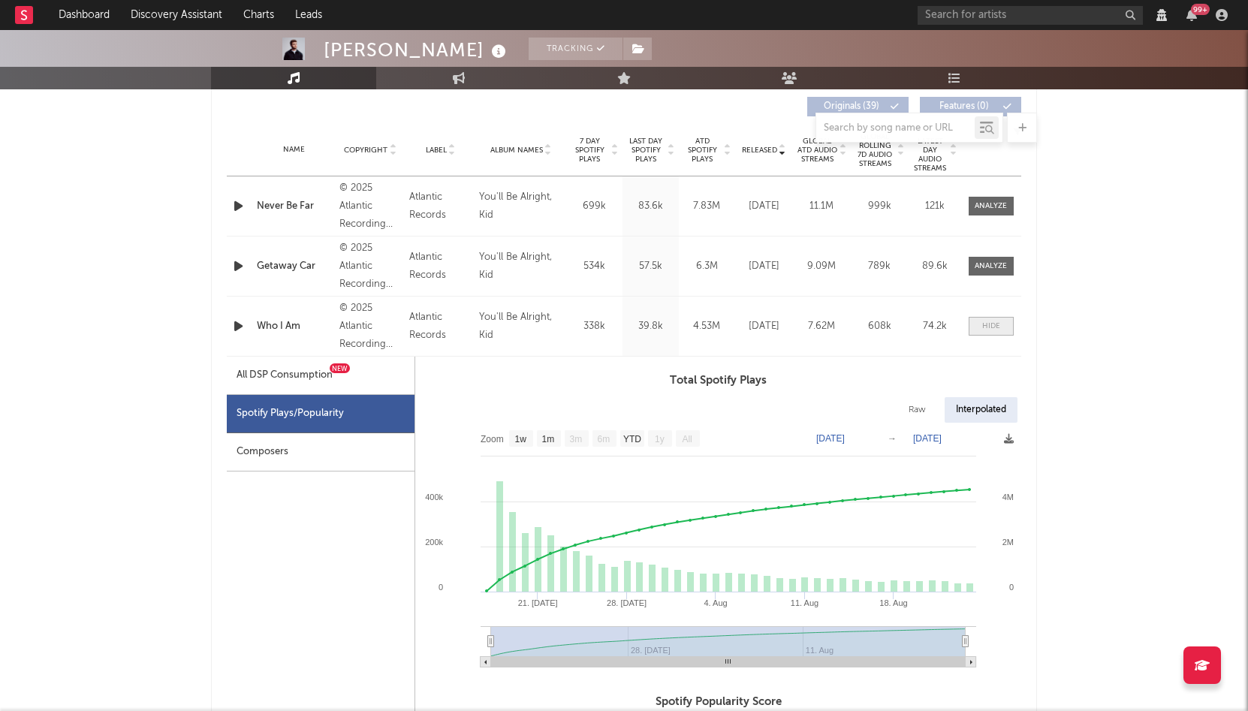
click at [989, 330] on div at bounding box center [991, 326] width 18 height 11
select select "View all"
select select "6m"
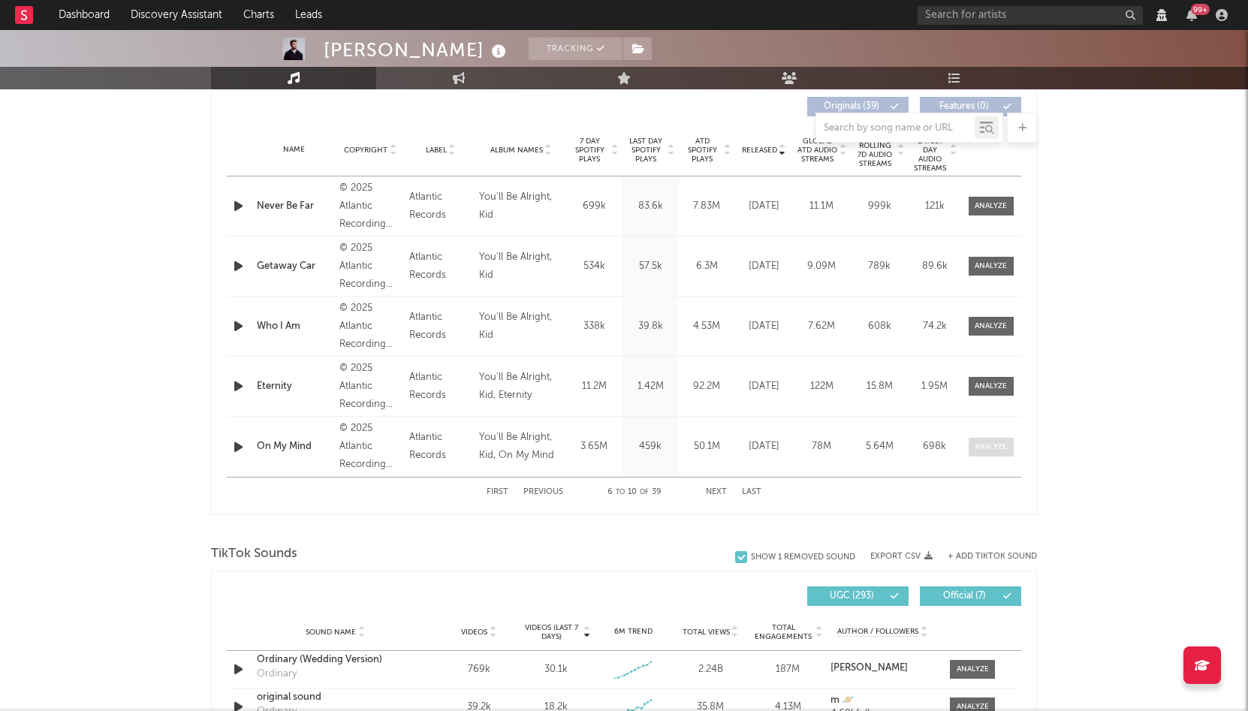
click at [991, 453] on div at bounding box center [991, 447] width 32 height 11
select select "View all"
select select "6m"
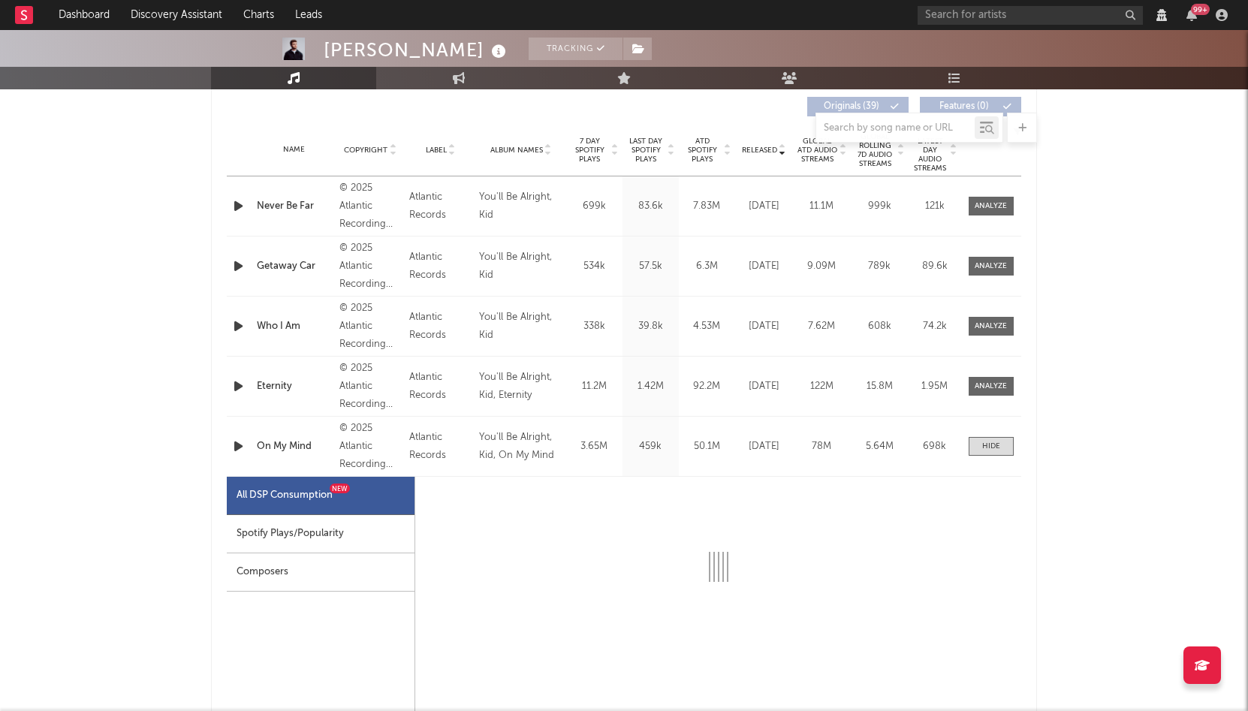
click at [344, 543] on div "Spotify Plays/Popularity" at bounding box center [321, 534] width 188 height 38
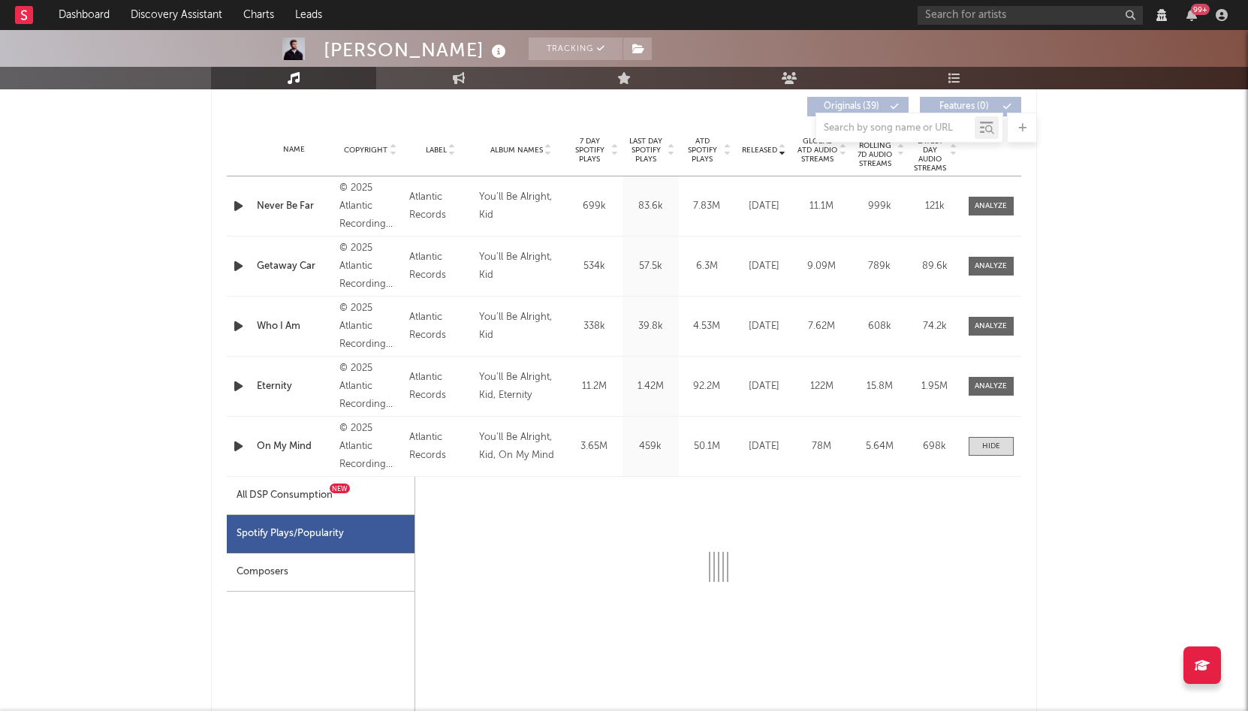
select select "1w"
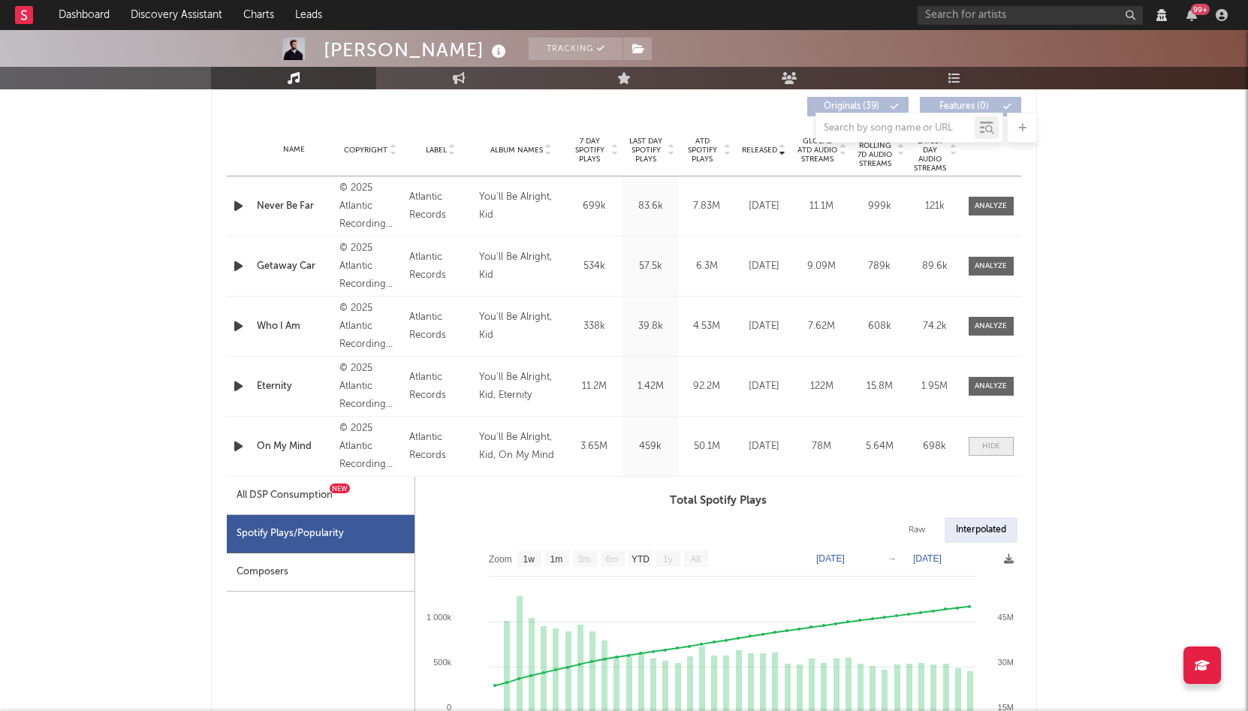
click at [981, 450] on span at bounding box center [991, 446] width 45 height 19
select select "View all"
select select "6m"
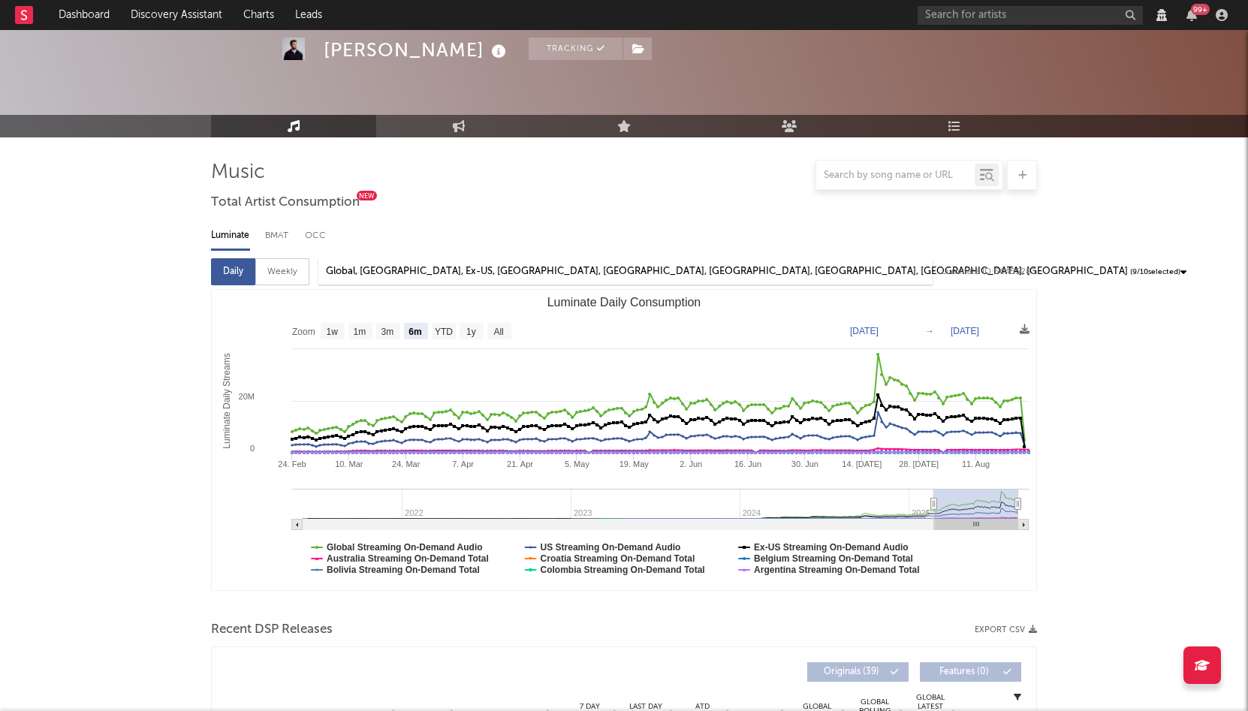
scroll to position [0, 0]
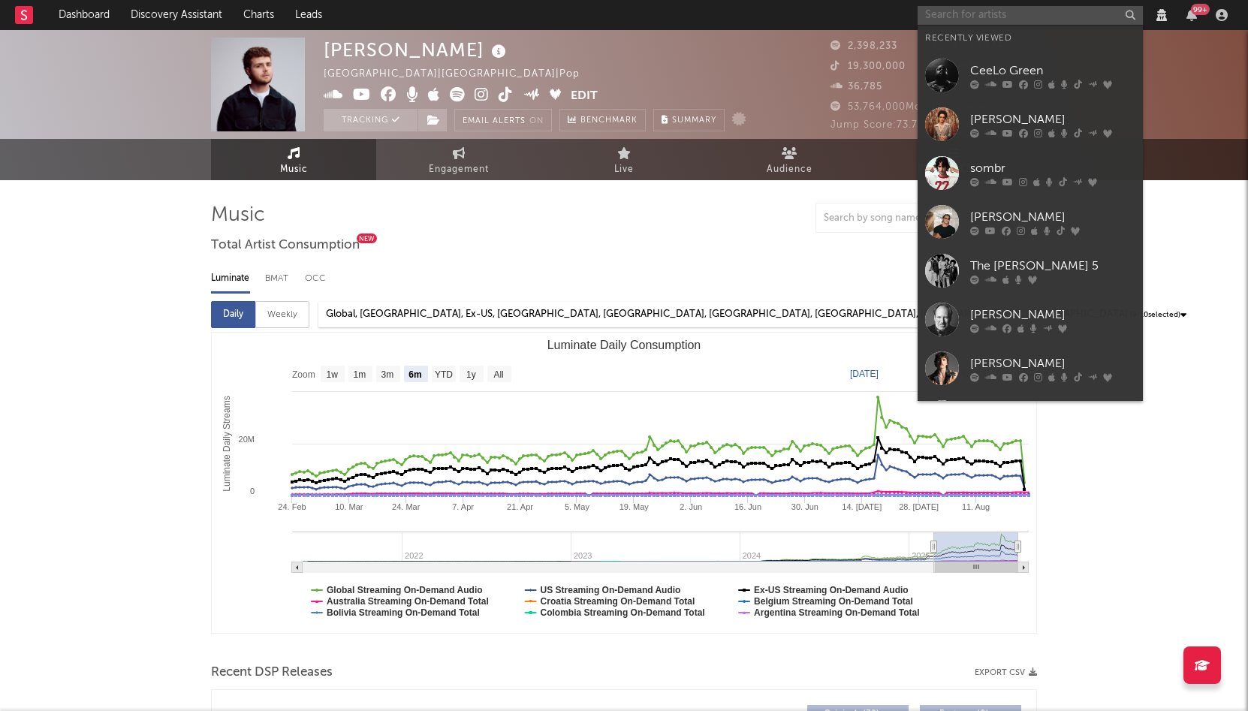
click at [951, 17] on input "text" at bounding box center [1030, 15] width 225 height 19
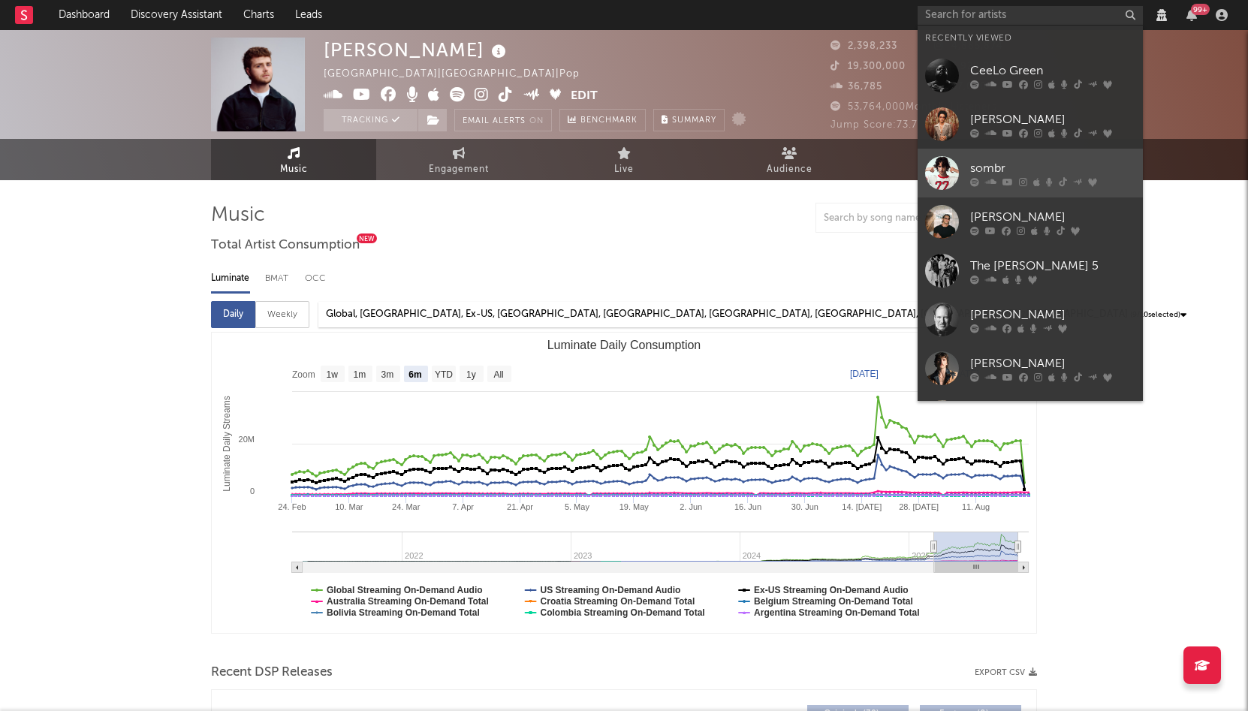
click at [964, 159] on link "sombr" at bounding box center [1030, 173] width 225 height 49
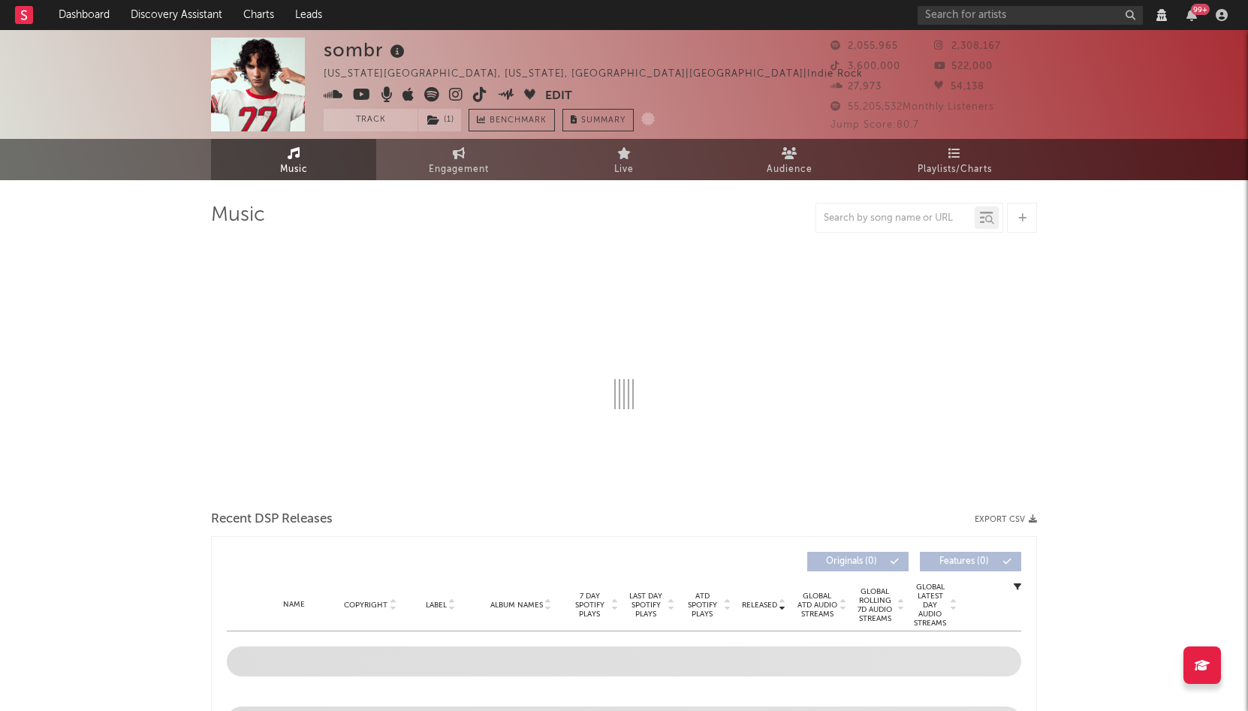
select select "View all"
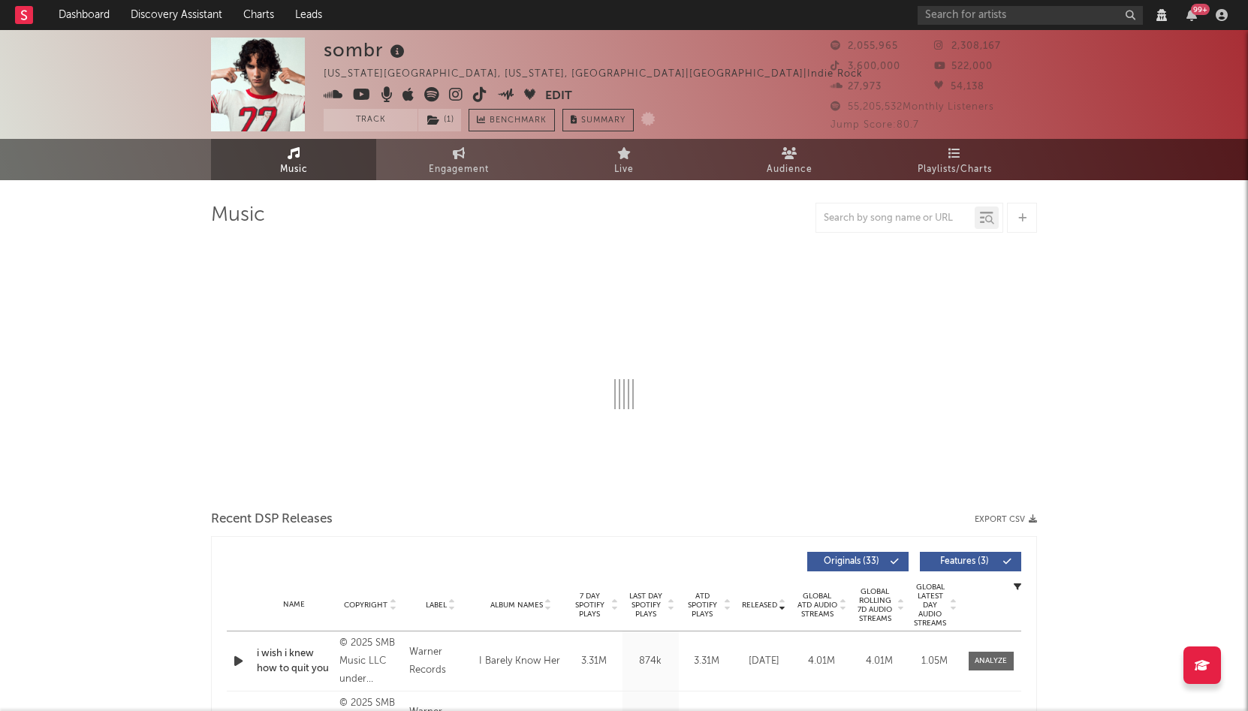
select select "View all"
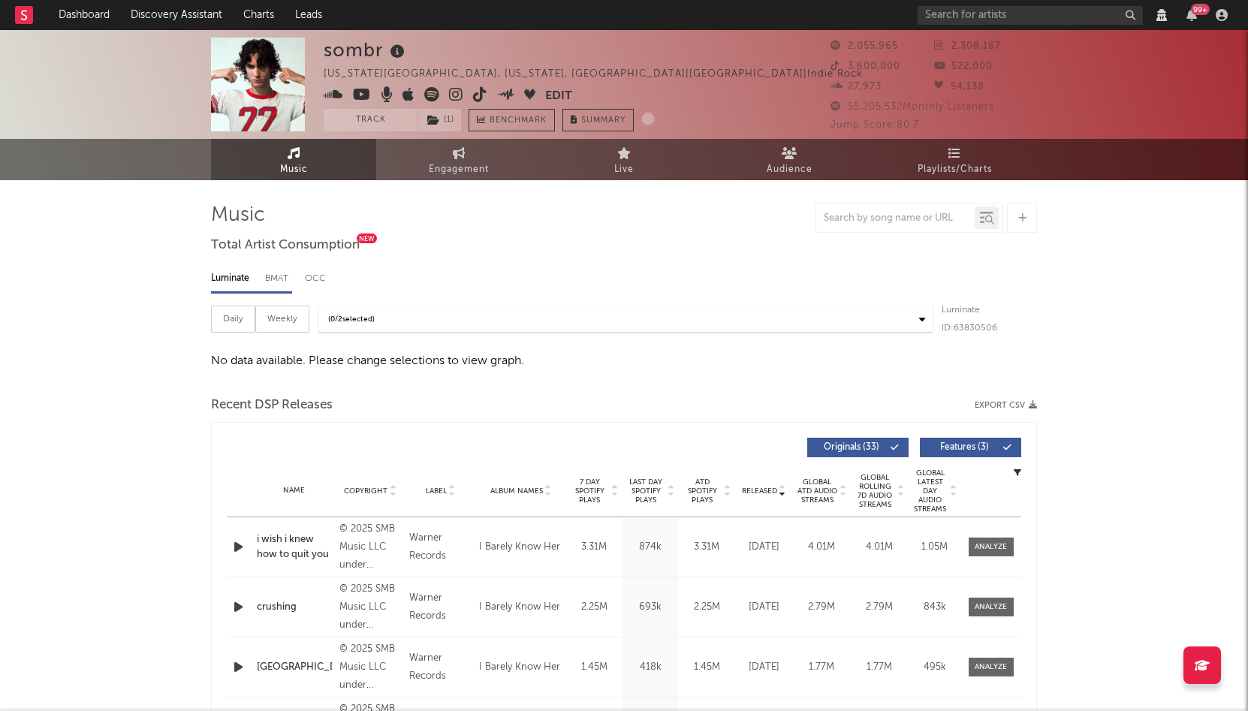
select select "View all"
select select "6m"
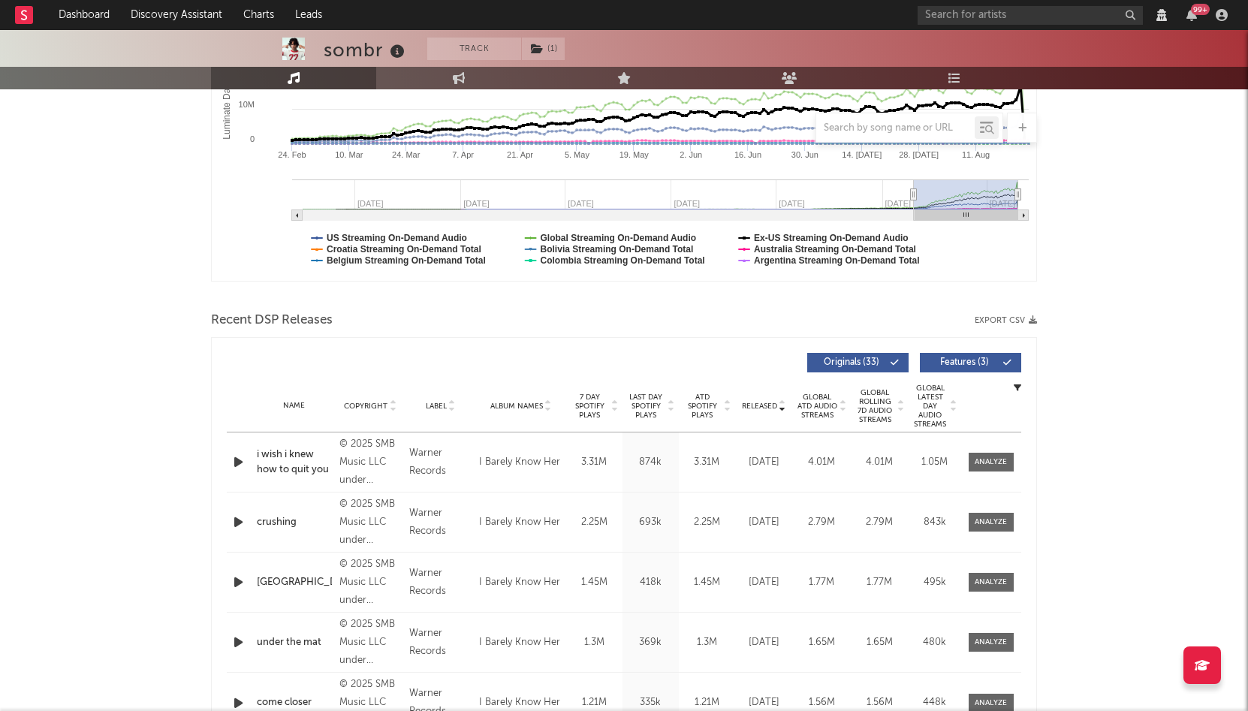
scroll to position [363, 0]
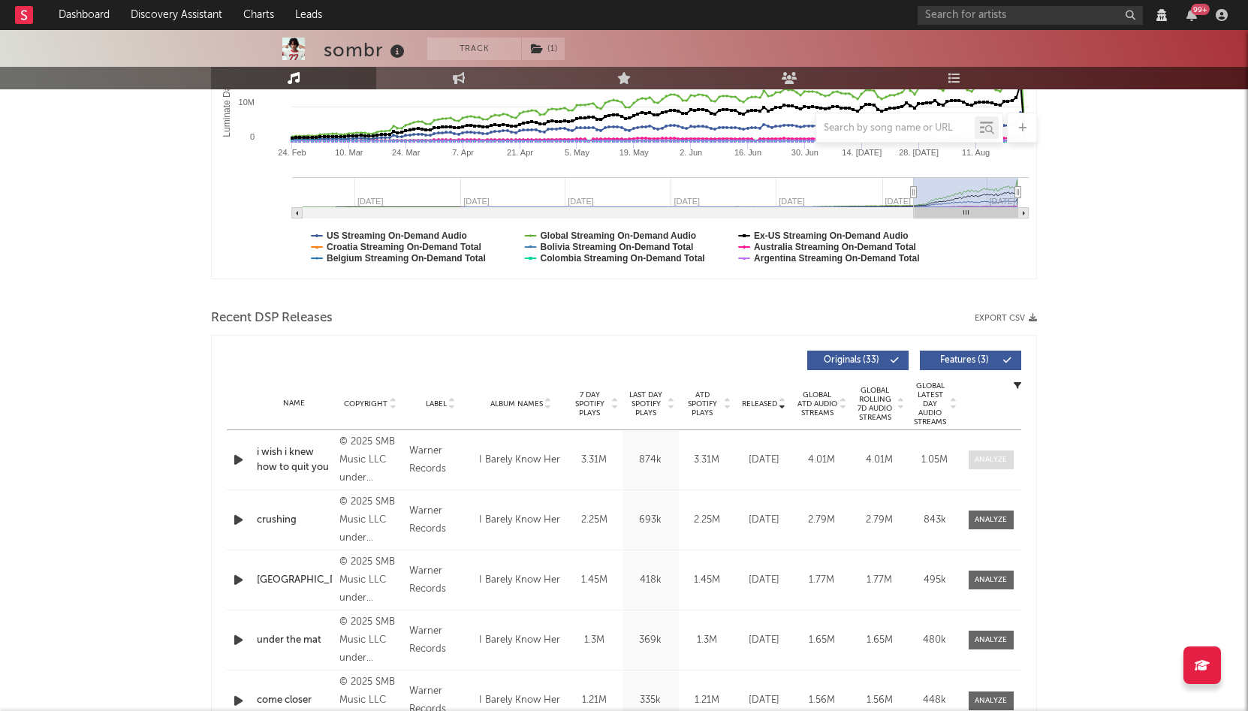
click at [991, 458] on div at bounding box center [991, 459] width 32 height 11
select select "View all"
select select "6m"
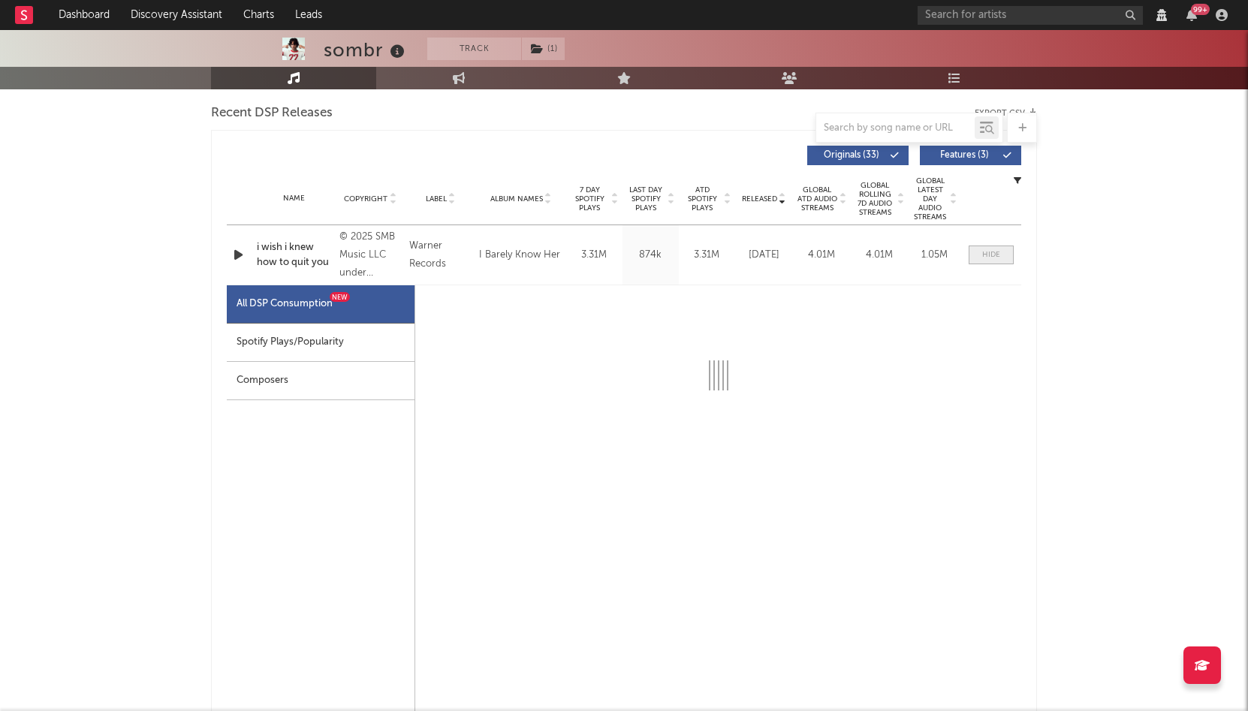
scroll to position [593, 0]
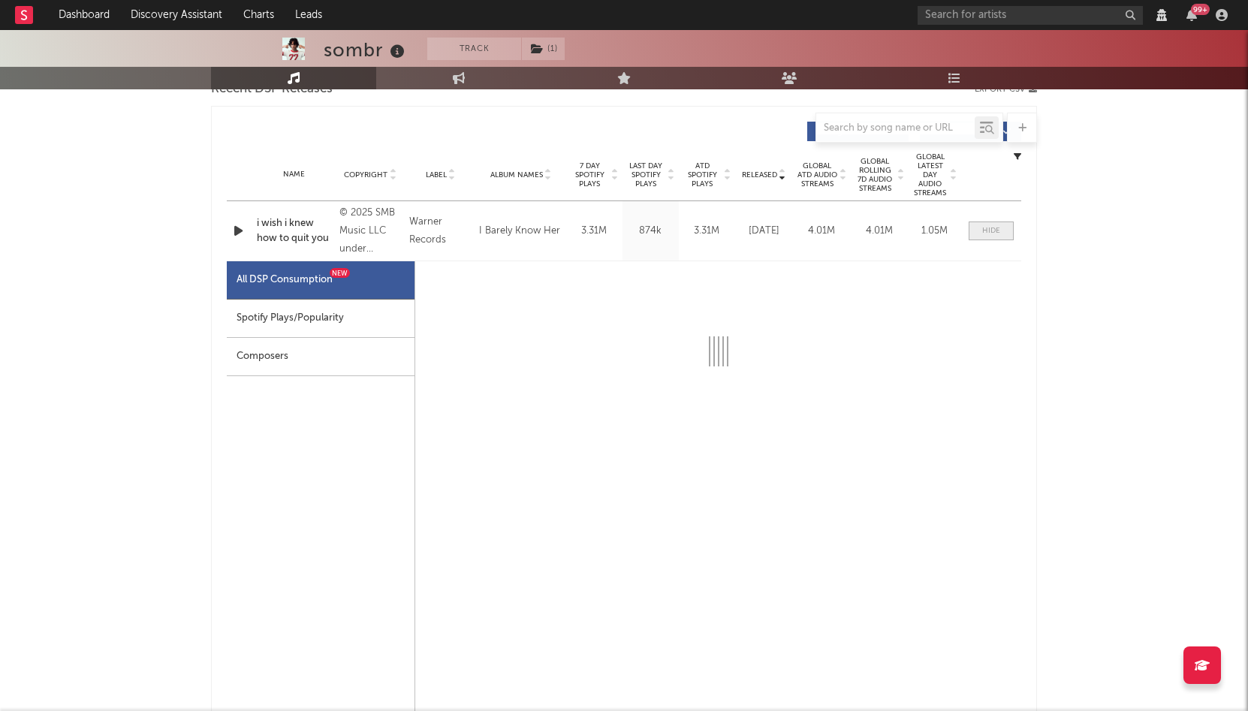
select select "1w"
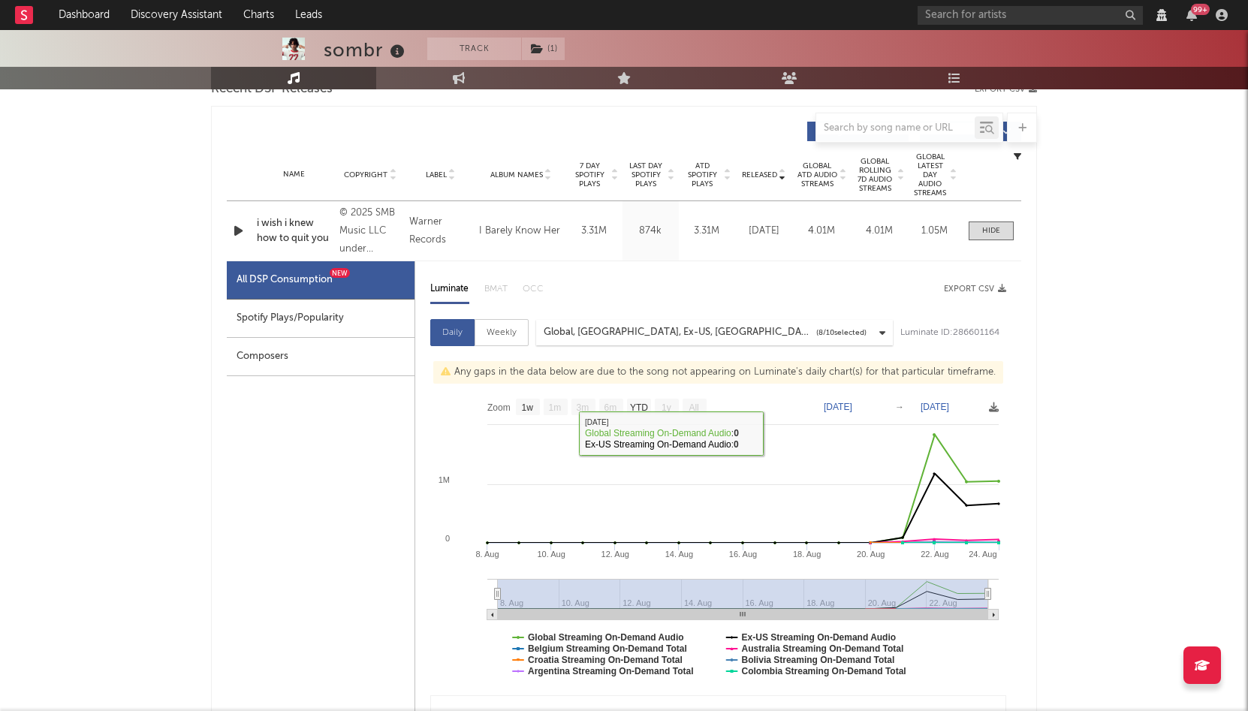
click at [354, 301] on div "Spotify Plays/Popularity" at bounding box center [321, 319] width 188 height 38
select select "1w"
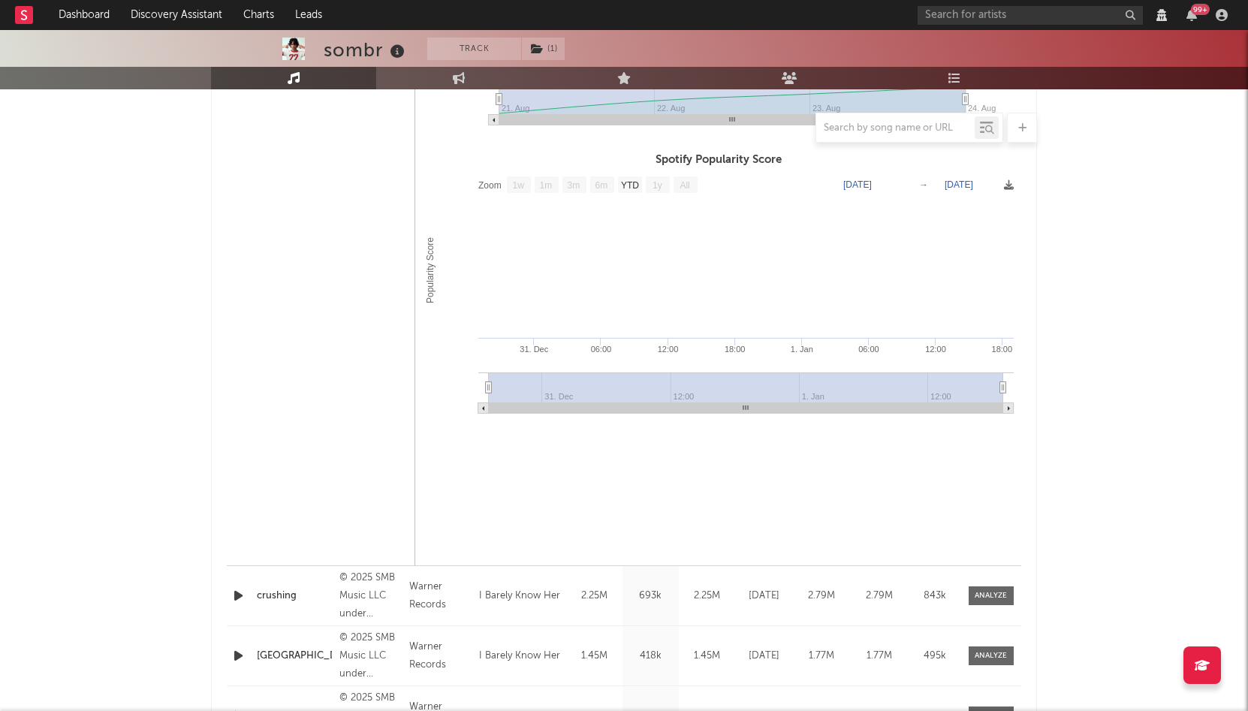
scroll to position [1066, 0]
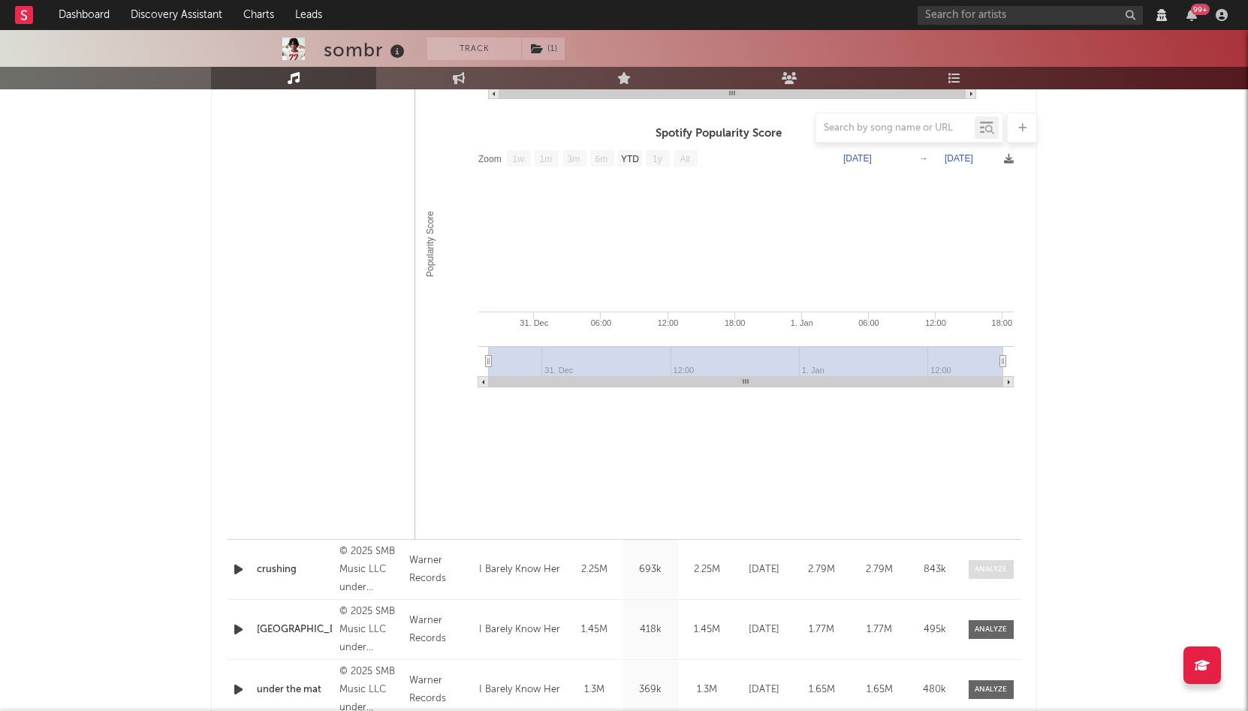
click at [980, 562] on span at bounding box center [991, 569] width 45 height 19
select select "View all"
select select "6m"
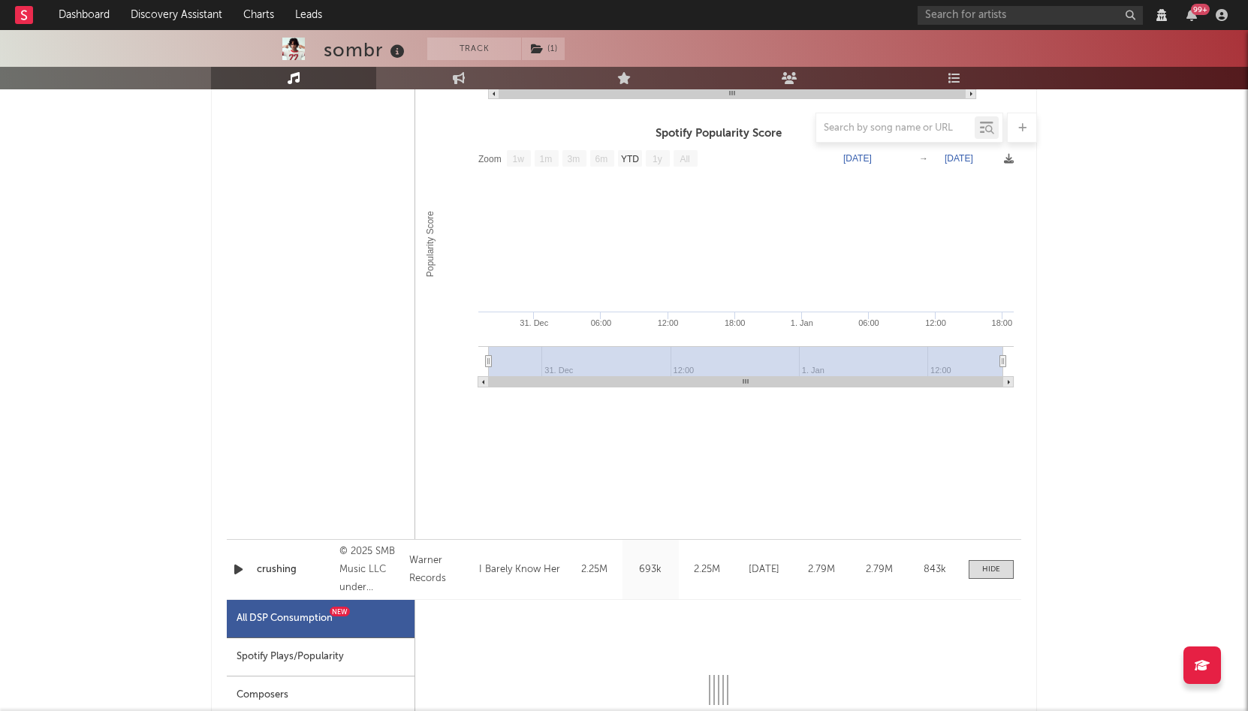
select select "1w"
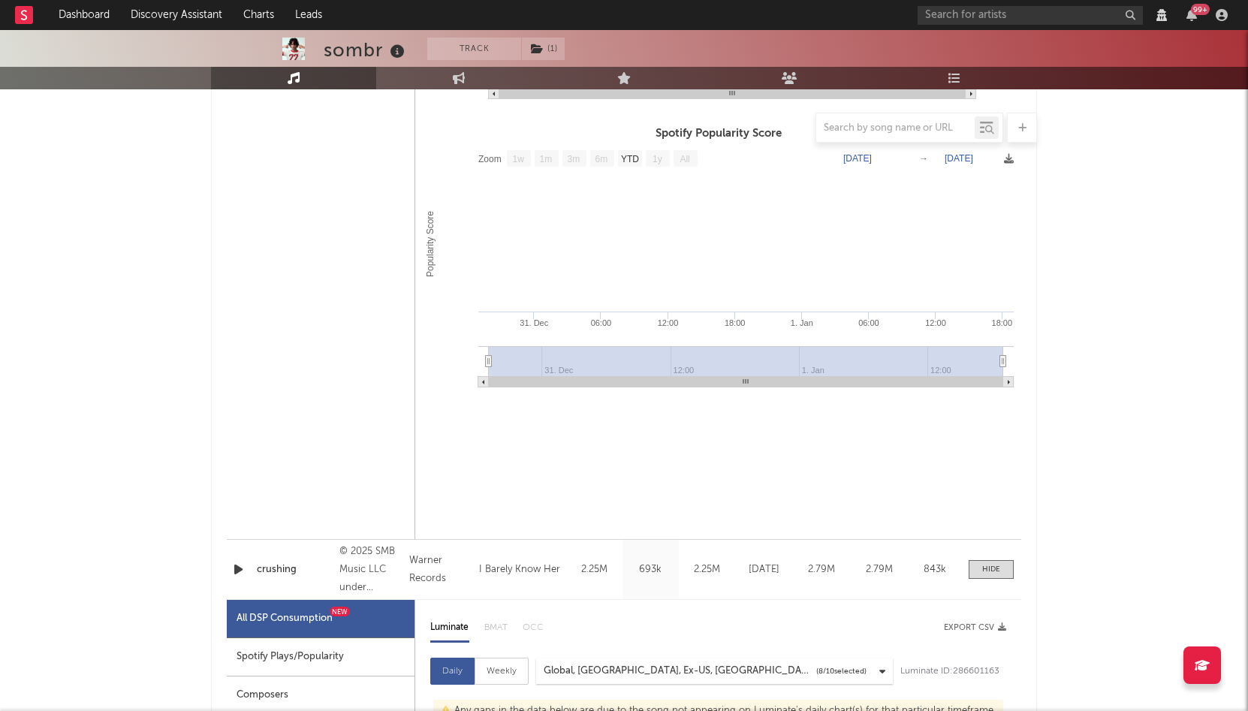
click at [367, 648] on div "Spotify Plays/Popularity" at bounding box center [321, 657] width 188 height 38
select select "1w"
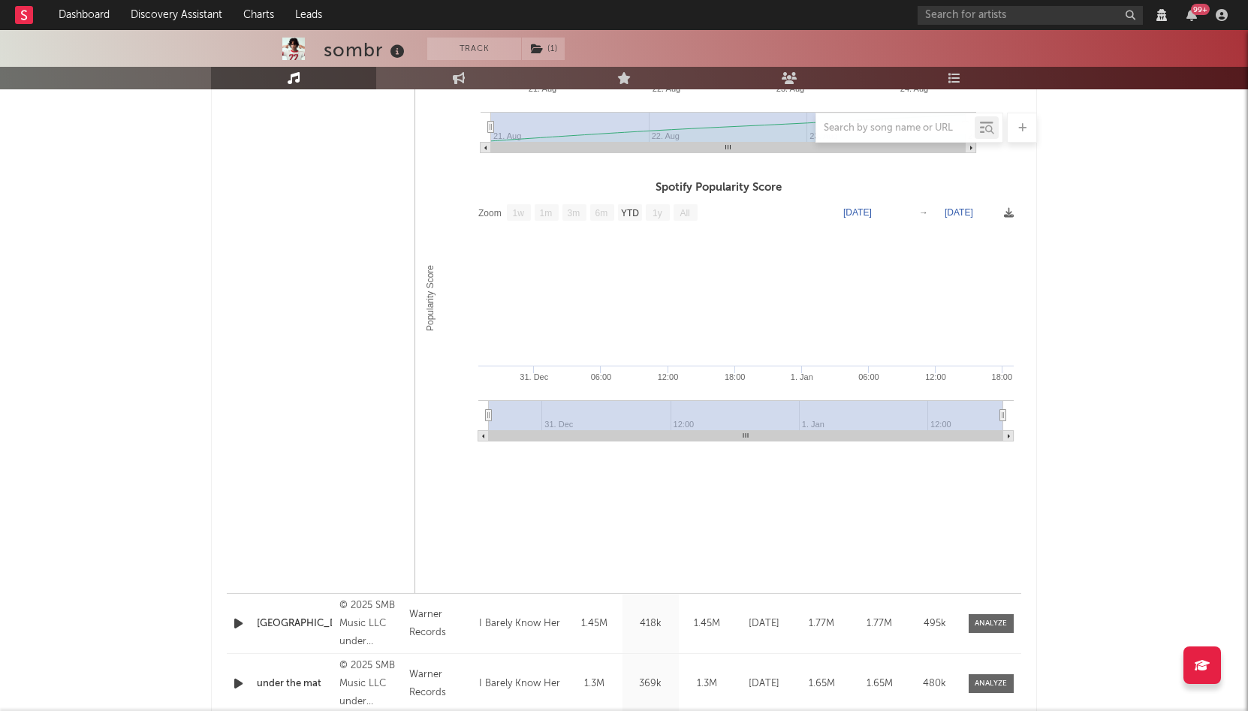
scroll to position [1827, 0]
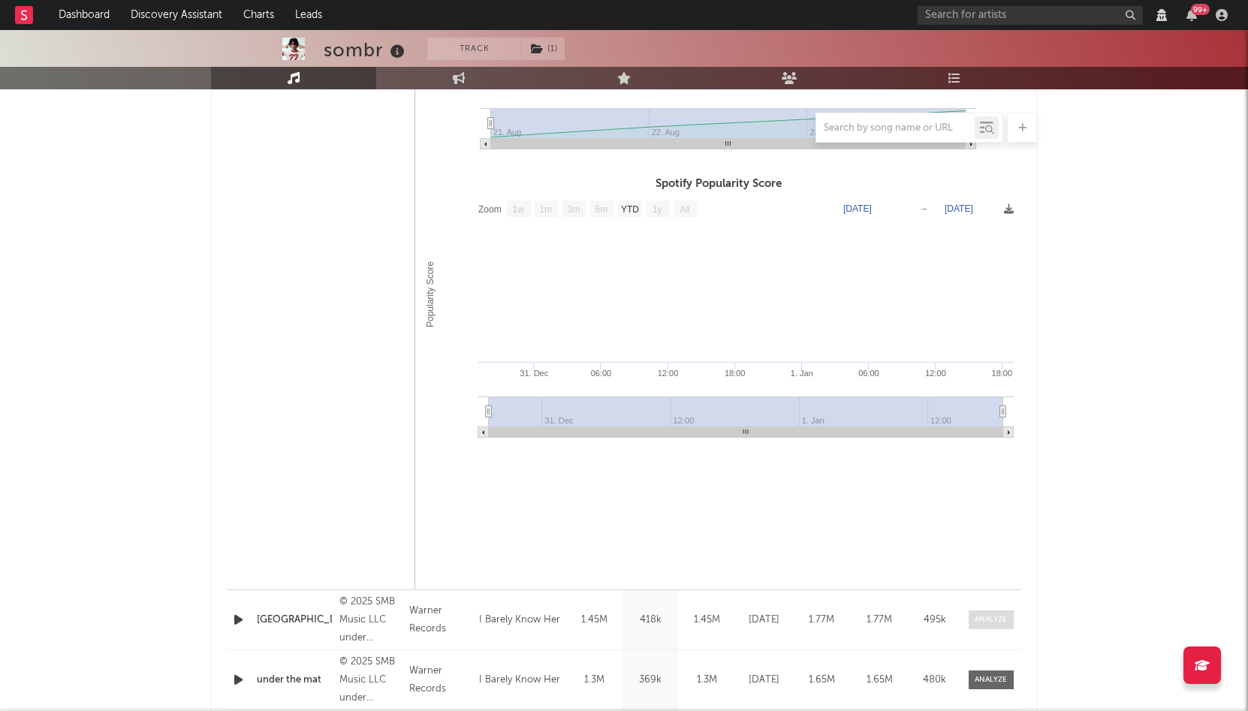
click at [990, 619] on div at bounding box center [991, 619] width 32 height 11
select select "View all"
select select "6m"
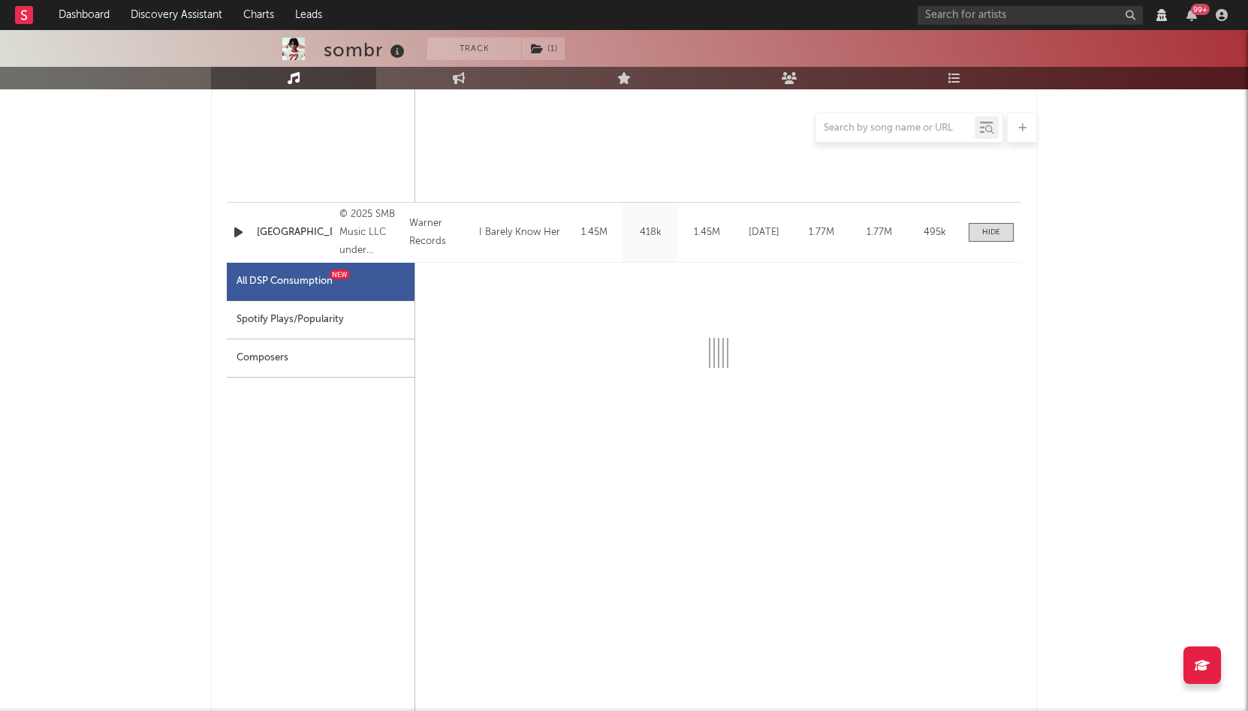
select select "1w"
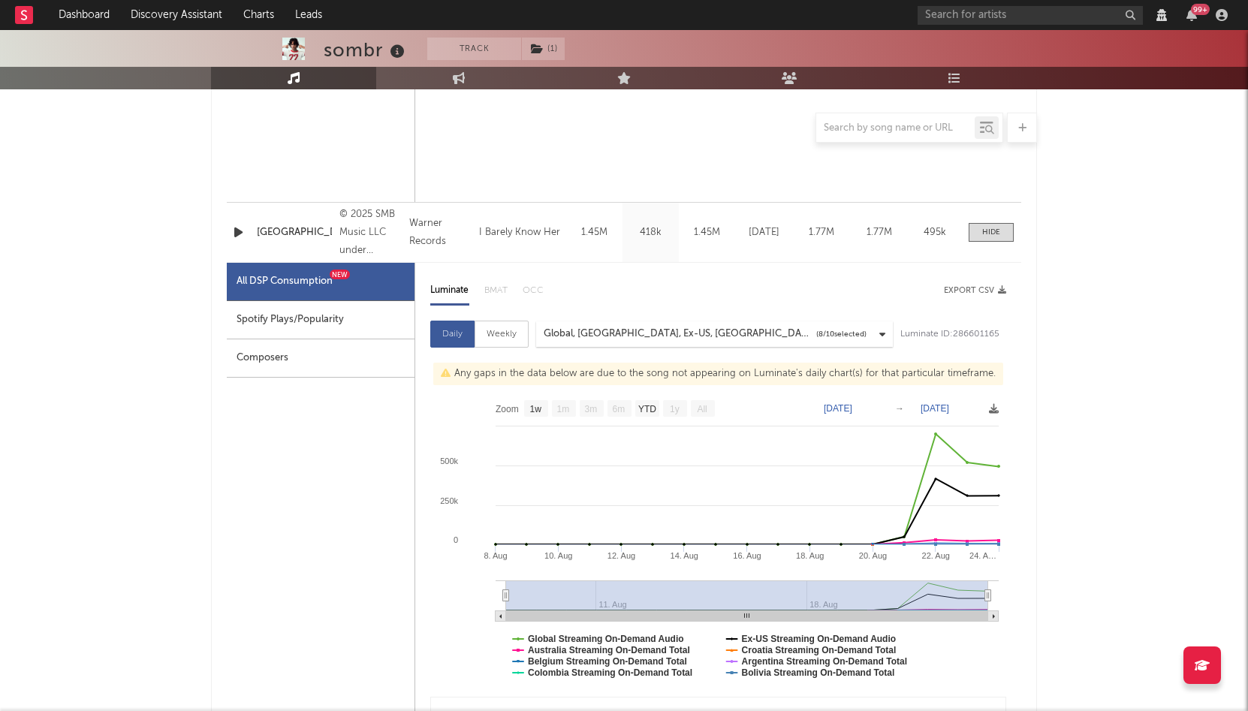
scroll to position [2242, 0]
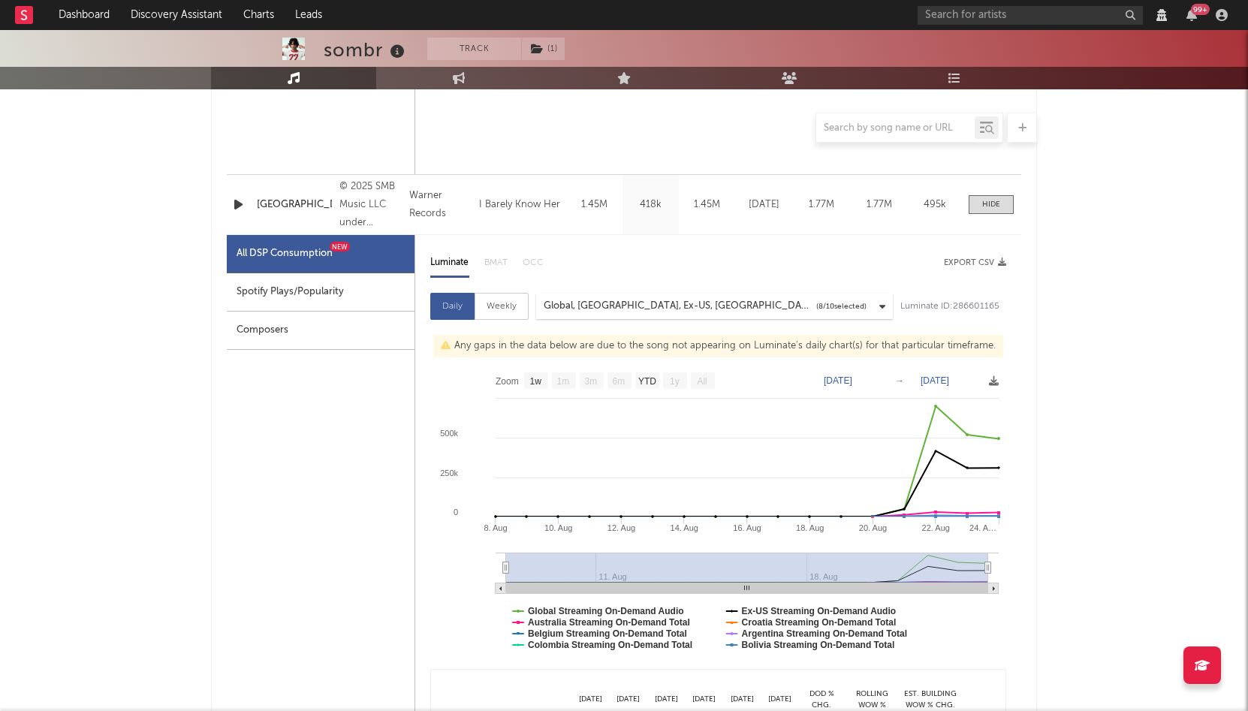
click at [303, 289] on div "Spotify Plays/Popularity" at bounding box center [321, 292] width 188 height 38
select select "1w"
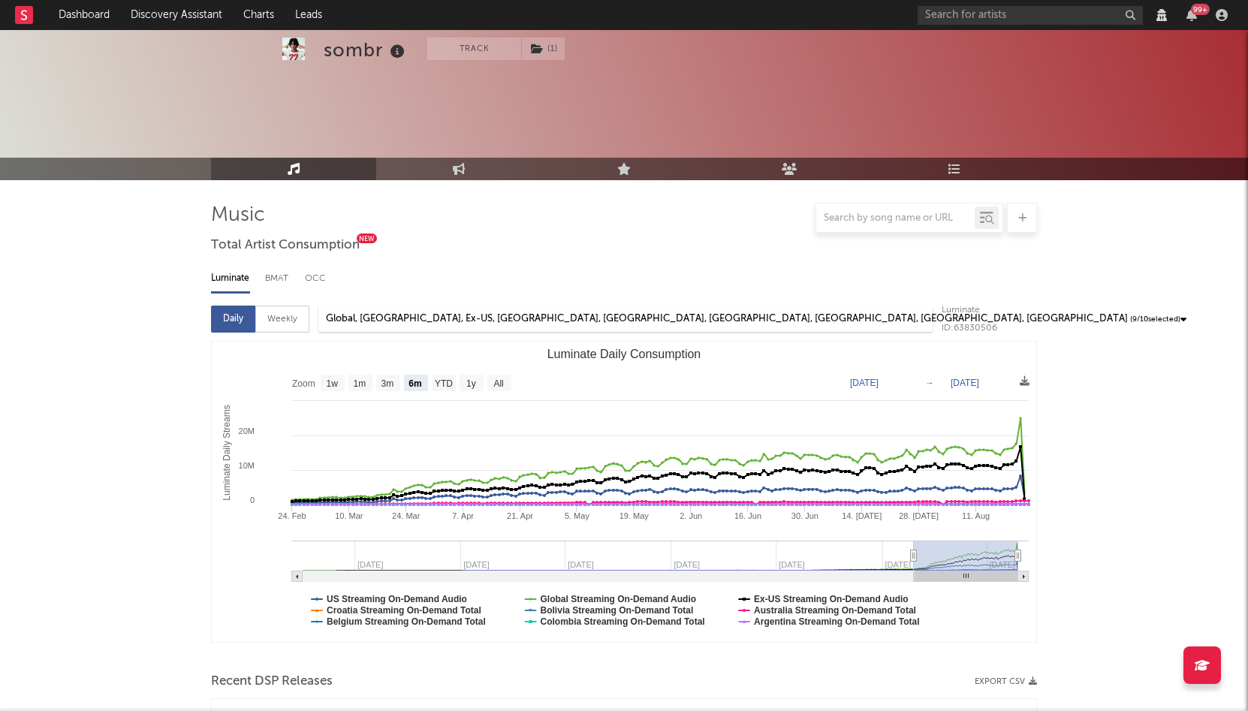
select select "6m"
select select "1w"
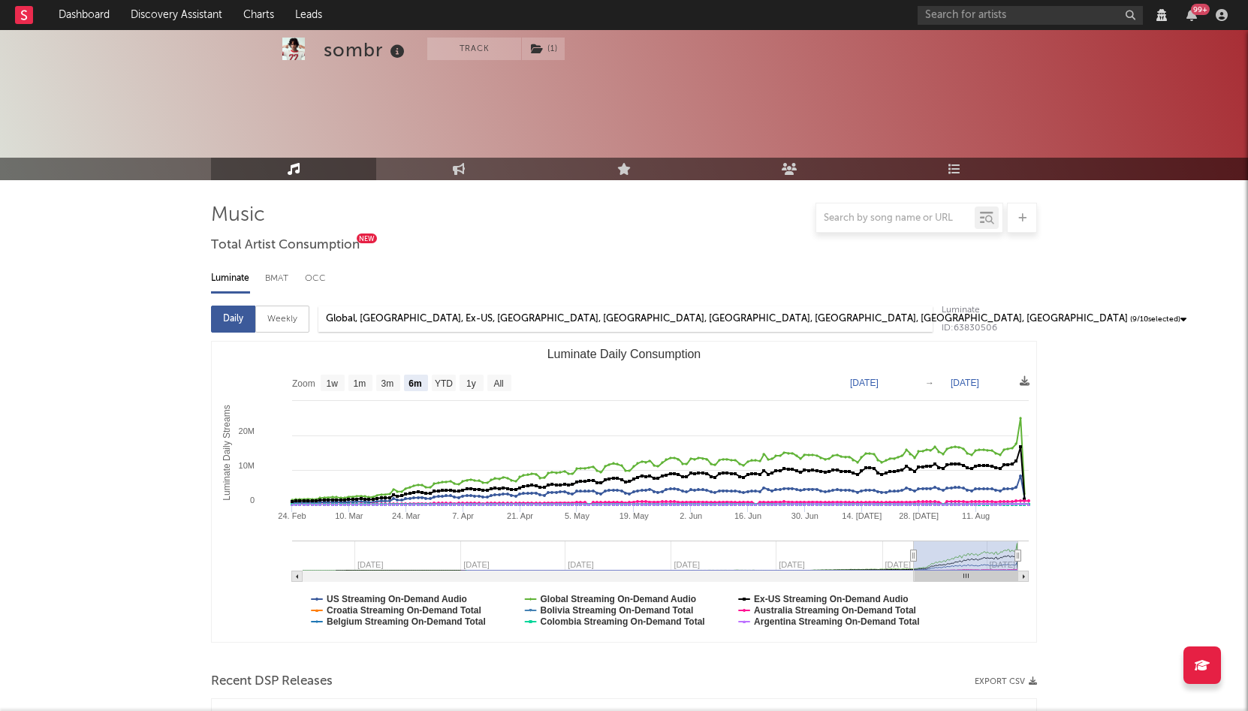
select select "1w"
select select "View all"
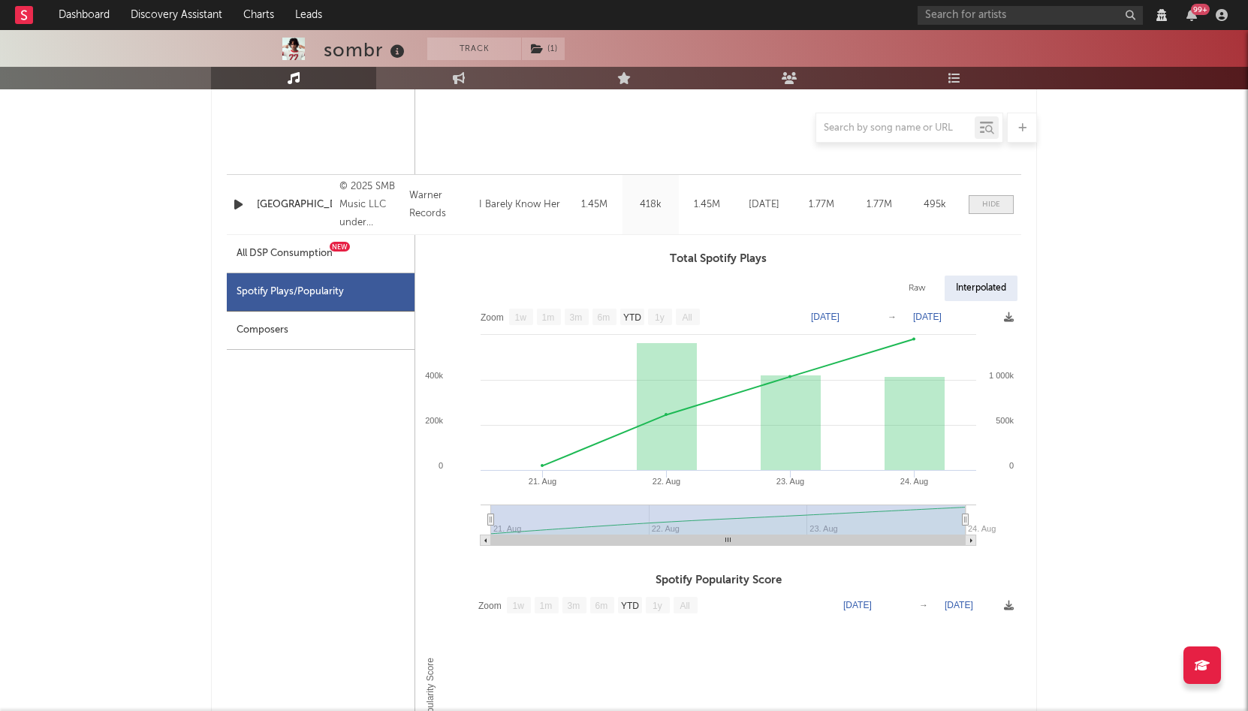
click at [987, 208] on div at bounding box center [991, 204] width 18 height 11
select select "6m"
select select "View all"
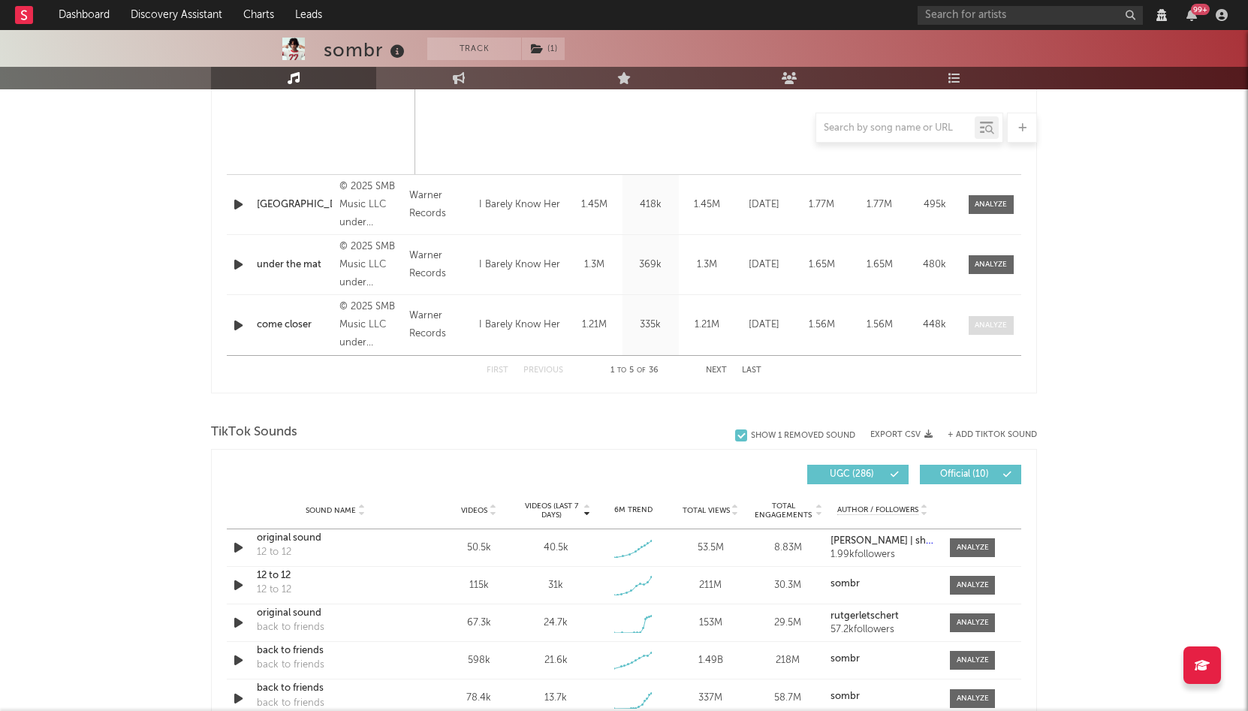
click at [978, 320] on div at bounding box center [991, 325] width 32 height 11
select select "6m"
select select "View all"
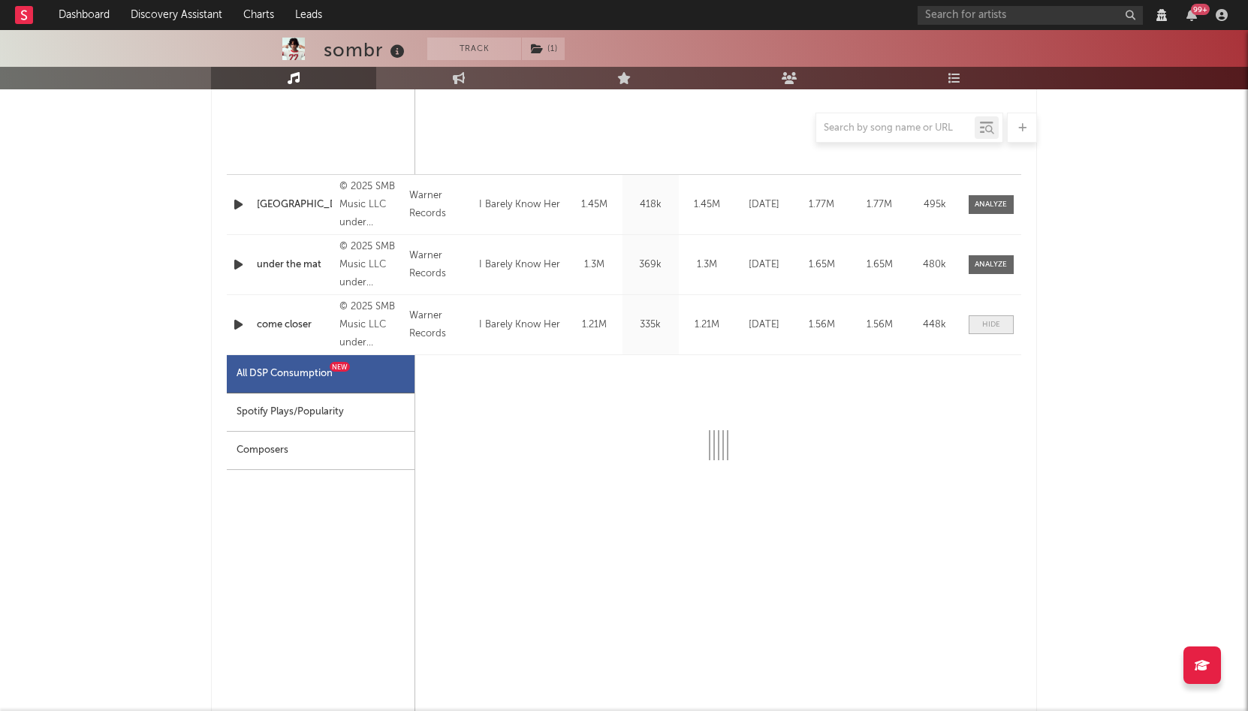
select select "1w"
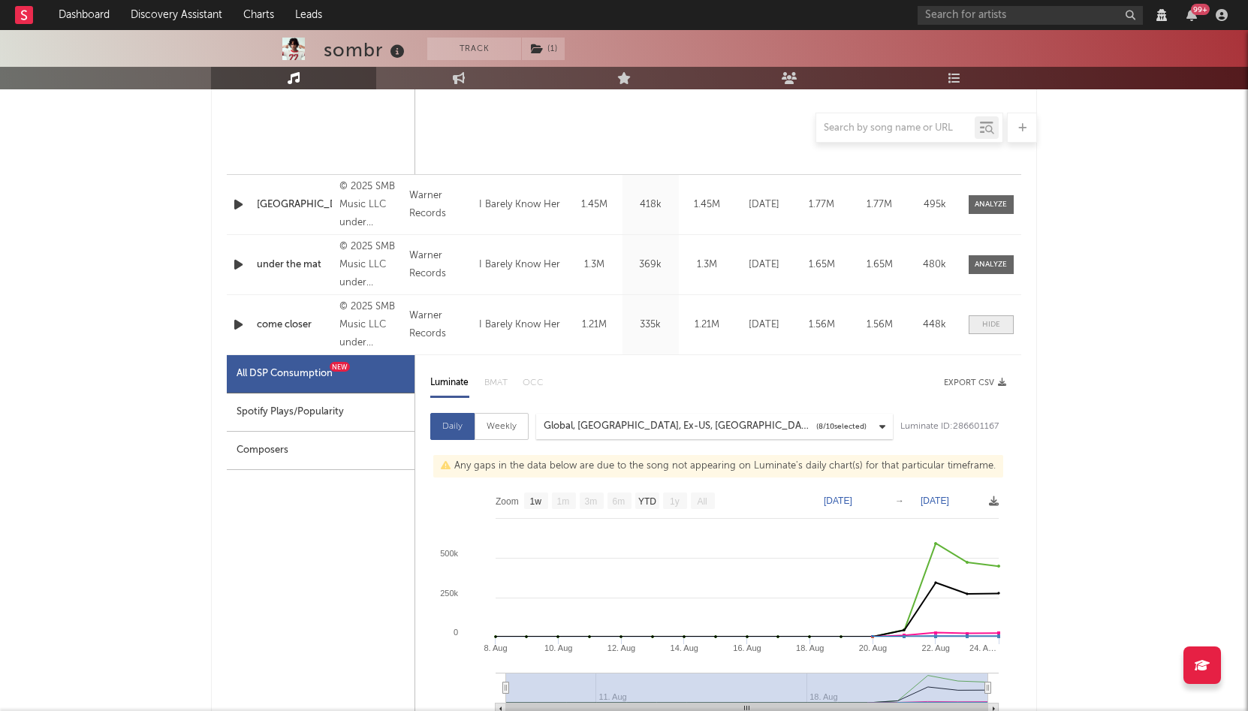
click at [978, 319] on span at bounding box center [991, 324] width 45 height 19
select select "6m"
select select "View all"
